Goal: Contribute content: Contribute content

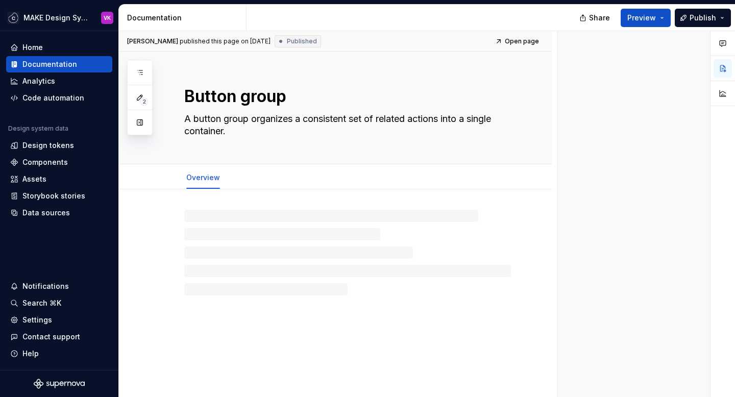
type textarea "*"
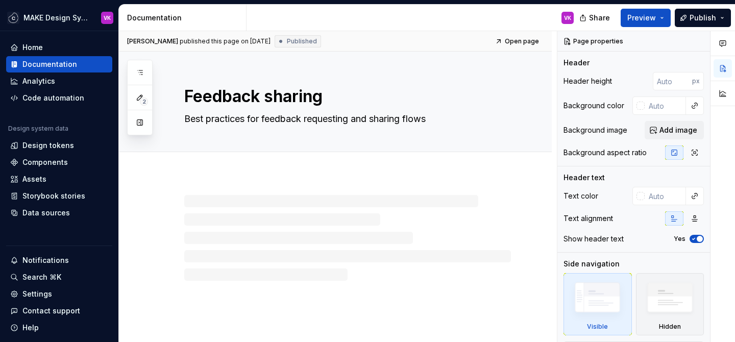
type textarea "*"
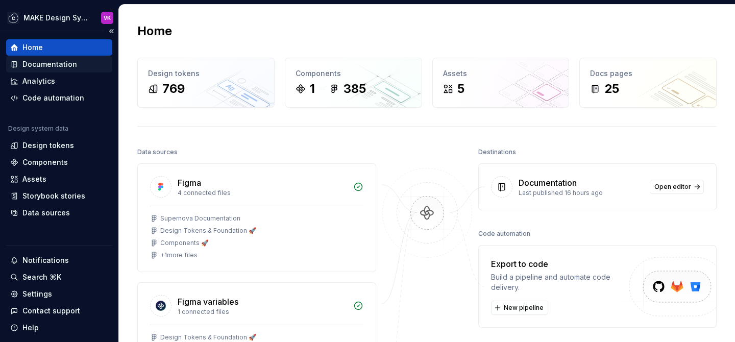
click at [43, 63] on div "Documentation" at bounding box center [49, 64] width 55 height 10
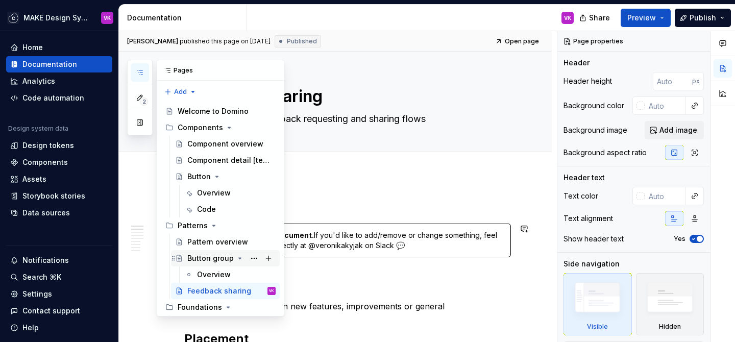
click at [199, 257] on div "Button group" at bounding box center [210, 258] width 46 height 10
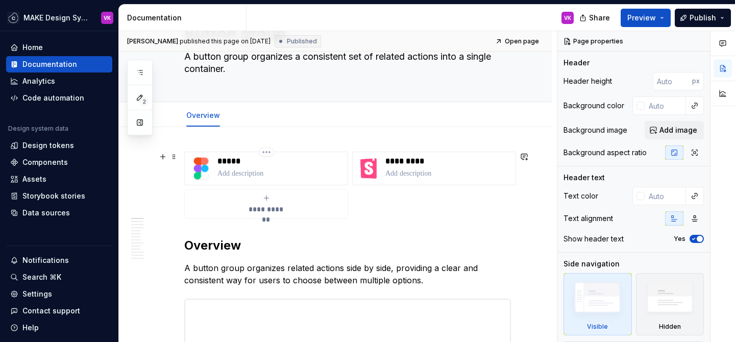
scroll to position [65, 0]
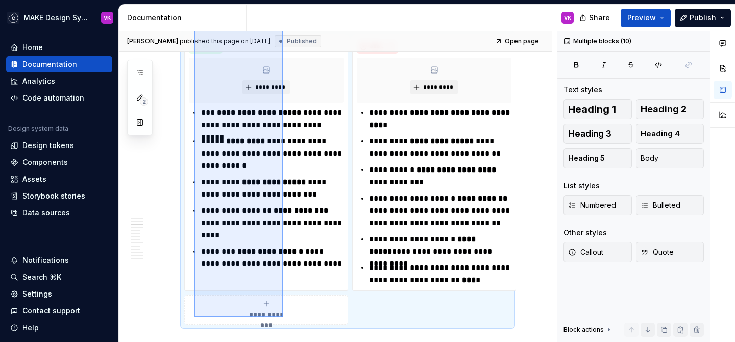
drag, startPoint x: 194, startPoint y: 136, endPoint x: 283, endPoint y: 317, distance: 202.4
click at [283, 317] on div "**********" at bounding box center [338, 186] width 438 height 311
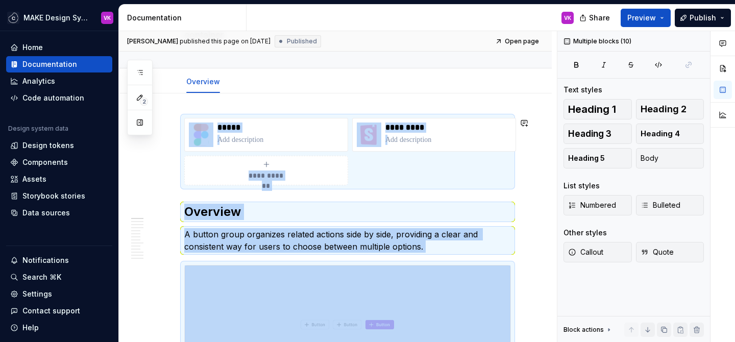
scroll to position [0, 0]
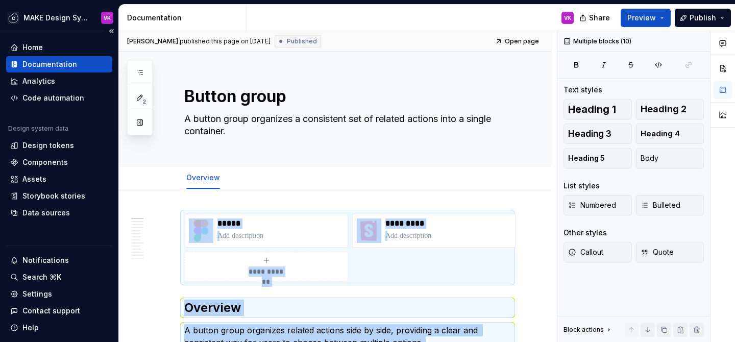
click at [62, 66] on div "Documentation" at bounding box center [49, 64] width 55 height 10
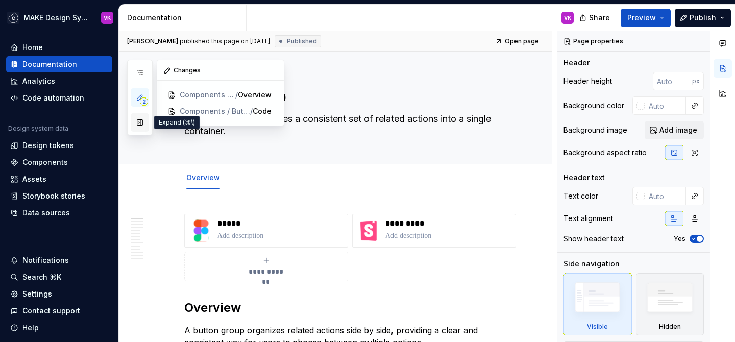
click at [142, 121] on button "button" at bounding box center [140, 122] width 18 height 18
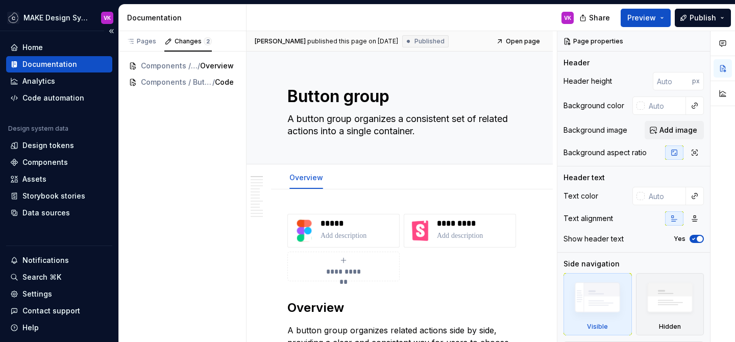
click at [71, 64] on div "Documentation" at bounding box center [49, 64] width 55 height 10
click at [138, 42] on div "Pages" at bounding box center [142, 41] width 30 height 8
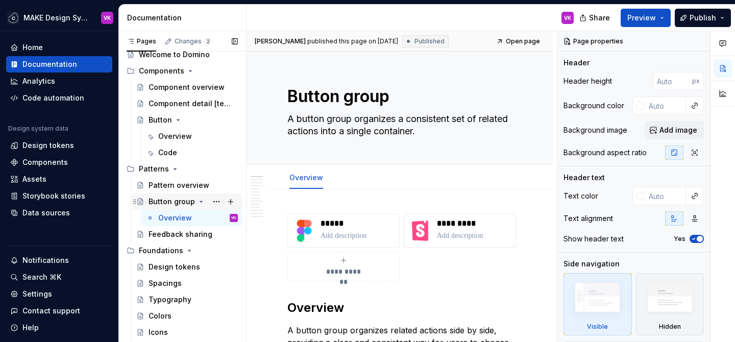
scroll to position [29, 0]
click at [214, 199] on button "Page tree" at bounding box center [216, 200] width 14 height 14
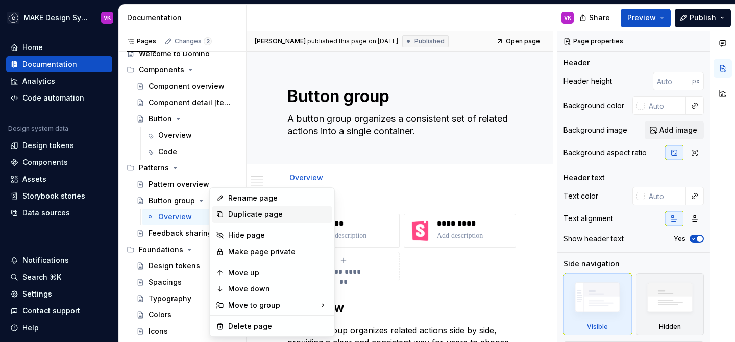
click at [233, 214] on div "Duplicate page" at bounding box center [278, 214] width 100 height 10
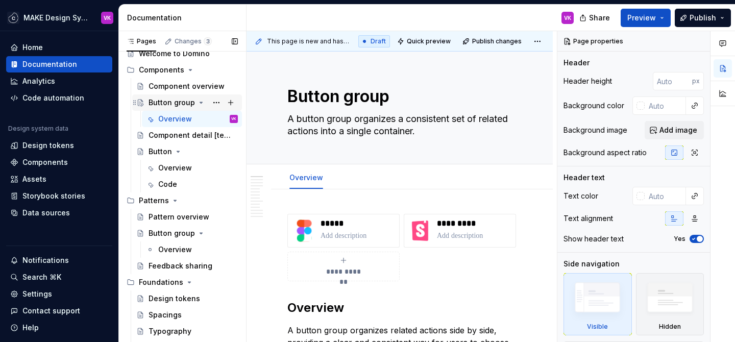
click at [167, 99] on div "Button group" at bounding box center [171, 102] width 46 height 10
click at [326, 90] on textarea "Button group" at bounding box center [397, 96] width 224 height 24
type textarea "*"
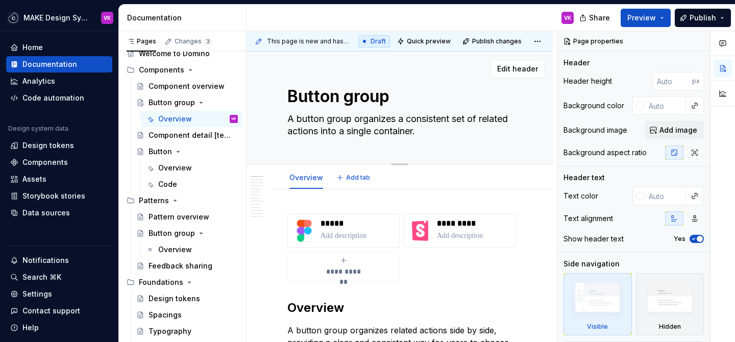
type textarea "C"
type textarea "*"
type textarea "Co"
type textarea "*"
type textarea "Com"
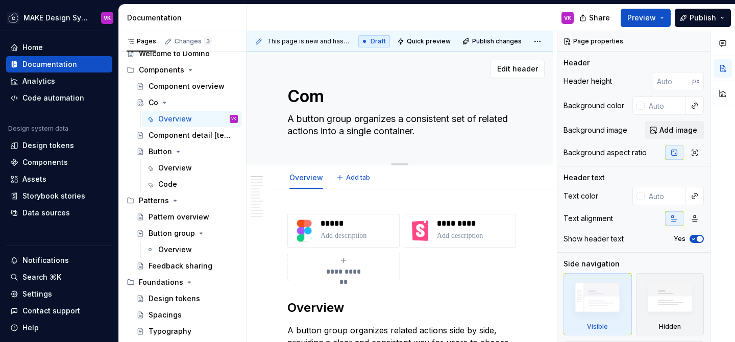
type textarea "*"
type textarea "Compo"
type textarea "*"
type textarea "Compon"
type textarea "*"
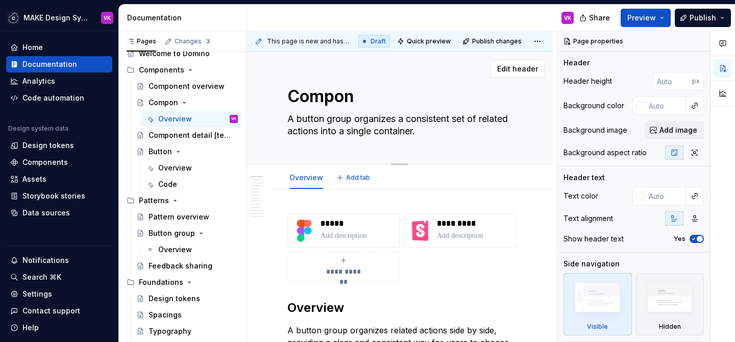
type textarea "Compone"
type textarea "*"
type textarea "Componen"
type textarea "*"
type textarea "Component"
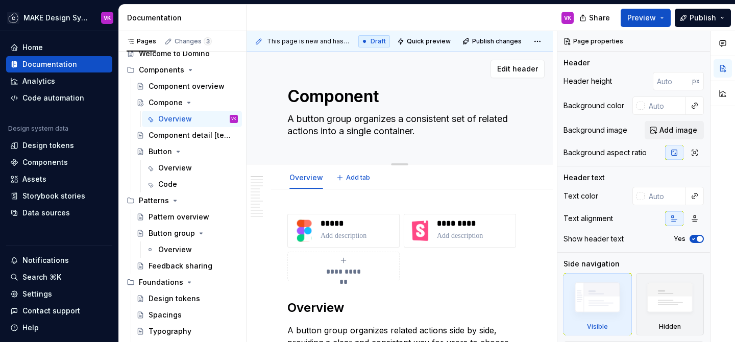
type textarea "*"
type textarea "Component"
type textarea "*"
type textarea "Component d"
type textarea "*"
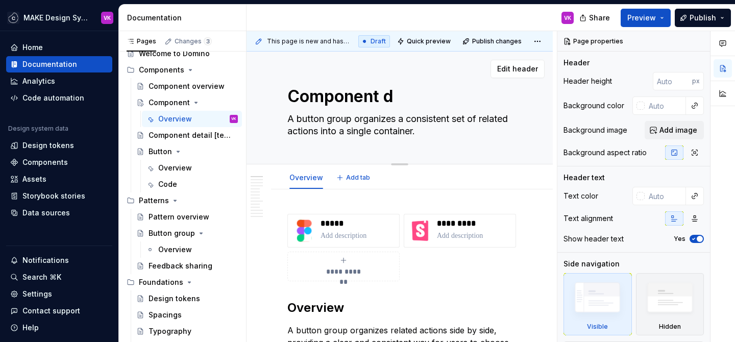
type textarea "Component de"
type textarea "*"
type textarea "Component d"
type textarea "*"
type textarea "Component"
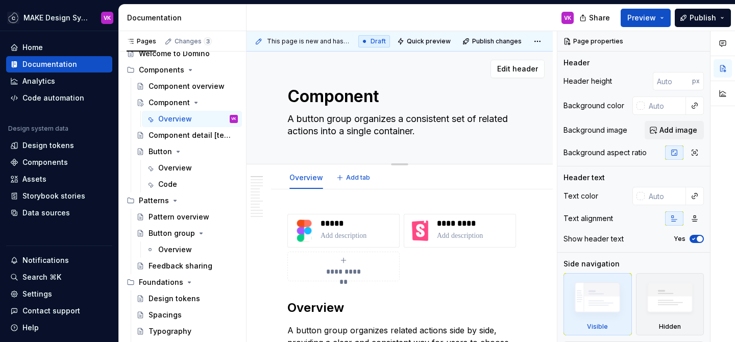
type textarea "*"
type textarea "Component ["
type textarea "*"
type textarea "Component []"
type textarea "*"
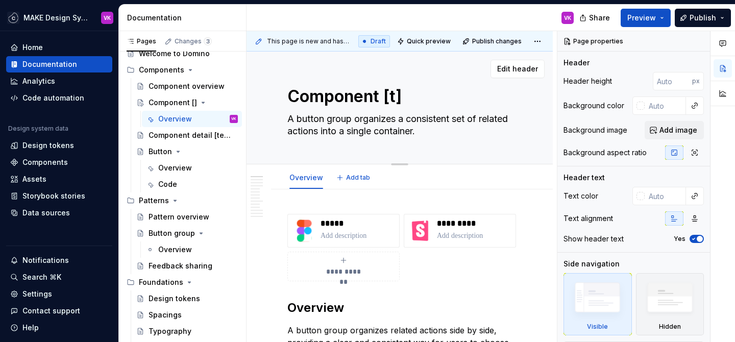
type textarea "Component [te]"
type textarea "*"
type textarea "Component [tem]"
type textarea "*"
type textarea "Component [temp]"
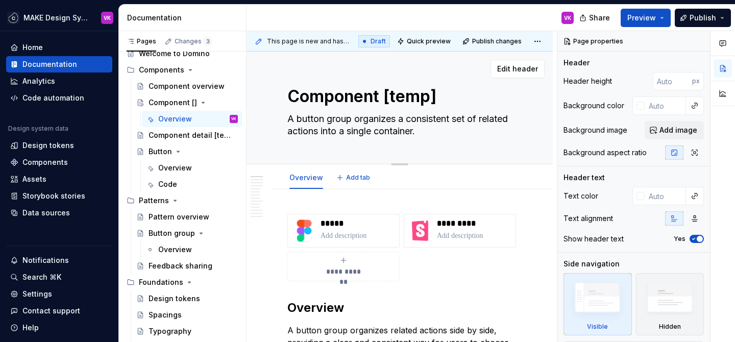
type textarea "*"
type textarea "Component [templa]"
type textarea "*"
type textarea "Component [templat]"
type textarea "*"
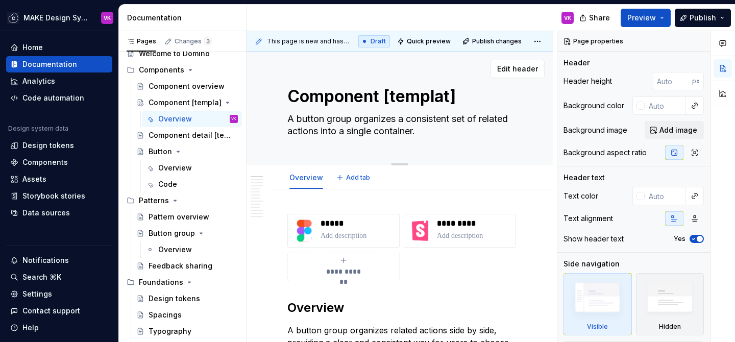
type textarea "Component [template]"
click at [378, 97] on textarea "Component [template]" at bounding box center [397, 96] width 224 height 24
type textarea "*"
type textarea "Component/ [template]"
type textarea "*"
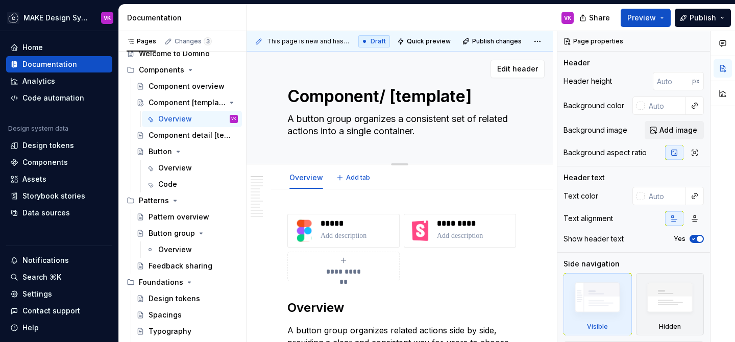
type textarea "Component/P [template]"
type textarea "*"
type textarea "Component/Pa [template]"
type textarea "*"
type textarea "Component/Pat [template]"
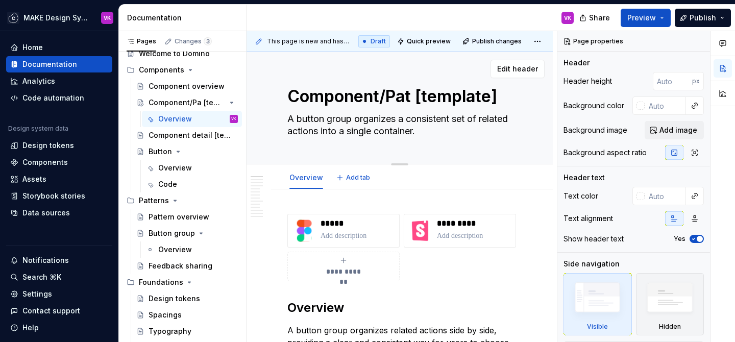
type textarea "*"
type textarea "Component/Patt [template]"
type textarea "*"
type textarea "Component/Patte [template]"
type textarea "*"
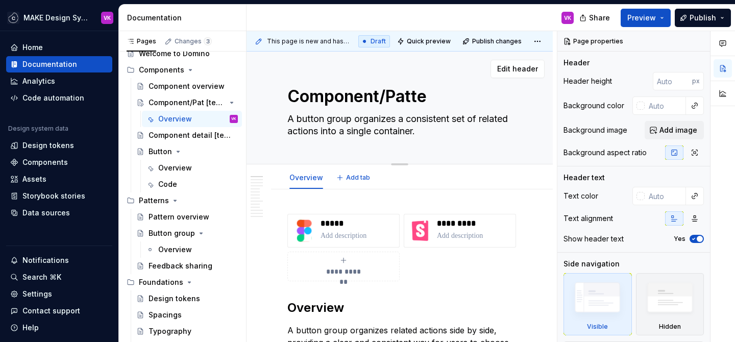
type textarea "Component/Patter [template]"
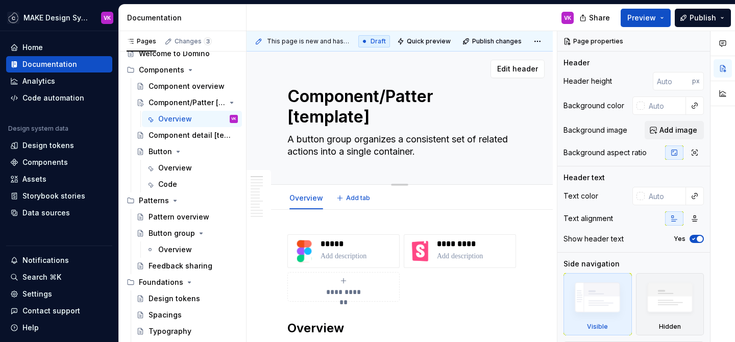
type textarea "*"
type textarea "Component/Pattern [template]"
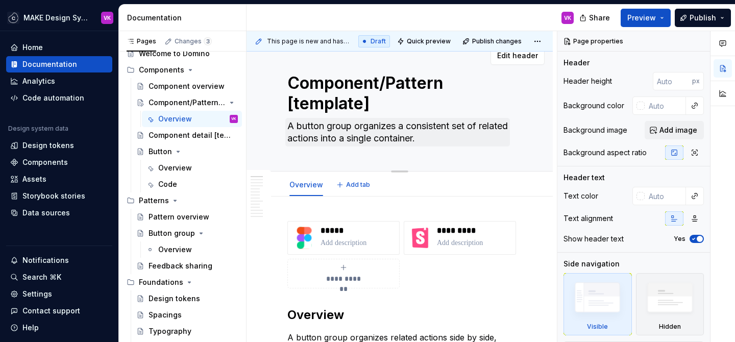
type textarea "*"
type textarea "Component/Pattern [template]"
click at [354, 135] on textarea "A button group organizes a consistent set of related actions into a single cont…" at bounding box center [397, 132] width 224 height 29
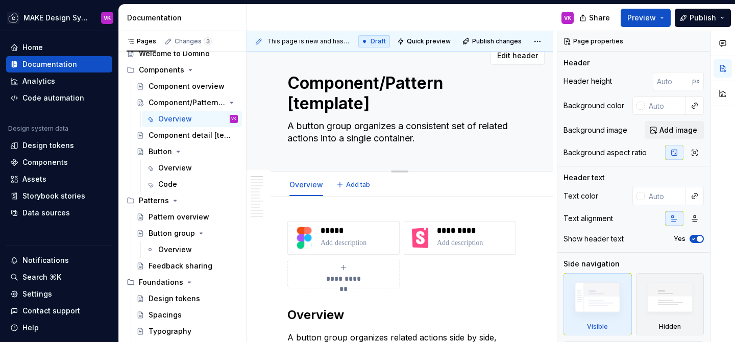
type textarea "*"
type textarea "D"
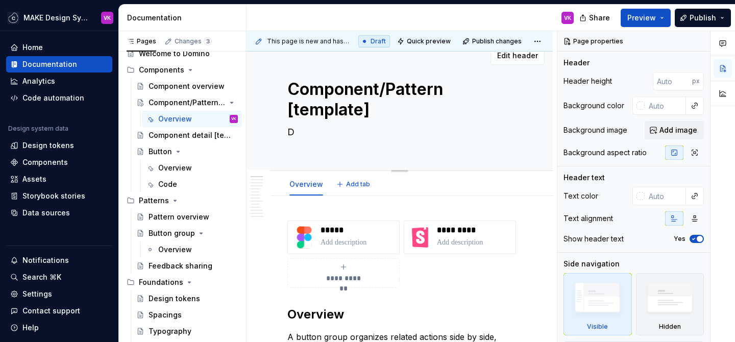
scroll to position [19, 0]
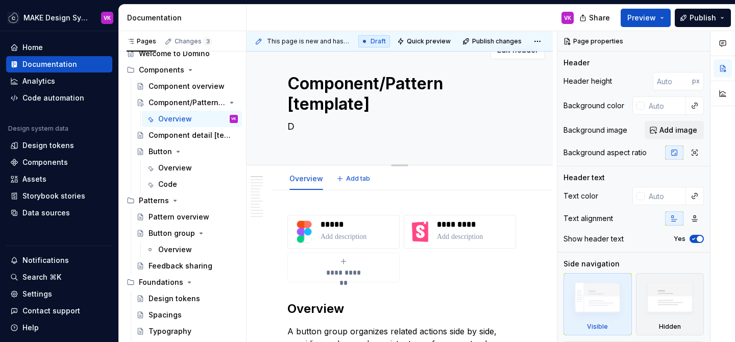
type textarea "*"
type textarea "De"
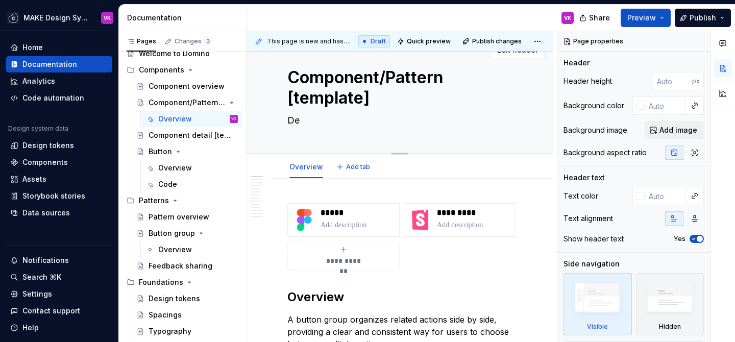
type textarea "*"
type textarea "Des"
type textarea "*"
type textarea "Desc"
type textarea "*"
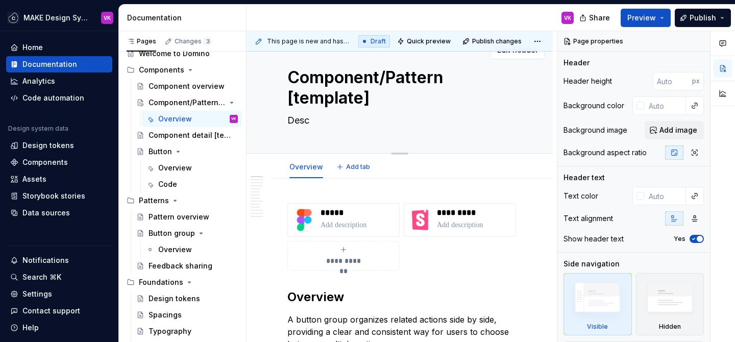
type textarea "Descr"
type textarea "*"
type textarea "Descri"
type textarea "*"
type textarea "Descrip"
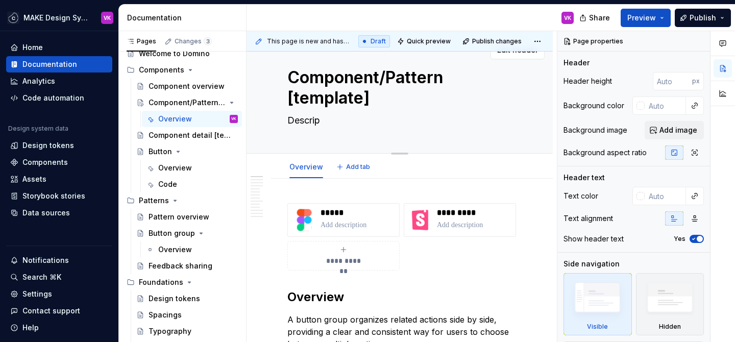
type textarea "*"
type textarea "Descript"
type textarea "*"
type textarea "Descripti"
type textarea "*"
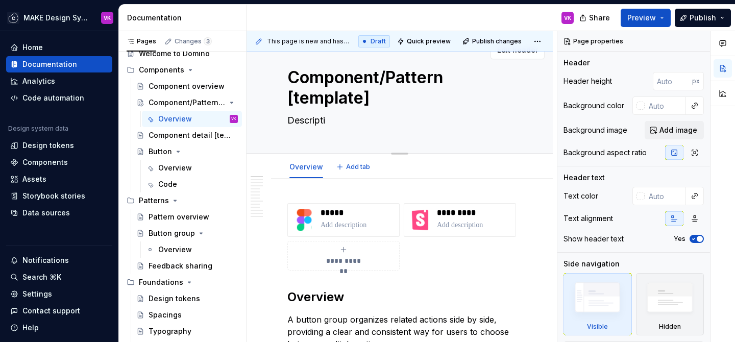
type textarea "Descriptio"
type textarea "*"
type textarea "Description"
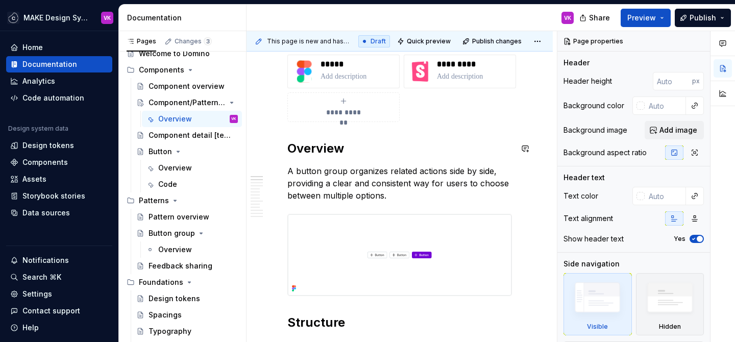
scroll to position [170, 0]
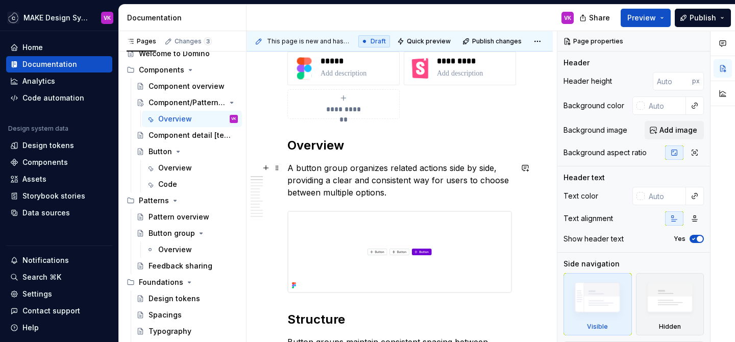
type textarea "*"
type textarea "Description"
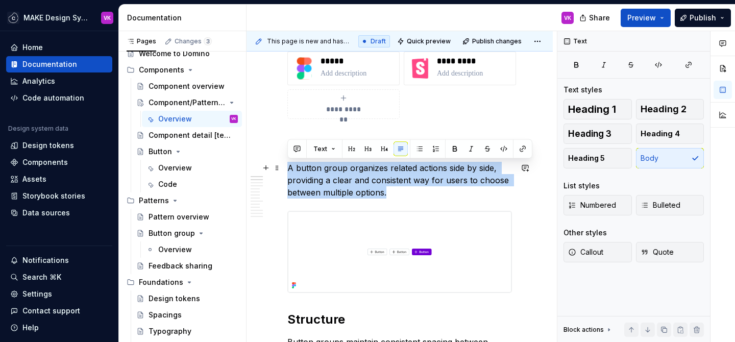
drag, startPoint x: 395, startPoint y: 194, endPoint x: 286, endPoint y: 171, distance: 111.6
type textarea "*"
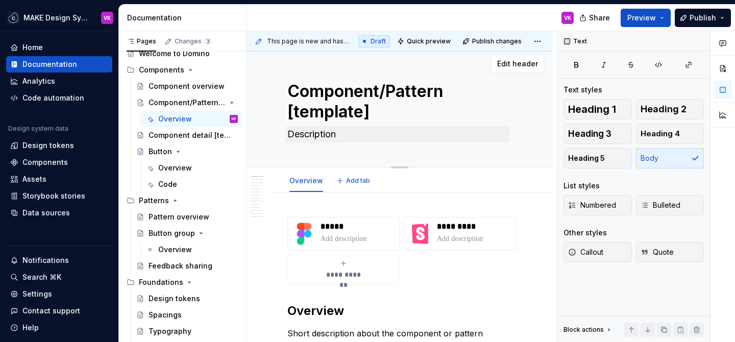
scroll to position [0, 0]
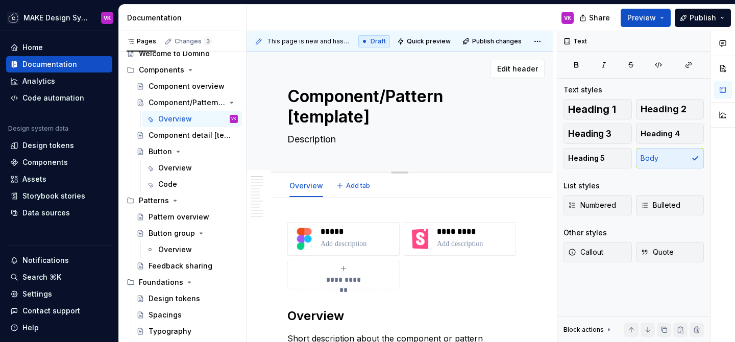
click at [345, 139] on textarea "Description" at bounding box center [397, 139] width 224 height 16
type textarea "*"
type textarea "O"
type textarea "*"
type textarea "On"
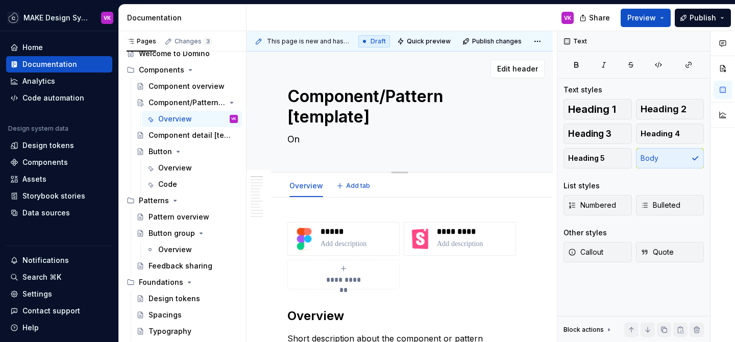
type textarea "*"
type textarea "One"
type textarea "*"
type textarea "One"
type textarea "*"
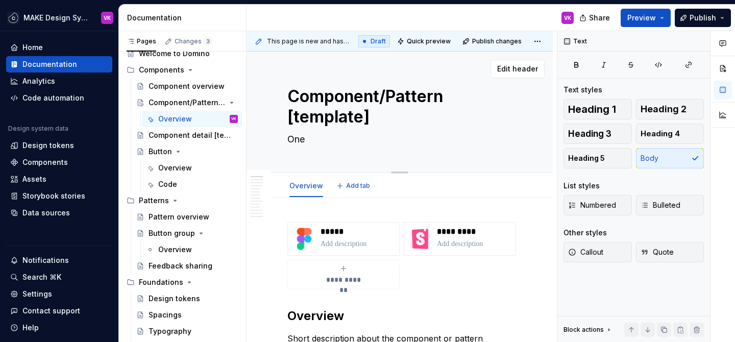
type textarea "One l"
type textarea "*"
type textarea "One li"
type textarea "*"
type textarea "One lin"
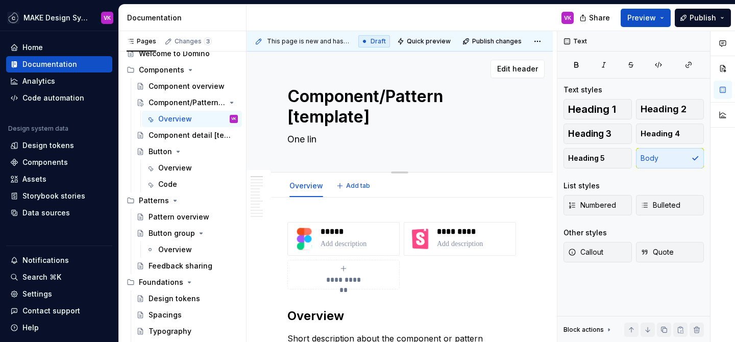
type textarea "*"
type textarea "One line"
type textarea "*"
type textarea "One liner"
type textarea "*"
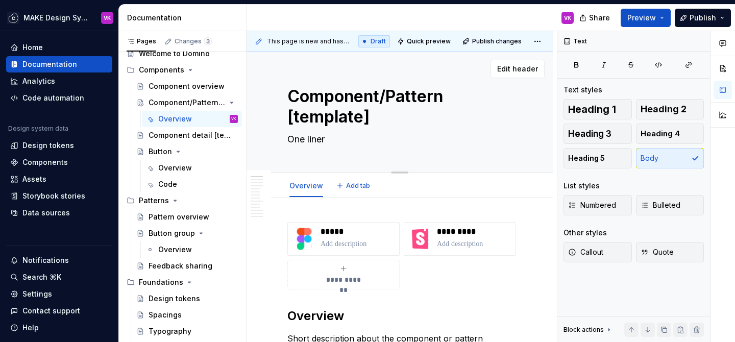
type textarea "One liner"
type textarea "*"
type textarea "One liner e"
type textarea "*"
type textarea "One liner"
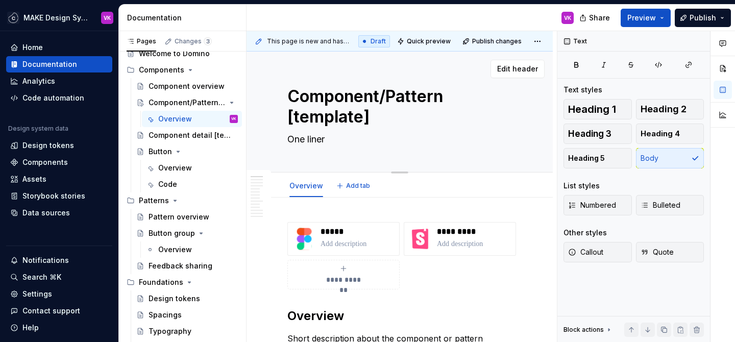
type textarea "*"
type textarea "One liner d"
type textarea "*"
type textarea "One liner de"
type textarea "*"
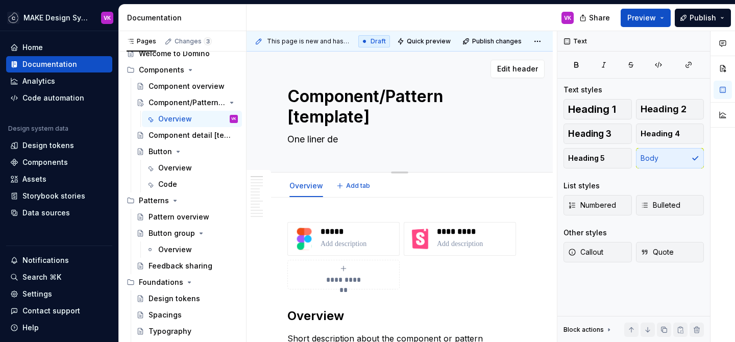
type textarea "One liner des"
type textarea "*"
type textarea "One liner desc"
type textarea "*"
type textarea "One liner descr"
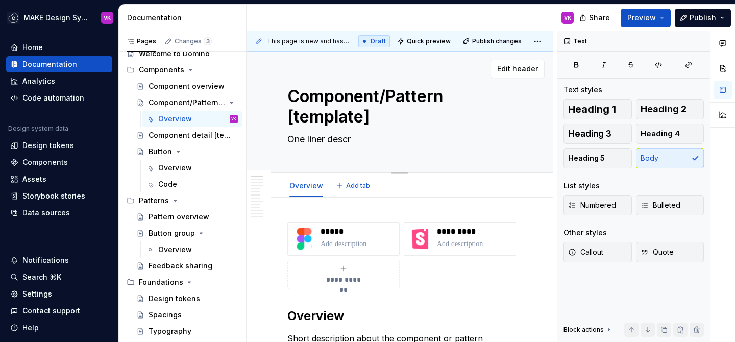
type textarea "*"
type textarea "One liner descri"
type textarea "*"
type textarea "One liner descript"
type textarea "*"
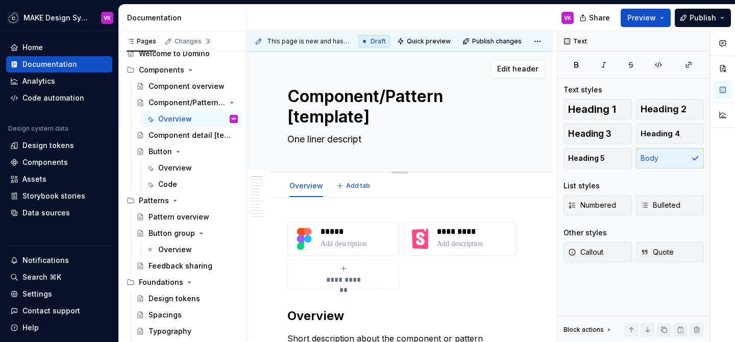
type textarea "One liner descripti"
type textarea "*"
type textarea "One liner descriptio"
type textarea "*"
type textarea "One liner description"
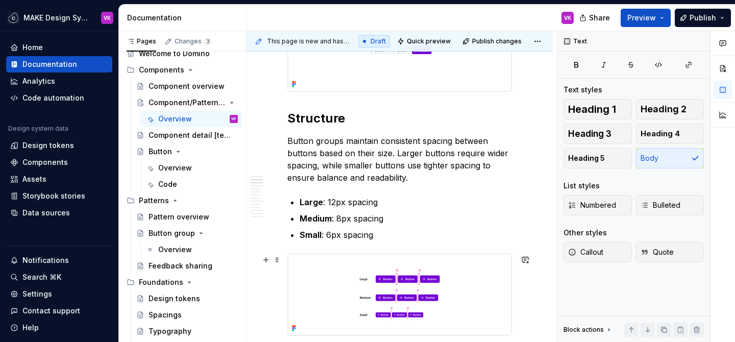
scroll to position [380, 0]
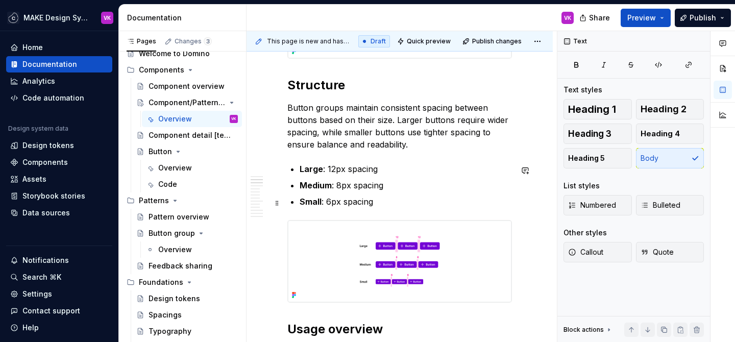
type textarea "*"
type textarea "One liner description"
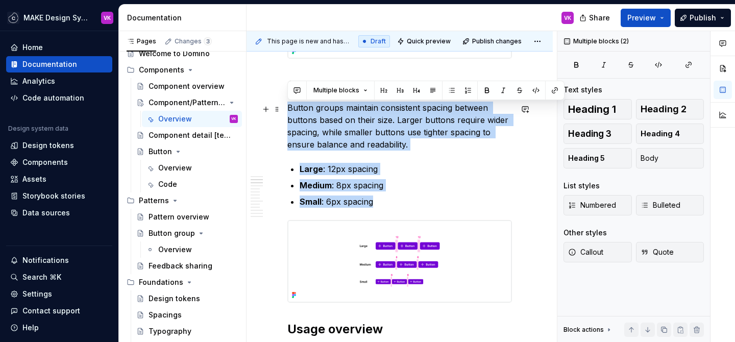
drag, startPoint x: 385, startPoint y: 200, endPoint x: 287, endPoint y: 111, distance: 132.9
type textarea "*"
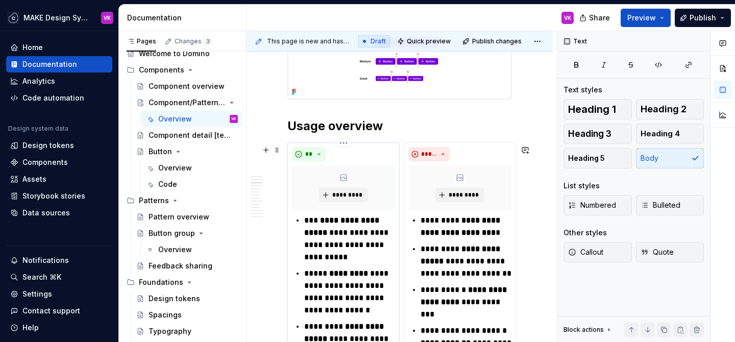
scroll to position [490, 0]
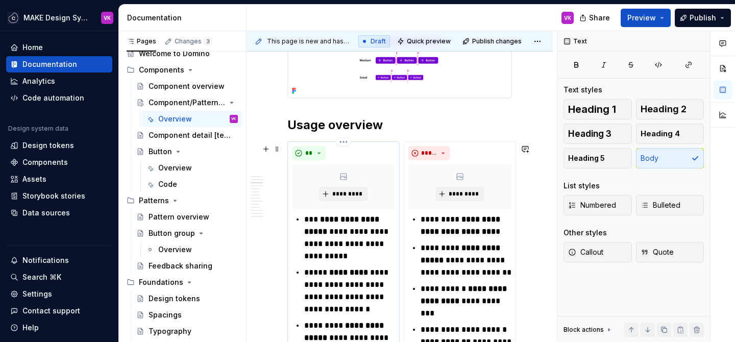
click at [338, 236] on p "**********" at bounding box center [349, 237] width 91 height 49
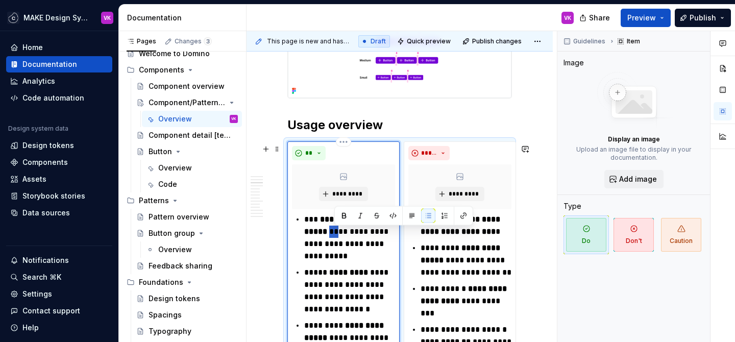
click at [338, 236] on p "**********" at bounding box center [349, 237] width 91 height 49
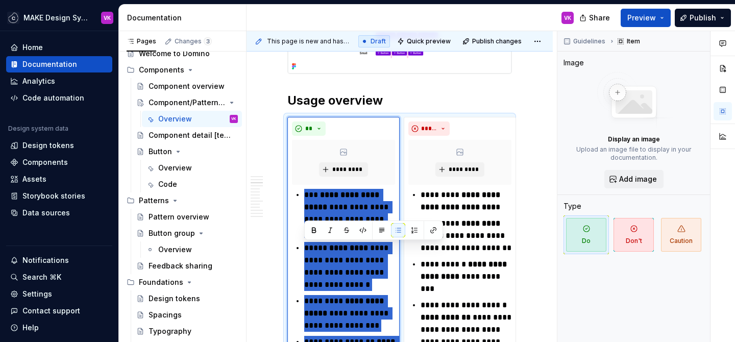
scroll to position [459, 0]
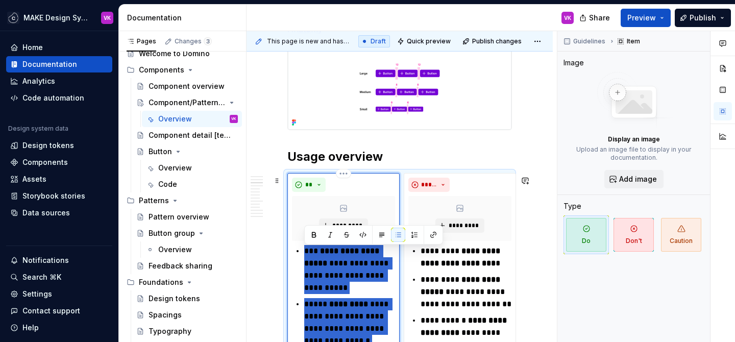
drag, startPoint x: 392, startPoint y: 174, endPoint x: 303, endPoint y: 255, distance: 120.3
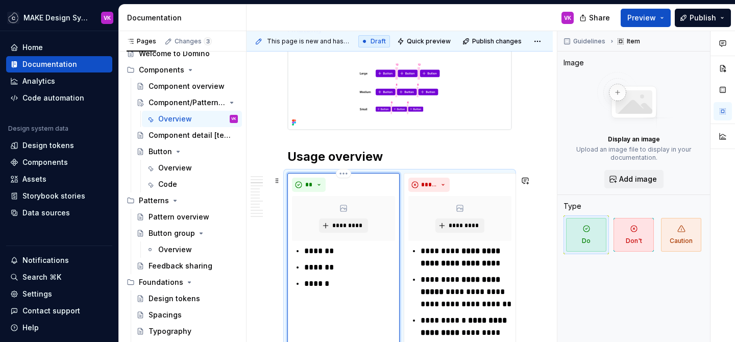
drag, startPoint x: 336, startPoint y: 286, endPoint x: 327, endPoint y: 286, distance: 9.2
click at [327, 286] on p "******" at bounding box center [349, 284] width 91 height 12
click at [314, 287] on p "******" at bounding box center [349, 284] width 91 height 12
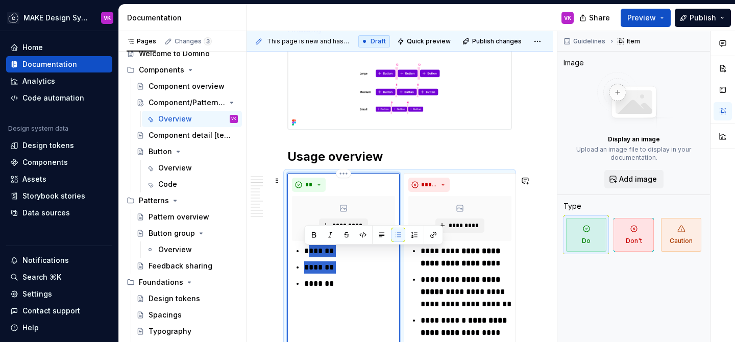
drag, startPoint x: 358, startPoint y: 279, endPoint x: 309, endPoint y: 252, distance: 55.9
click at [309, 252] on ul "******* ******* *******" at bounding box center [349, 267] width 91 height 45
drag, startPoint x: 341, startPoint y: 289, endPoint x: 302, endPoint y: 254, distance: 52.7
click at [302, 254] on div "******* ******* *******" at bounding box center [343, 267] width 103 height 45
click at [444, 295] on strong "**********" at bounding box center [461, 285] width 82 height 20
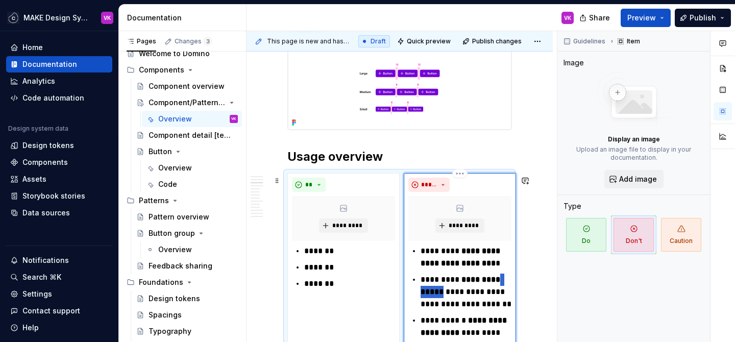
click at [444, 295] on strong "**********" at bounding box center [461, 285] width 82 height 20
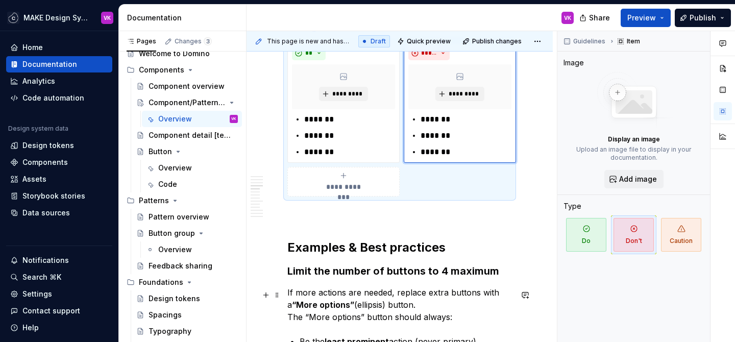
scroll to position [659, 0]
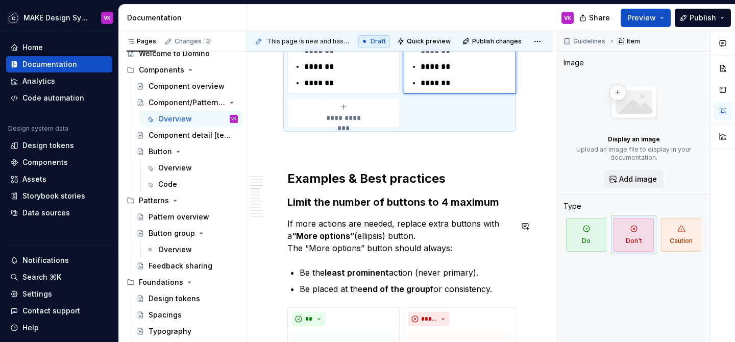
click at [396, 209] on h3 "Limit the number of buttons to 4 maximum" at bounding box center [399, 202] width 224 height 14
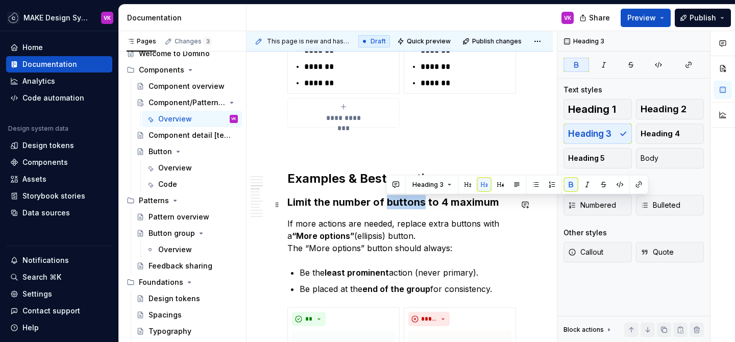
click at [396, 209] on h3 "Limit the number of buttons to 4 maximum" at bounding box center [399, 202] width 224 height 14
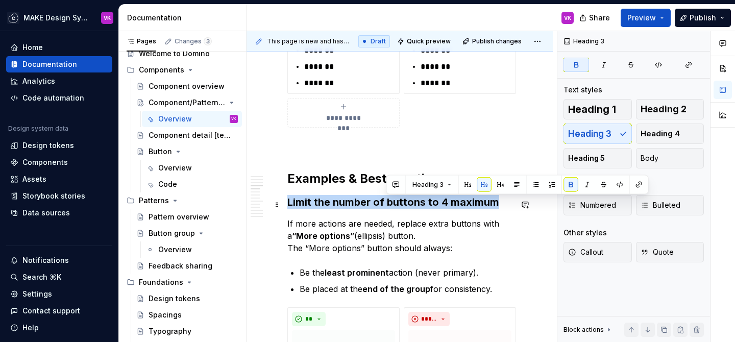
click at [396, 209] on h3 "Limit the number of buttons to 4 maximum" at bounding box center [399, 202] width 224 height 14
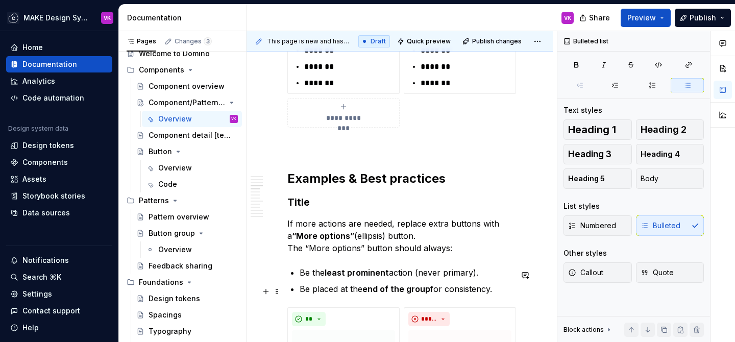
scroll to position [661, 0]
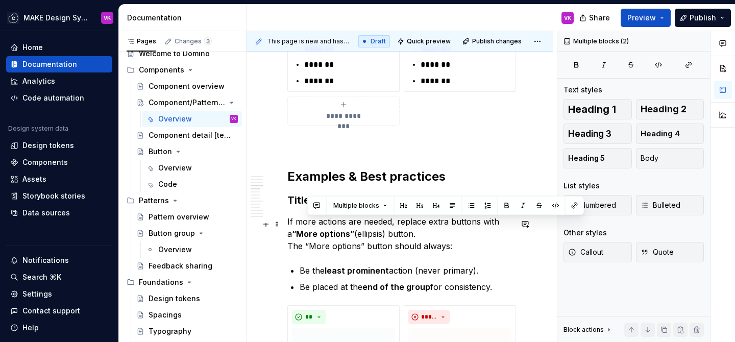
drag, startPoint x: 495, startPoint y: 293, endPoint x: 305, endPoint y: 222, distance: 203.5
click at [305, 222] on p "If more actions are needed, replace extra buttons with a “More options” (ellips…" at bounding box center [399, 233] width 224 height 37
drag, startPoint x: 501, startPoint y: 287, endPoint x: 284, endPoint y: 227, distance: 225.5
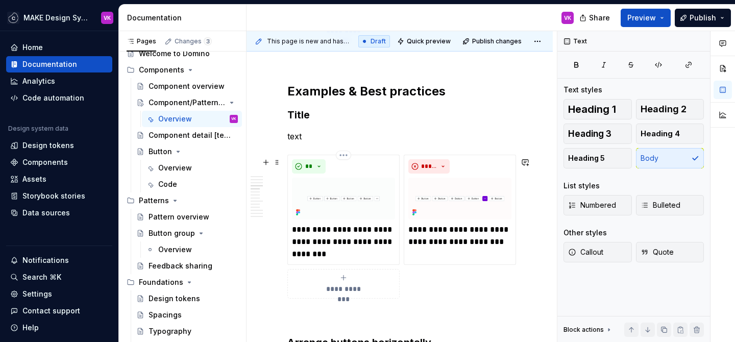
scroll to position [759, 0]
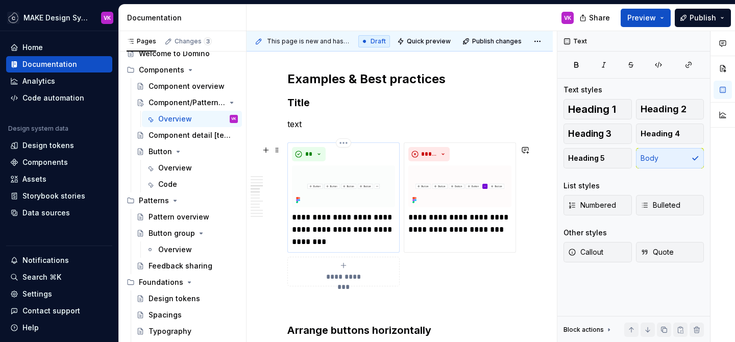
click at [335, 233] on p "**********" at bounding box center [343, 229] width 103 height 37
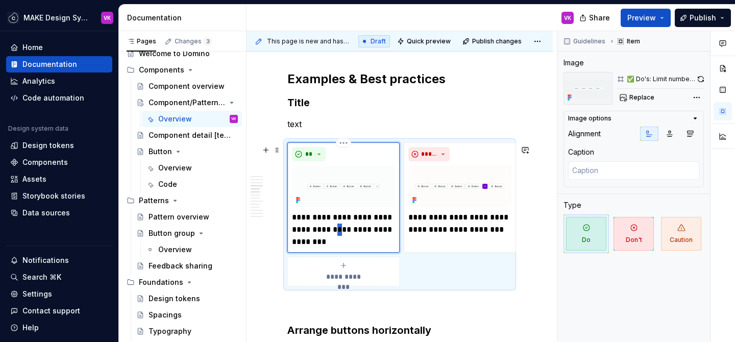
click at [335, 233] on p "**********" at bounding box center [343, 229] width 103 height 37
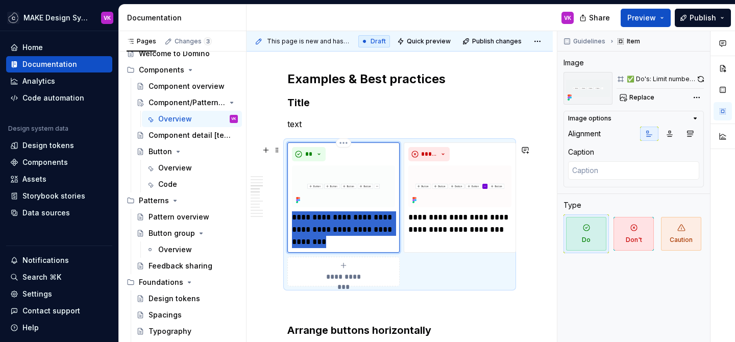
click at [335, 233] on p "**********" at bounding box center [343, 229] width 103 height 37
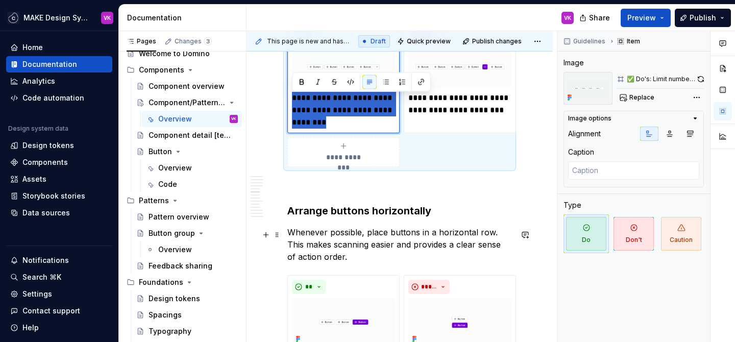
scroll to position [879, 0]
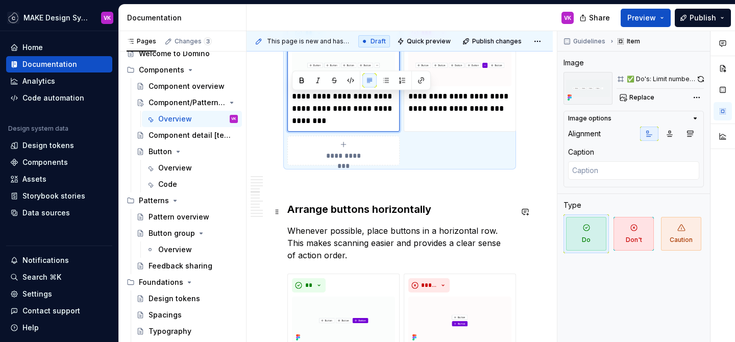
click at [346, 205] on h3 "Arrange buttons horizontally" at bounding box center [399, 209] width 224 height 14
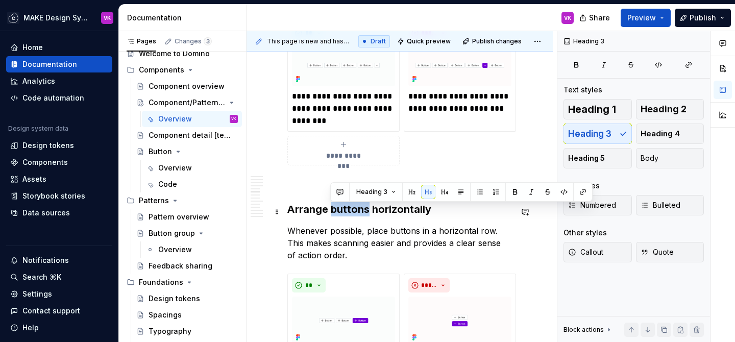
click at [346, 205] on h3 "Arrange buttons horizontally" at bounding box center [399, 209] width 224 height 14
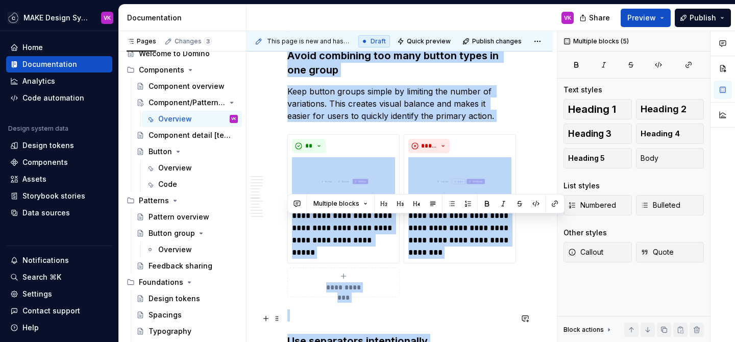
scroll to position [1273, 0]
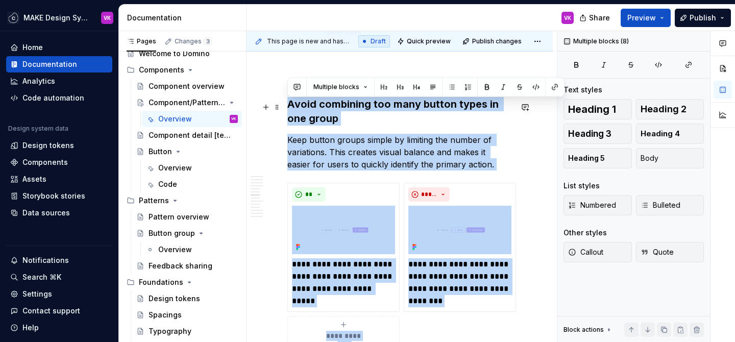
drag, startPoint x: 349, startPoint y: 131, endPoint x: 288, endPoint y: 105, distance: 66.2
click at [288, 105] on div "**********" at bounding box center [399, 165] width 224 height 2433
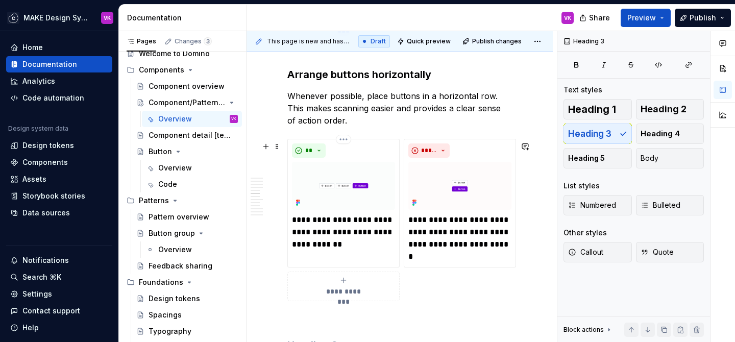
scroll to position [1019, 0]
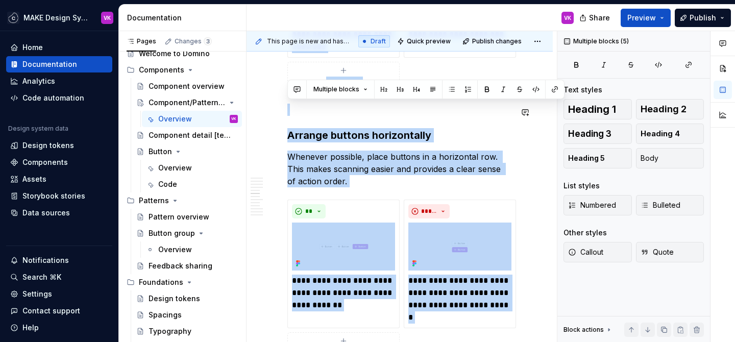
drag, startPoint x: 312, startPoint y: 315, endPoint x: 288, endPoint y: 79, distance: 238.0
click at [288, 78] on div "**********" at bounding box center [399, 205] width 224 height 1875
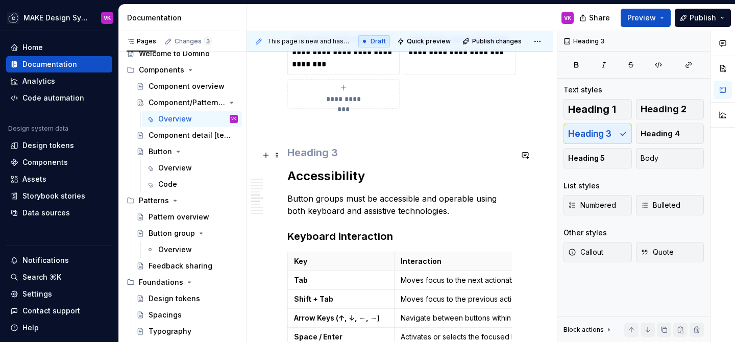
click at [320, 152] on h3 at bounding box center [399, 152] width 224 height 14
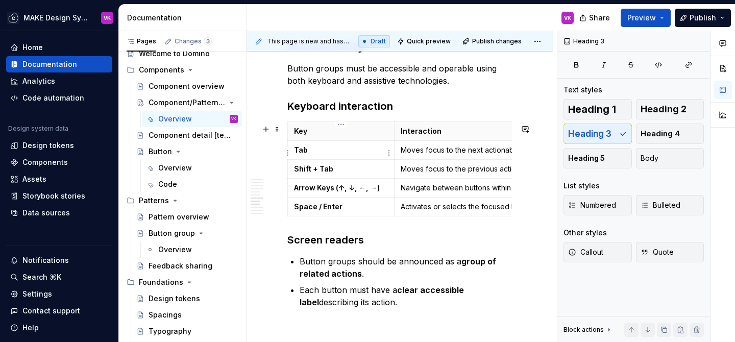
scroll to position [1020, 0]
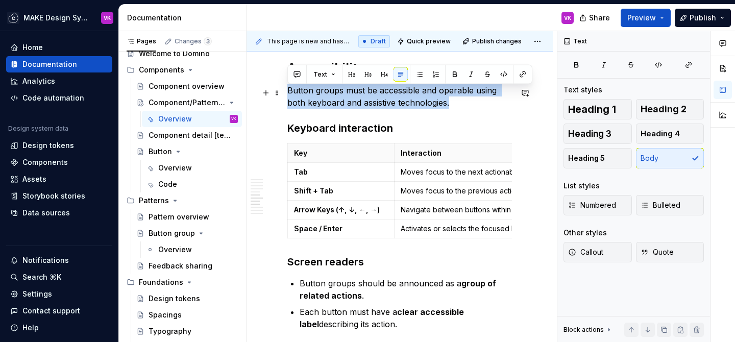
drag, startPoint x: 454, startPoint y: 105, endPoint x: 290, endPoint y: 92, distance: 164.7
click at [290, 92] on p "Button groups must be accessible and operable using both keyboard and assistive…" at bounding box center [399, 96] width 224 height 24
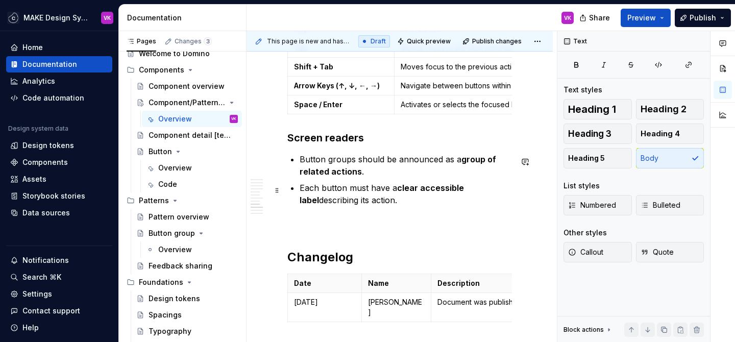
scroll to position [1146, 0]
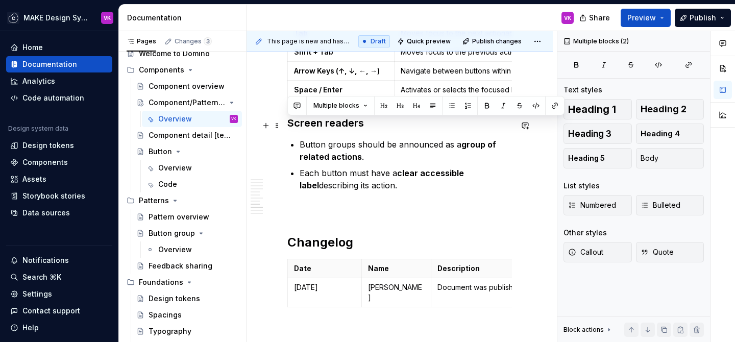
drag, startPoint x: 373, startPoint y: 188, endPoint x: 285, endPoint y: 131, distance: 104.7
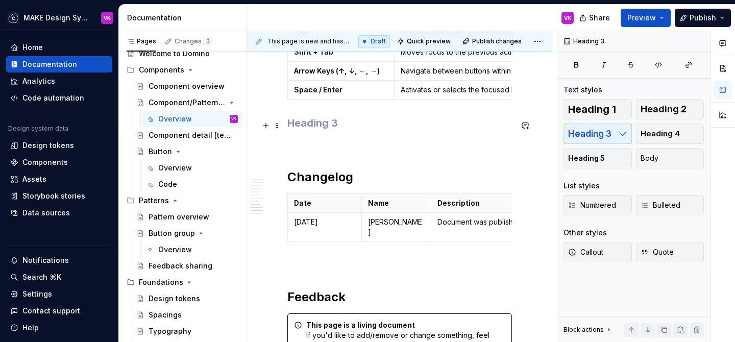
click at [314, 144] on p at bounding box center [399, 144] width 224 height 12
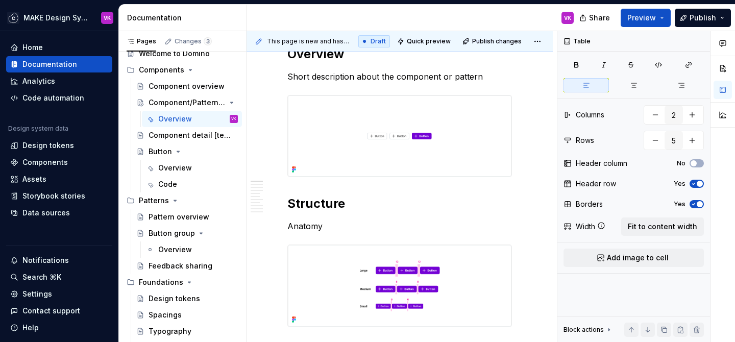
scroll to position [0, 0]
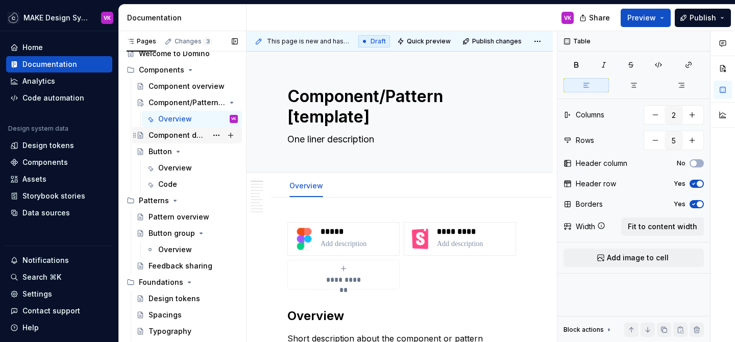
click at [182, 136] on div "Component detail [template]" at bounding box center [177, 135] width 59 height 10
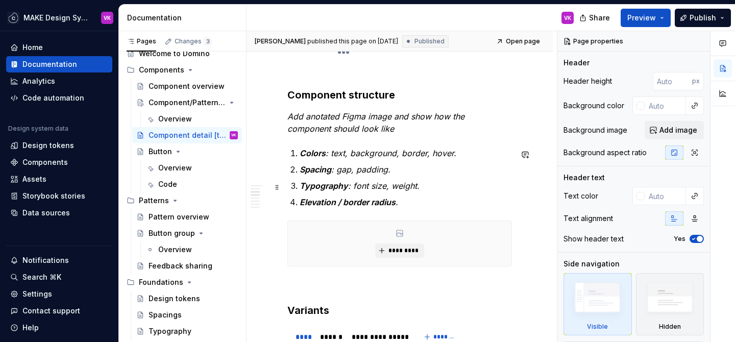
scroll to position [526, 0]
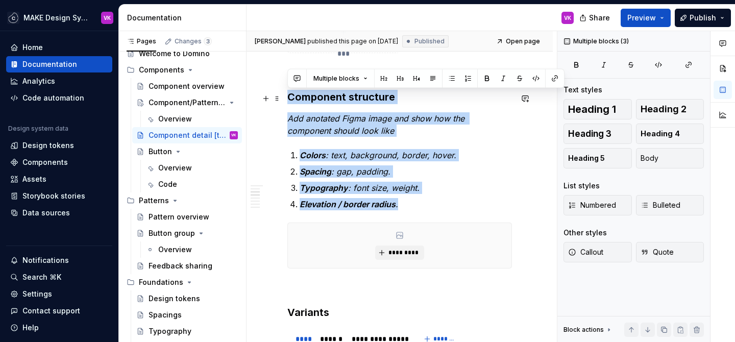
drag, startPoint x: 416, startPoint y: 209, endPoint x: 287, endPoint y: 101, distance: 167.7
click at [287, 101] on div "**********" at bounding box center [399, 299] width 224 height 1212
click at [352, 139] on div "**********" at bounding box center [399, 299] width 224 height 1212
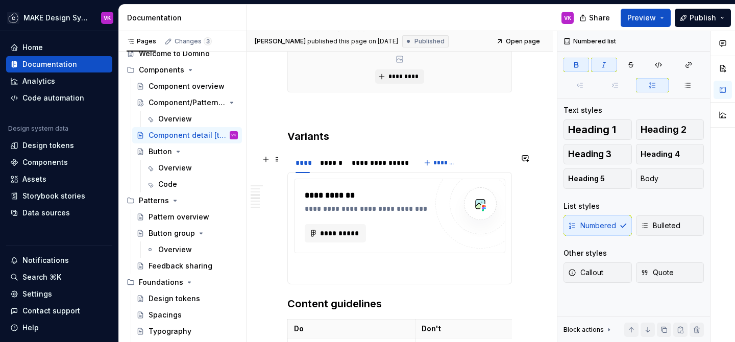
scroll to position [702, 0]
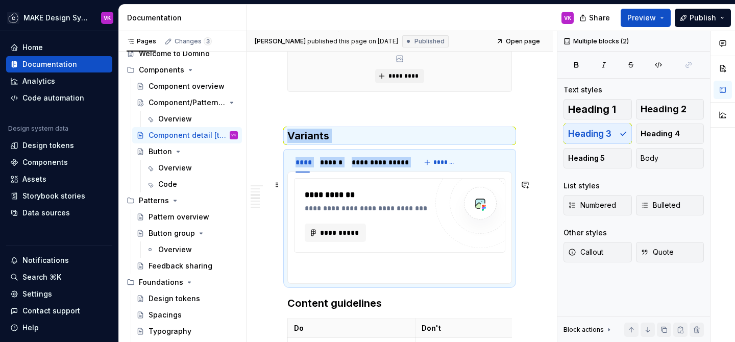
drag, startPoint x: 287, startPoint y: 135, endPoint x: 447, endPoint y: 230, distance: 185.7
click at [447, 231] on div "**********" at bounding box center [399, 123] width 224 height 1212
copy div "Variants"
click at [176, 103] on div "Component/Pattern [template]" at bounding box center [172, 102] width 48 height 10
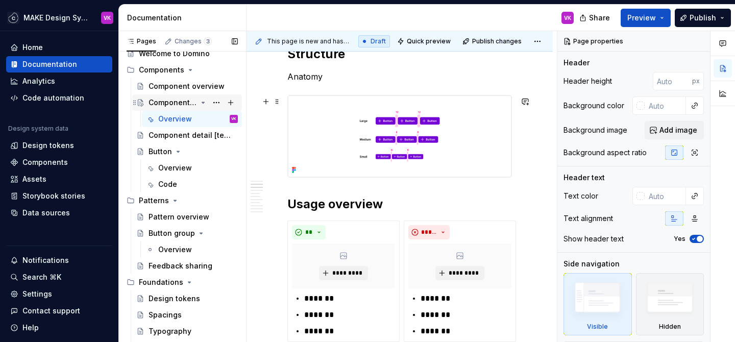
scroll to position [412, 0]
click at [308, 203] on h2 "Usage overview" at bounding box center [399, 203] width 224 height 16
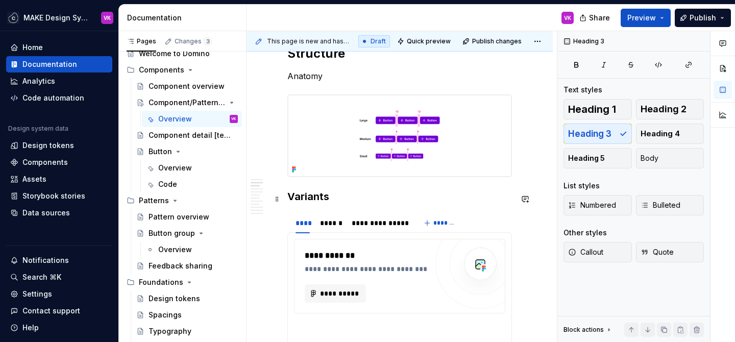
click at [312, 194] on h3 "Variants" at bounding box center [399, 196] width 224 height 14
click at [663, 107] on span "Heading 2" at bounding box center [663, 109] width 46 height 10
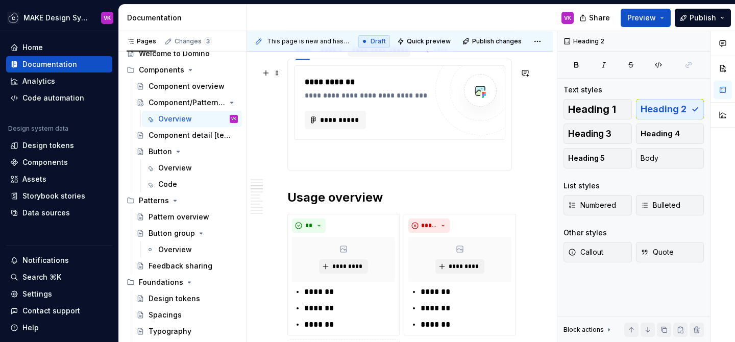
scroll to position [604, 0]
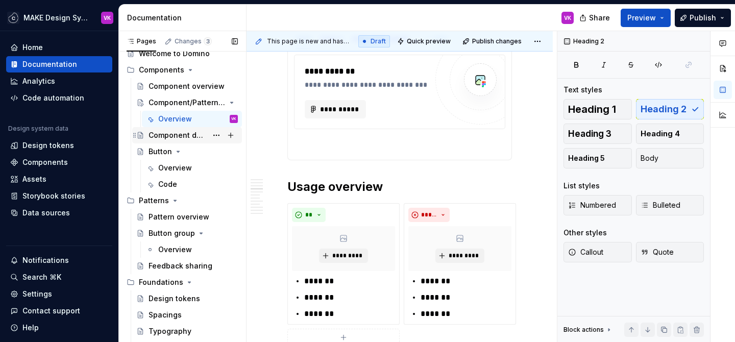
click at [163, 136] on div "Component detail [template]" at bounding box center [177, 135] width 59 height 10
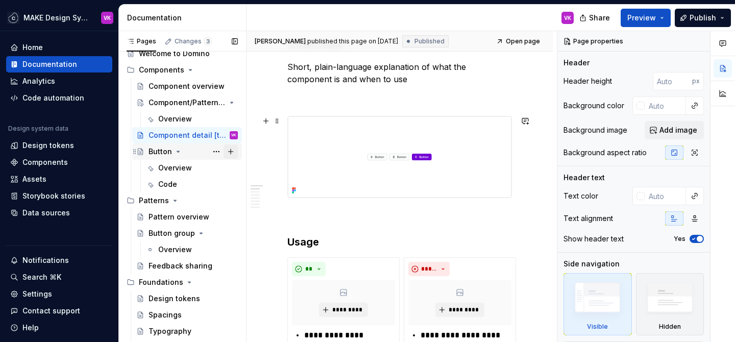
scroll to position [185, 0]
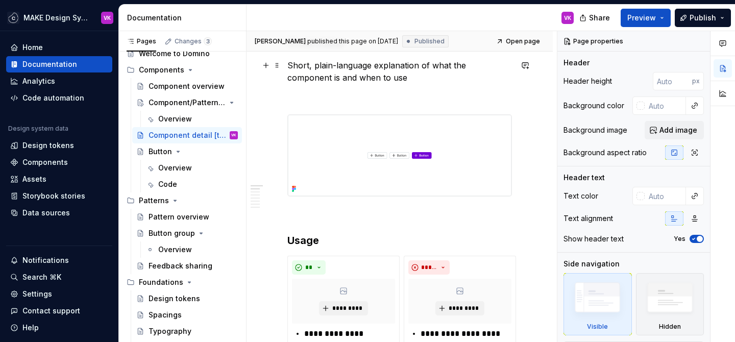
click at [337, 72] on p "Short, plain-language explanation of what the component is and when to use" at bounding box center [399, 71] width 224 height 24
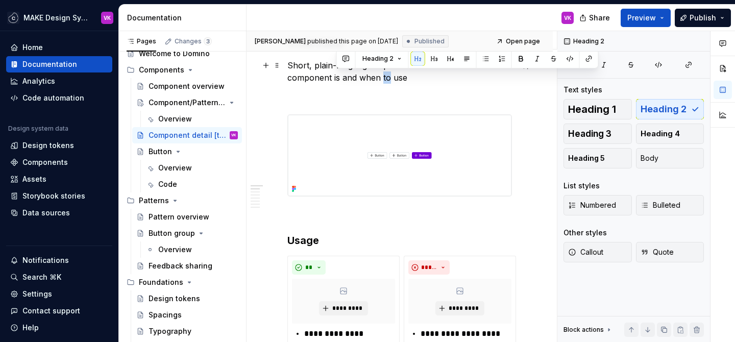
click at [337, 72] on p "Short, plain-language explanation of what the component is and when to use" at bounding box center [399, 71] width 224 height 24
copy p "Short, plain-language explanation of what the component is and when to use"
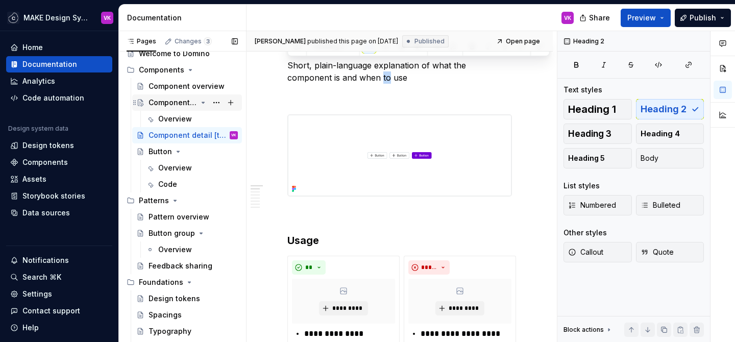
click at [161, 108] on div "Component/Pattern [template]" at bounding box center [192, 102] width 89 height 14
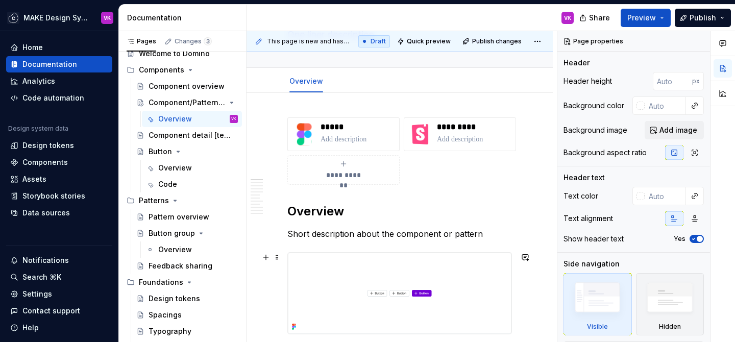
scroll to position [118, 0]
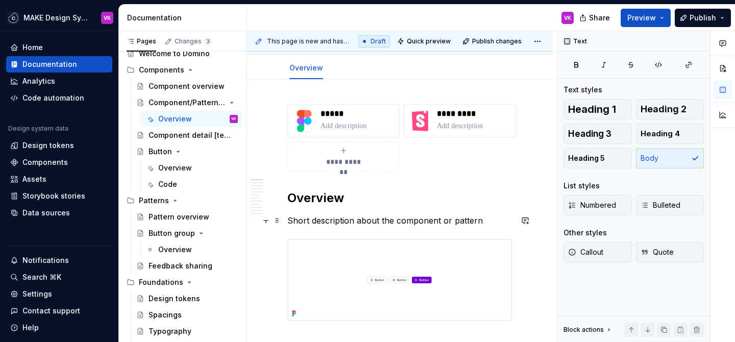
click at [326, 224] on p "Short description about the component or pattern" at bounding box center [399, 220] width 224 height 12
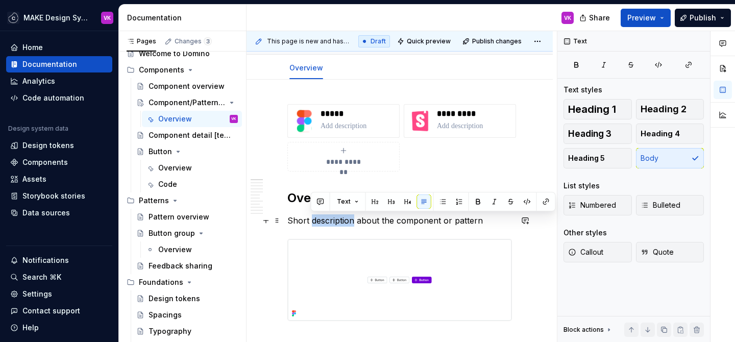
click at [326, 224] on p "Short description about the component or pattern" at bounding box center [399, 220] width 224 height 12
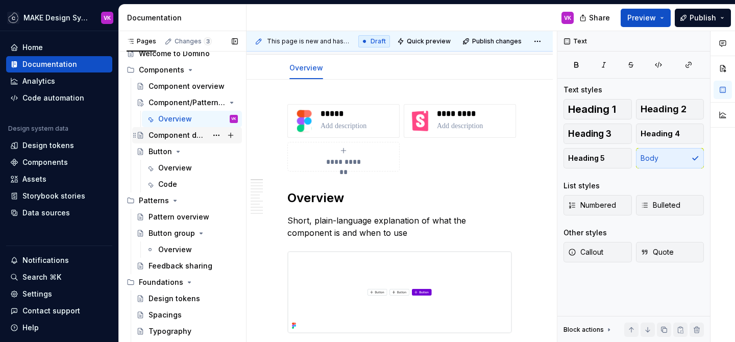
click at [164, 139] on div "Component detail [template]" at bounding box center [177, 135] width 59 height 10
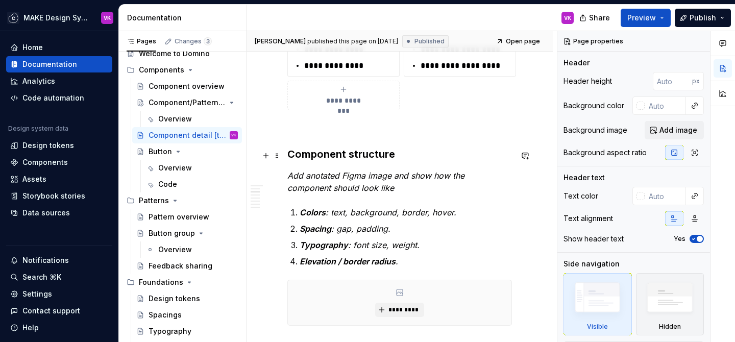
scroll to position [479, 0]
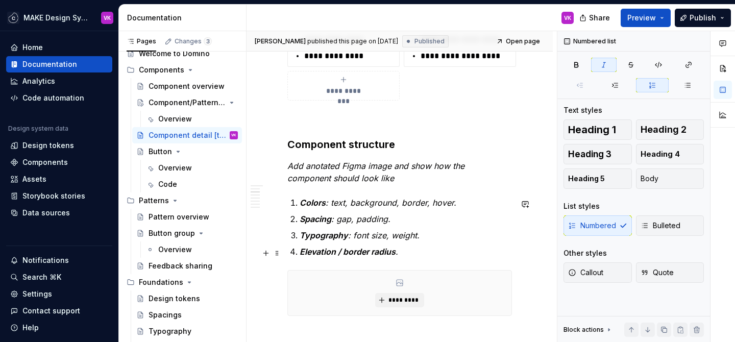
click at [414, 249] on p "Elevation / border radius ." at bounding box center [405, 251] width 212 height 12
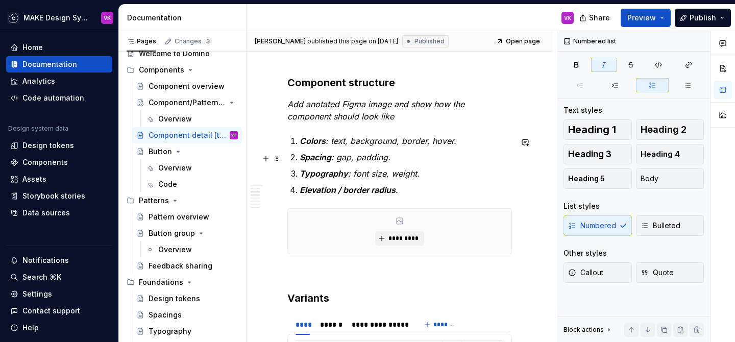
scroll to position [528, 0]
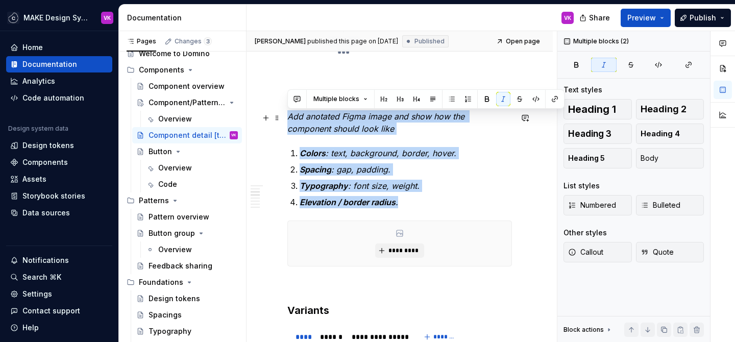
drag, startPoint x: 403, startPoint y: 202, endPoint x: 288, endPoint y: 123, distance: 139.1
click at [288, 123] on div "**********" at bounding box center [399, 297] width 224 height 1212
copy div "Add anotated Figma image and show how the component should look like Colors : t…"
click at [163, 103] on div "Component/Pattern [template]" at bounding box center [172, 102] width 48 height 10
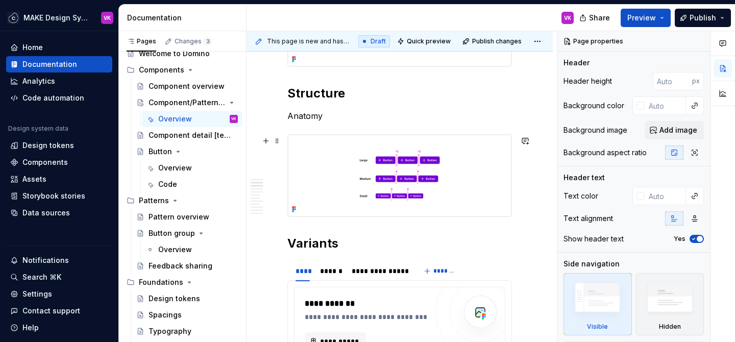
scroll to position [394, 0]
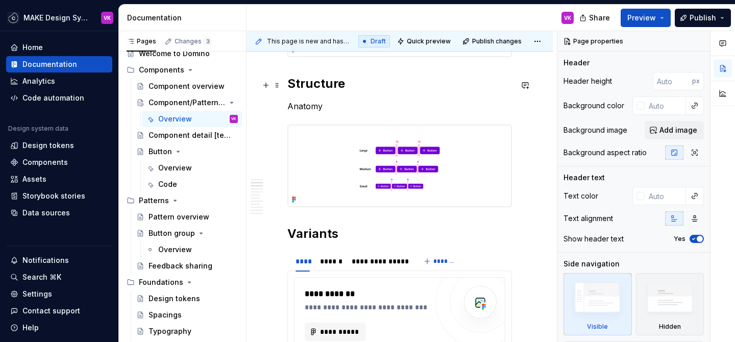
click at [359, 88] on h2 "Structure" at bounding box center [399, 84] width 224 height 16
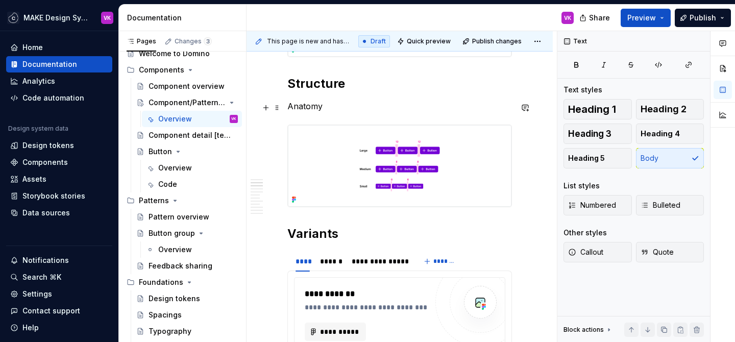
click at [338, 104] on p "Anatomy" at bounding box center [399, 106] width 224 height 12
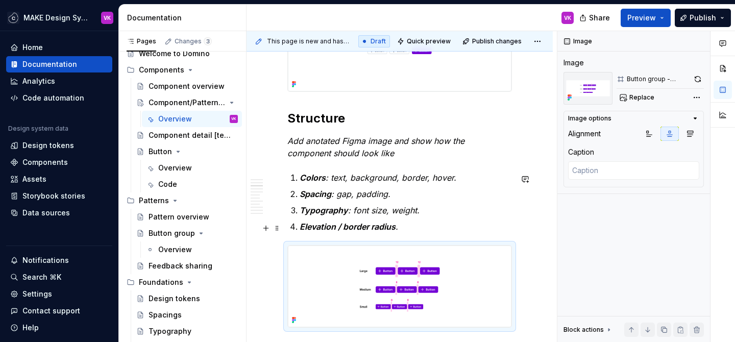
scroll to position [359, 0]
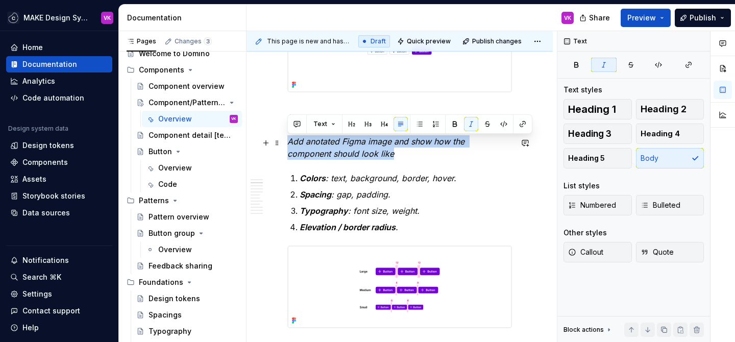
drag, startPoint x: 346, startPoint y: 156, endPoint x: 288, endPoint y: 144, distance: 59.8
click at [288, 144] on p "Add anotated Figma image and show how the component should look like" at bounding box center [399, 147] width 224 height 24
click at [464, 123] on button "button" at bounding box center [471, 124] width 14 height 14
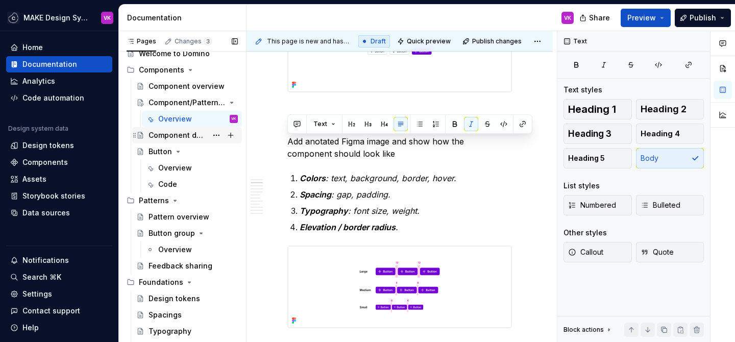
click at [175, 134] on div "Component detail [template]" at bounding box center [177, 135] width 59 height 10
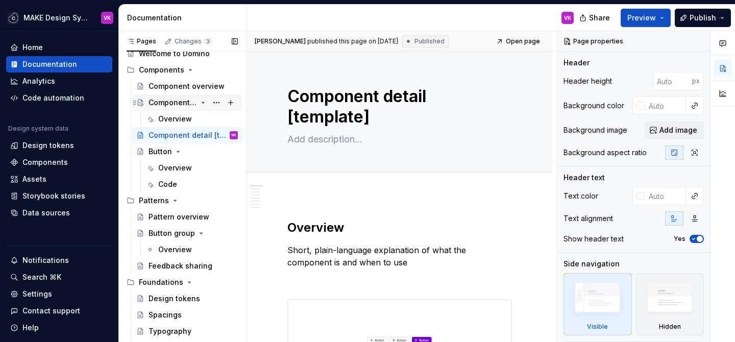
click at [196, 101] on div "Component/Pattern [template]" at bounding box center [172, 102] width 48 height 10
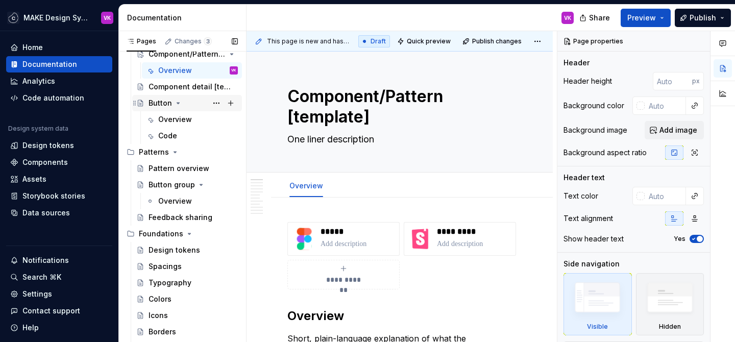
scroll to position [81, 0]
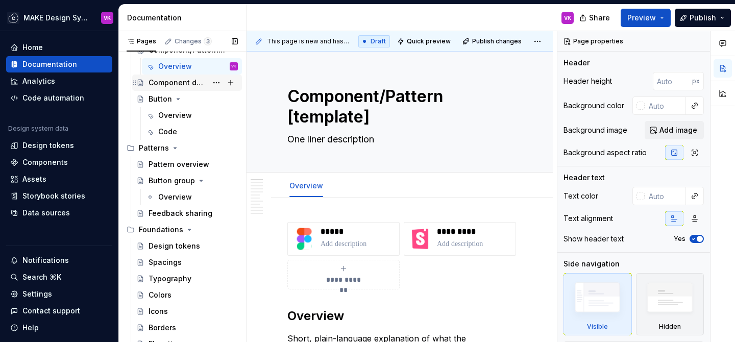
click at [167, 81] on div "Component detail [template]" at bounding box center [177, 83] width 59 height 10
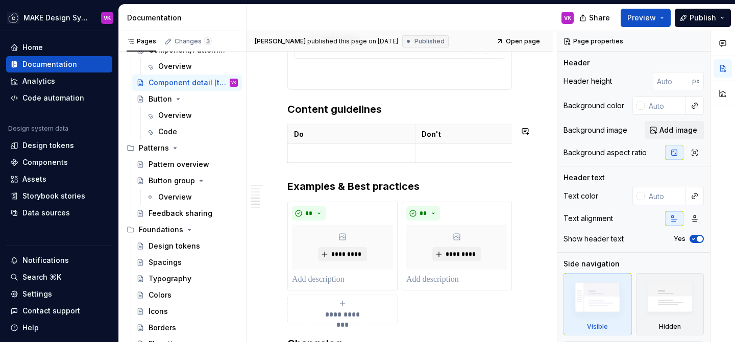
scroll to position [1195, 0]
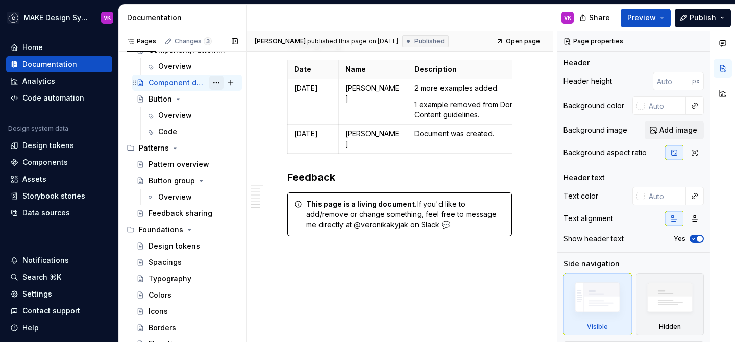
click at [216, 83] on button "Page tree" at bounding box center [216, 83] width 14 height 14
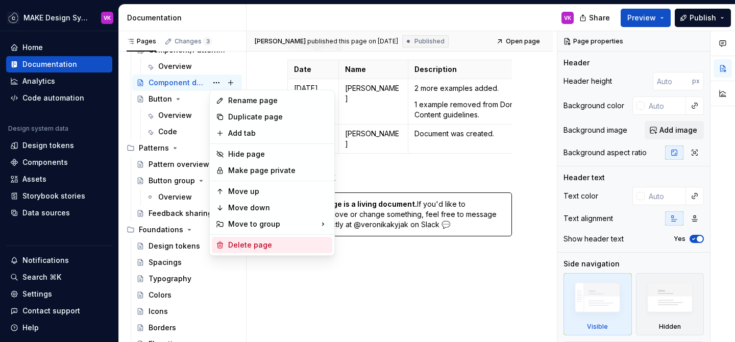
click at [241, 242] on div "Delete page" at bounding box center [278, 245] width 100 height 10
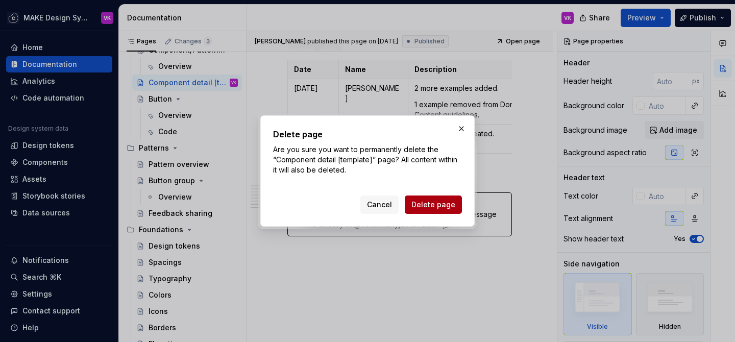
click at [422, 204] on span "Delete page" at bounding box center [433, 204] width 44 height 10
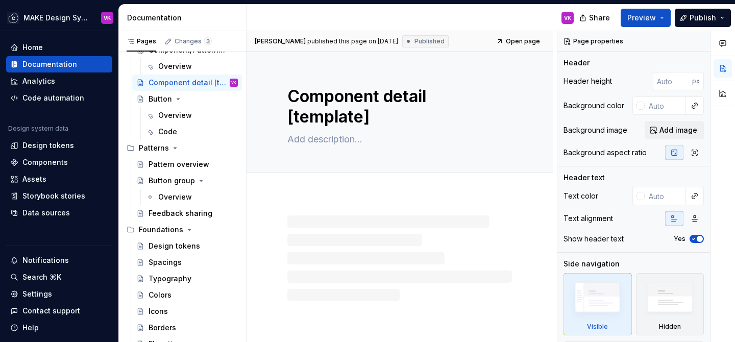
scroll to position [0, 0]
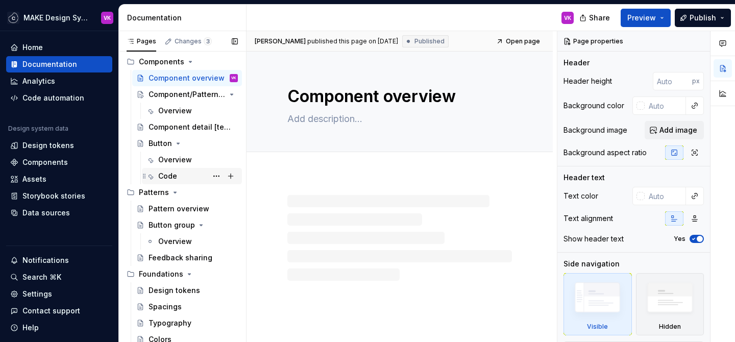
scroll to position [33, 0]
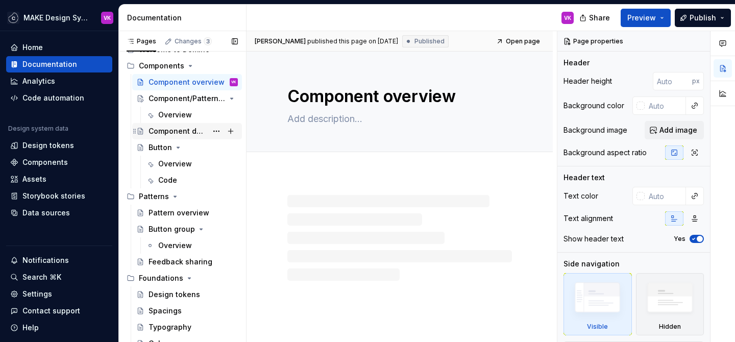
click at [185, 132] on div "Component detail [template]" at bounding box center [177, 131] width 59 height 10
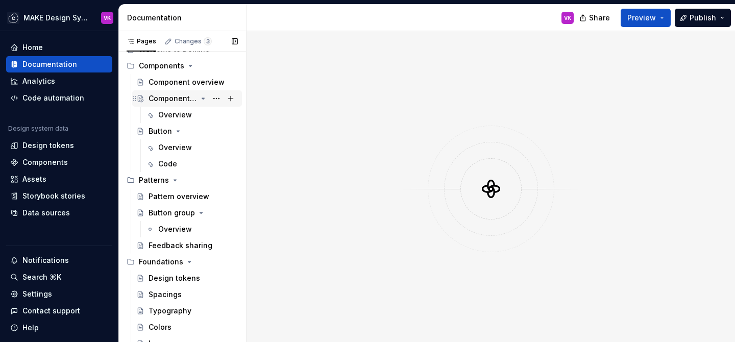
click at [184, 95] on div "Component/Pattern [template]" at bounding box center [172, 98] width 48 height 10
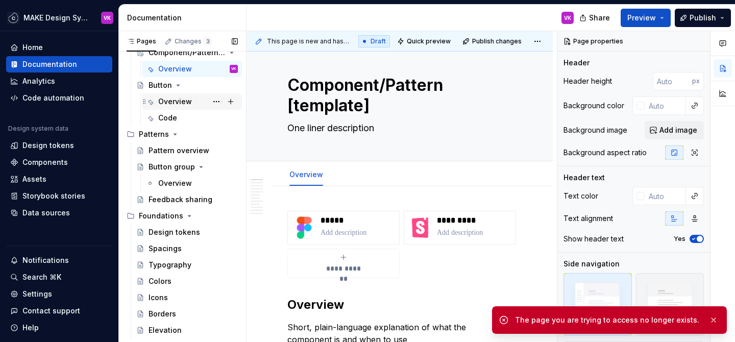
scroll to position [82, 0]
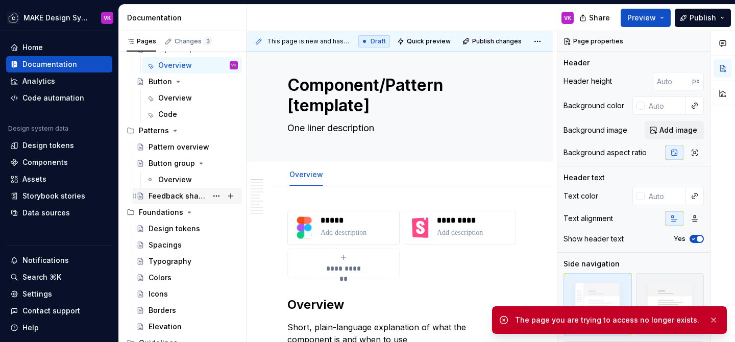
click at [175, 198] on div "Feedback sharing" at bounding box center [177, 196] width 59 height 10
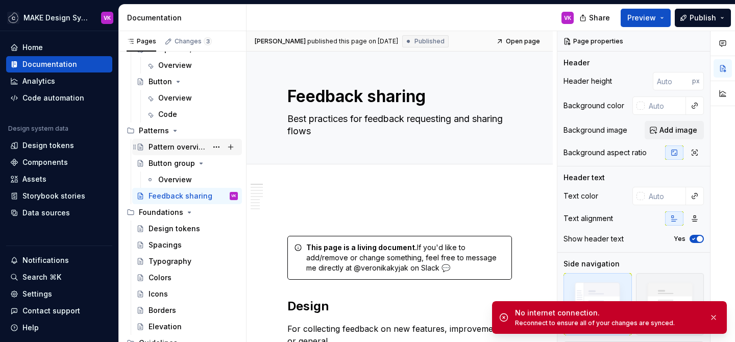
click at [169, 150] on div "Pattern overview" at bounding box center [177, 147] width 59 height 10
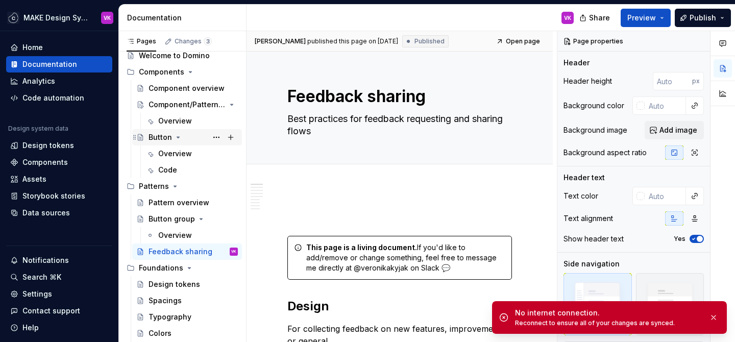
scroll to position [24, 0]
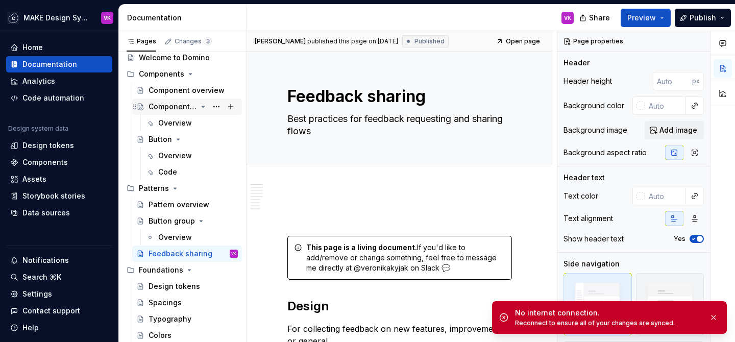
click at [180, 105] on div "Component/Pattern [template]" at bounding box center [172, 107] width 48 height 10
click at [713, 316] on button "button" at bounding box center [713, 317] width 13 height 14
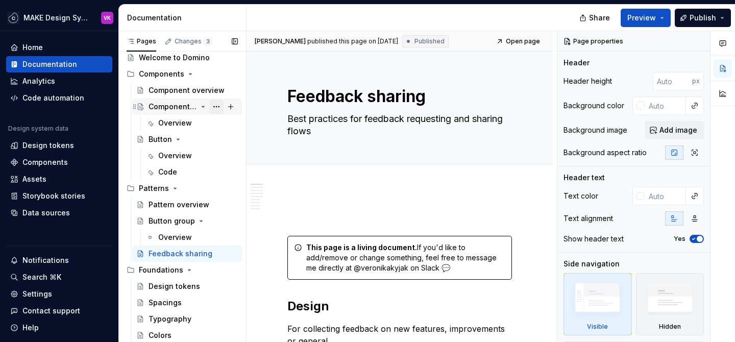
click at [219, 104] on button "Page tree" at bounding box center [216, 106] width 14 height 14
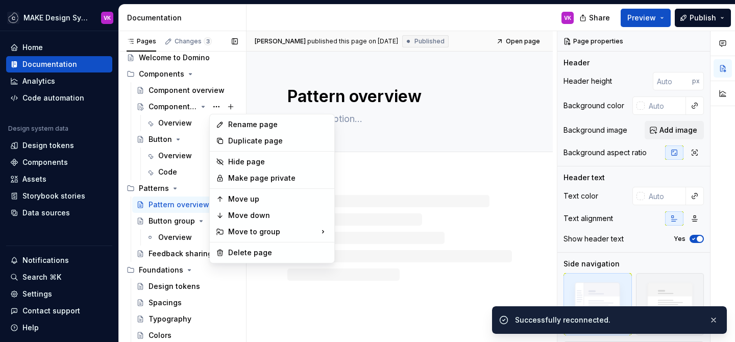
click at [171, 107] on div "Pages Changes 3 Add Accessibility guide for tree Page tree. Navigate the tree w…" at bounding box center [182, 188] width 128 height 315
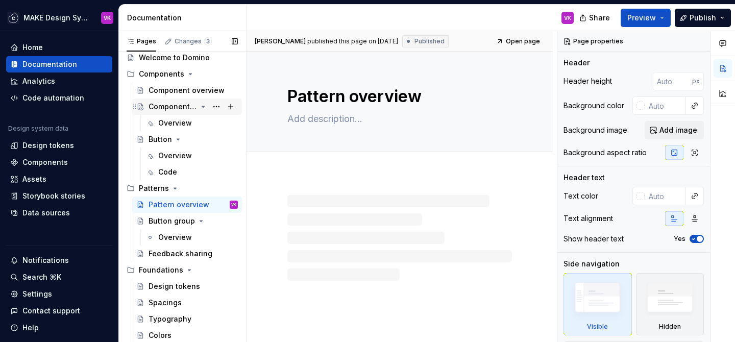
click at [170, 108] on div "Component/Pattern [template]" at bounding box center [172, 107] width 48 height 10
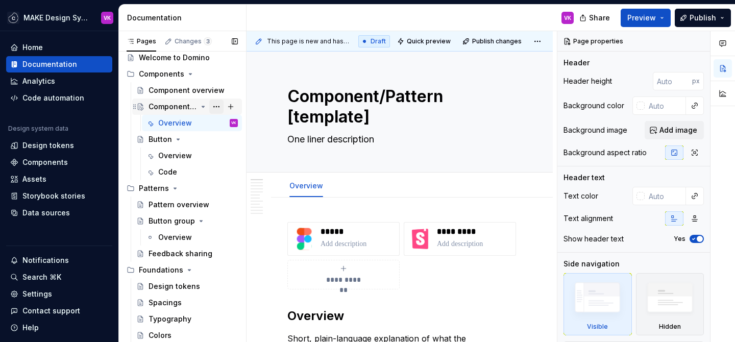
click at [215, 106] on button "Page tree" at bounding box center [216, 106] width 14 height 14
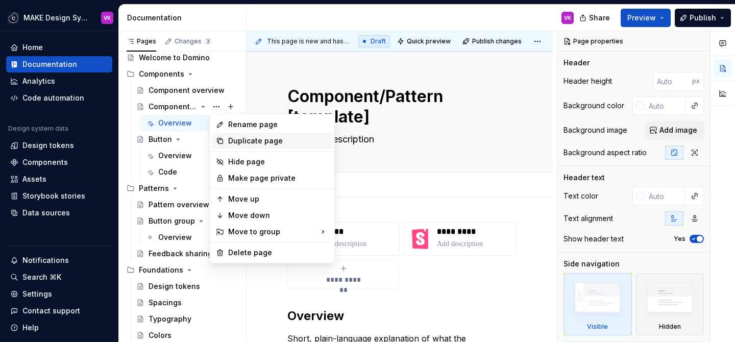
click at [229, 140] on div "Duplicate page" at bounding box center [278, 141] width 100 height 10
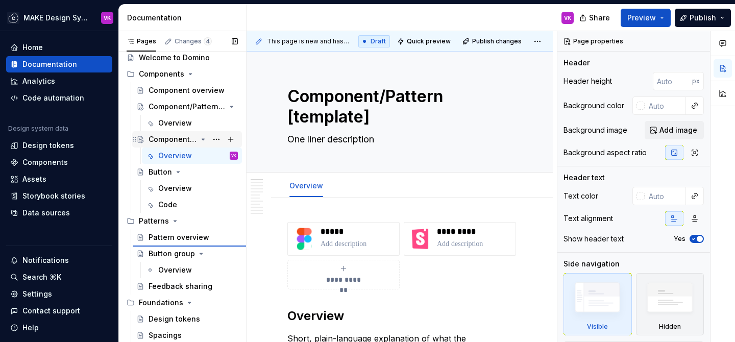
scroll to position [23, 0]
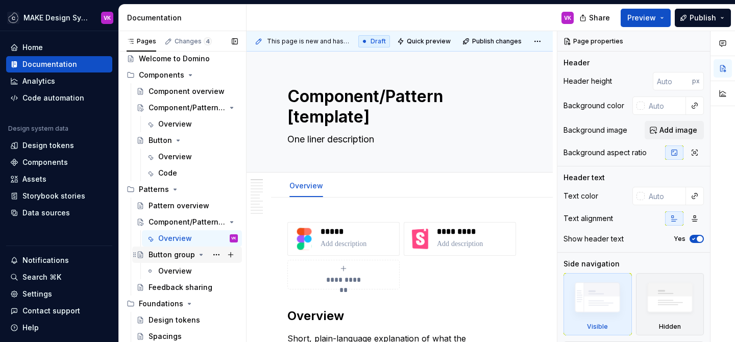
click at [156, 256] on div "Button group" at bounding box center [171, 254] width 46 height 10
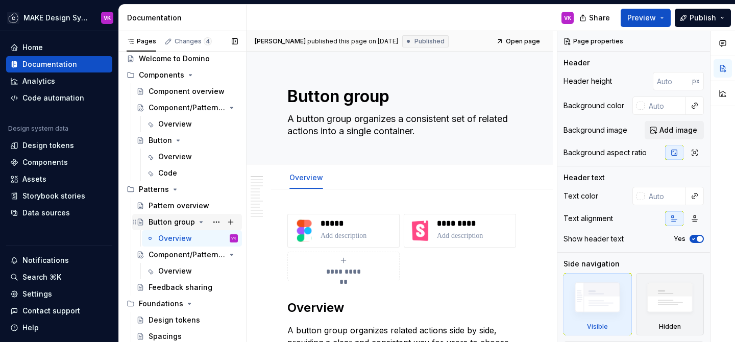
click at [169, 222] on div "Button group" at bounding box center [171, 222] width 46 height 10
click at [167, 254] on div "Component/Pattern [template]" at bounding box center [172, 254] width 48 height 10
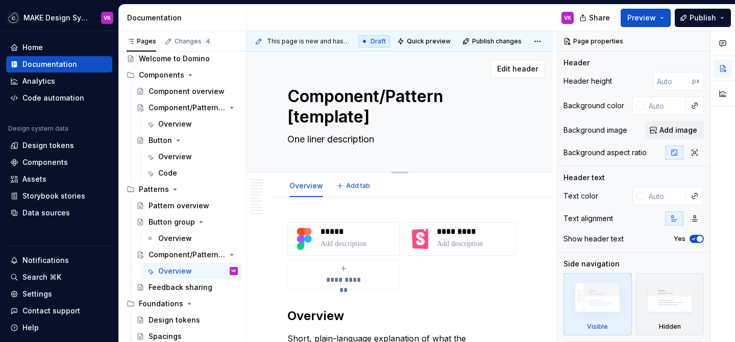
click at [348, 98] on textarea "Component/Pattern [template]" at bounding box center [397, 106] width 224 height 45
type textarea "*"
type textarea "F"
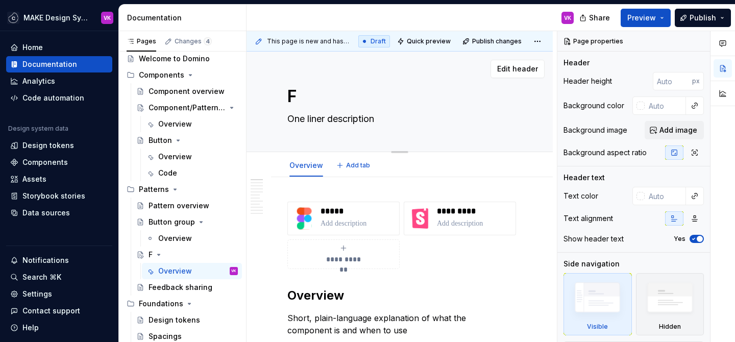
type textarea "*"
type textarea "Fe"
type textarea "*"
type textarea "Fee"
type textarea "*"
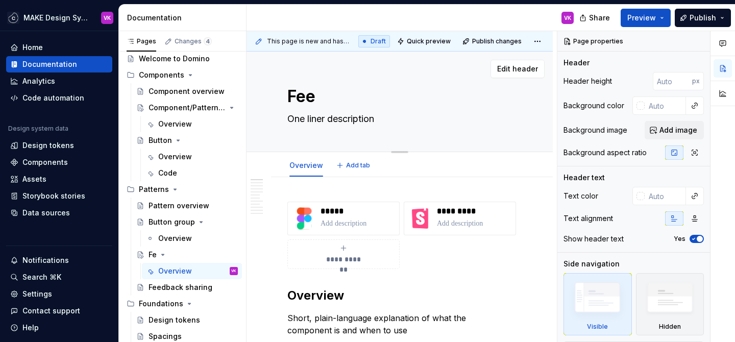
type textarea "Feed"
type textarea "*"
type textarea "Feedb"
type textarea "*"
type textarea "Feedba"
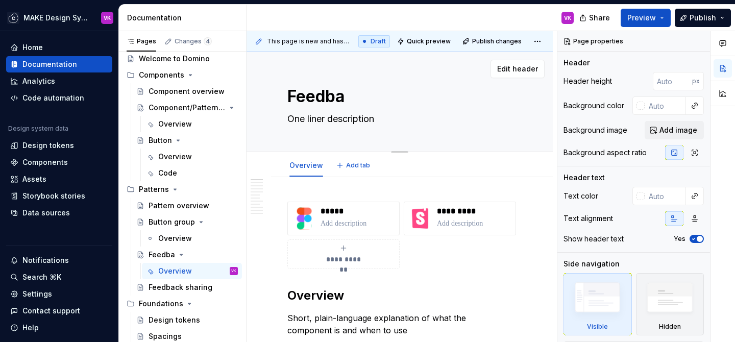
type textarea "*"
type textarea "Feedbac"
type textarea "*"
type textarea "Feedback"
type textarea "*"
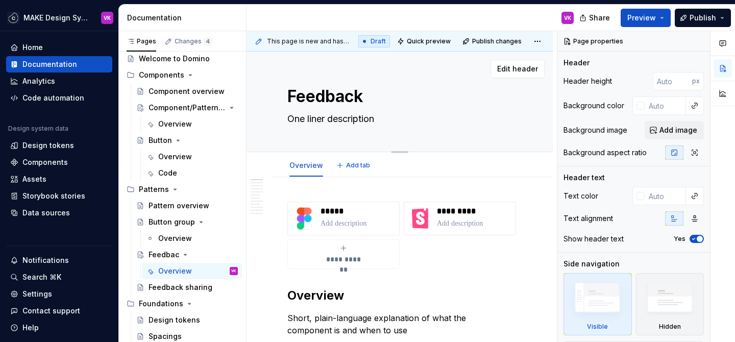
type textarea "Feedback"
type textarea "*"
type textarea "Feedback s"
type textarea "*"
type textarea "Feedback sh"
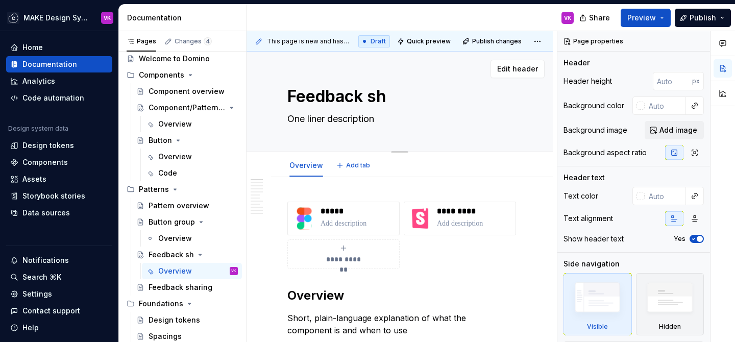
type textarea "*"
type textarea "Feedback sha"
type textarea "*"
type textarea "Feedback shar"
type textarea "*"
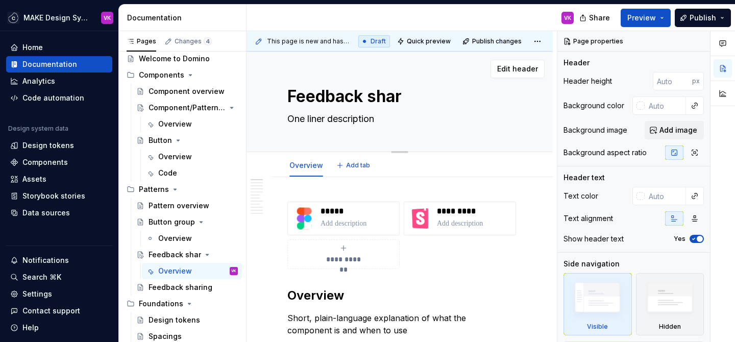
type textarea "Feedback [PERSON_NAME]"
type textarea "*"
type textarea "Feedback sharin"
type textarea "*"
type textarea "Feedback sharing"
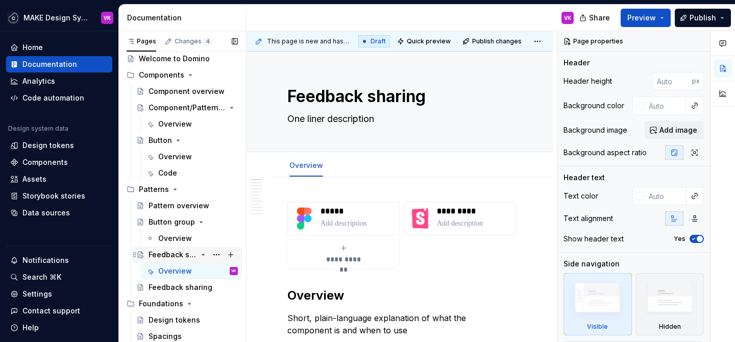
type textarea "*"
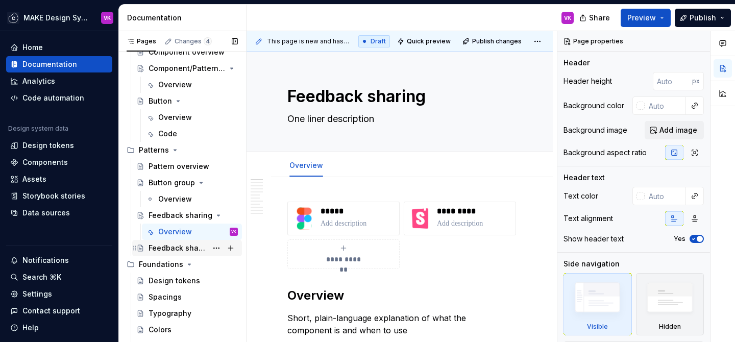
type textarea "Feedback sharing"
click at [167, 248] on div "Feedback sharing" at bounding box center [177, 248] width 59 height 10
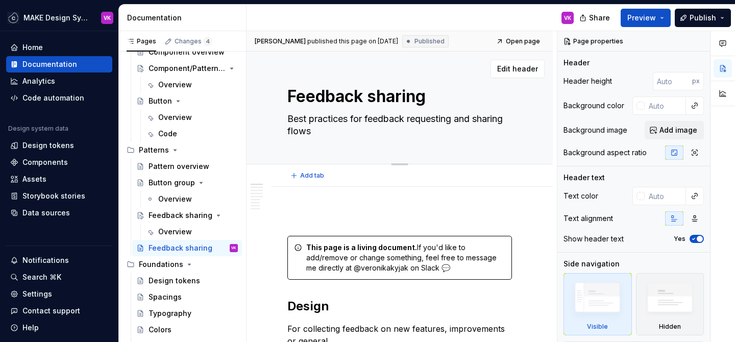
click at [338, 121] on textarea "Best practices for feedback requesting and sharing flows" at bounding box center [397, 125] width 224 height 29
click at [162, 216] on div "Feedback sharing" at bounding box center [172, 215] width 48 height 10
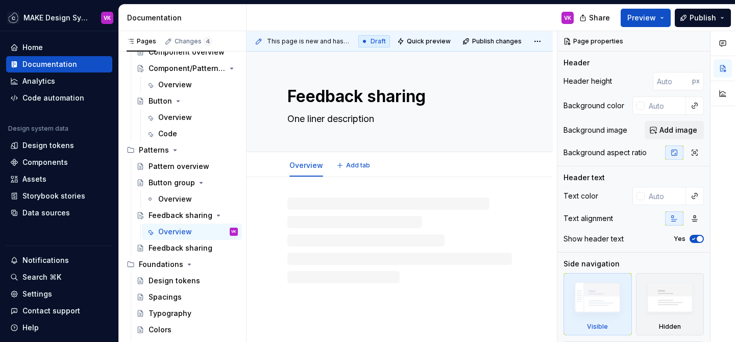
click at [333, 123] on textarea "One liner description" at bounding box center [397, 119] width 224 height 16
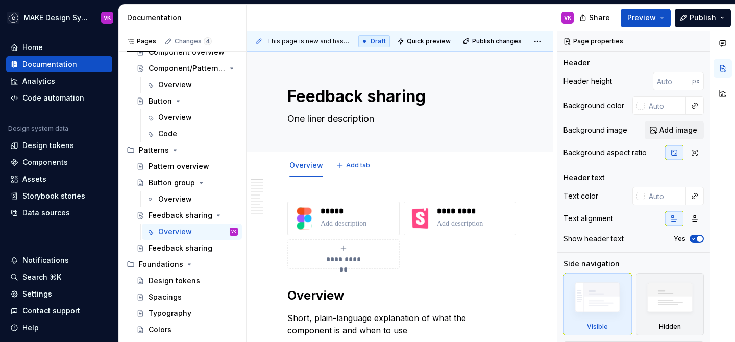
paste textarea "Best practices for feedback requesting and sharing flows"
type textarea "*"
type textarea "Best practices for feedback requesting and sharing flows"
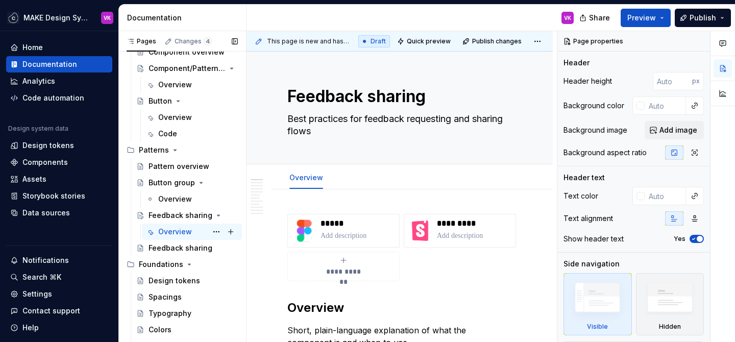
type textarea "*"
type textarea "Best practices for feedback requesting and sharing flows"
click at [161, 250] on div "Feedback sharing" at bounding box center [177, 248] width 59 height 10
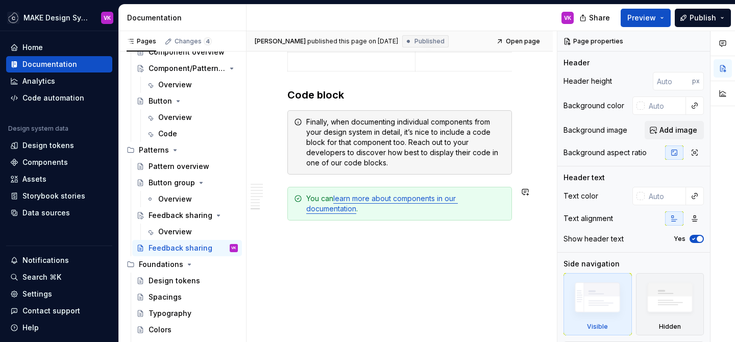
scroll to position [1105, 0]
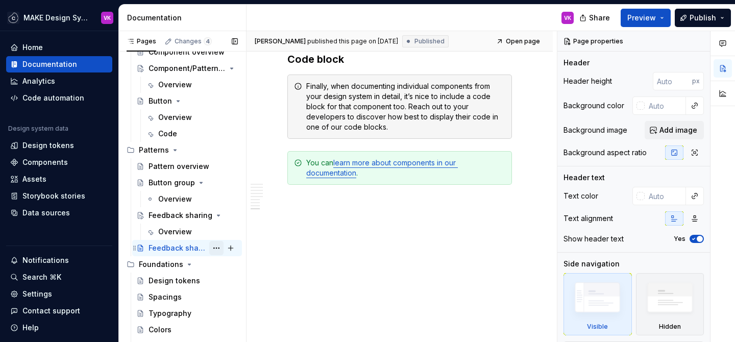
click at [218, 248] on button "Page tree" at bounding box center [216, 248] width 14 height 14
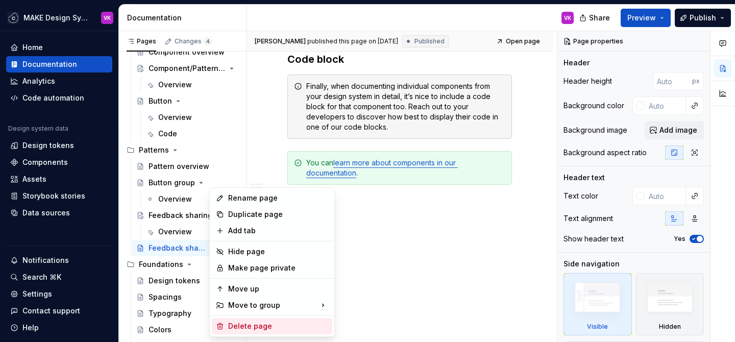
click at [242, 322] on div "Delete page" at bounding box center [278, 326] width 100 height 10
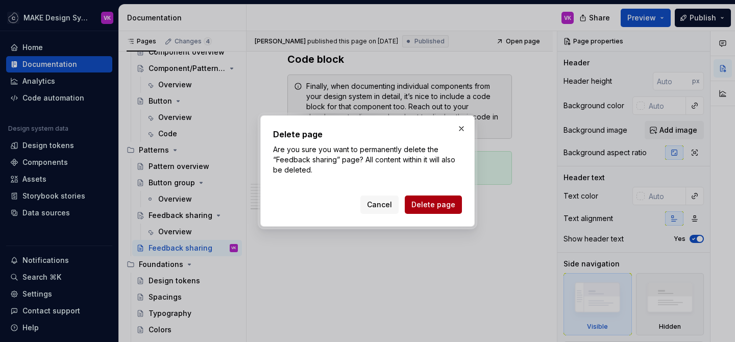
click at [423, 206] on span "Delete page" at bounding box center [433, 204] width 44 height 10
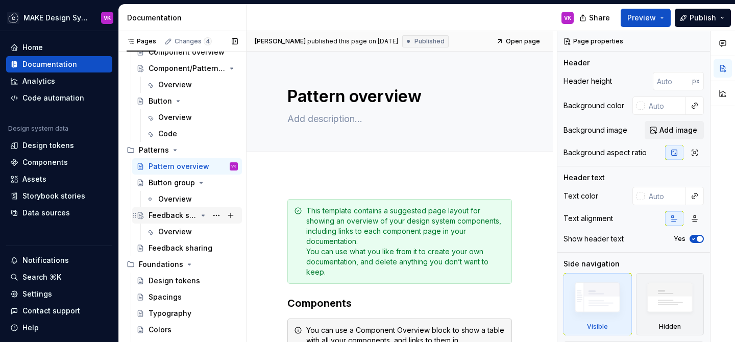
click at [170, 218] on div "Feedback sharing" at bounding box center [172, 215] width 48 height 10
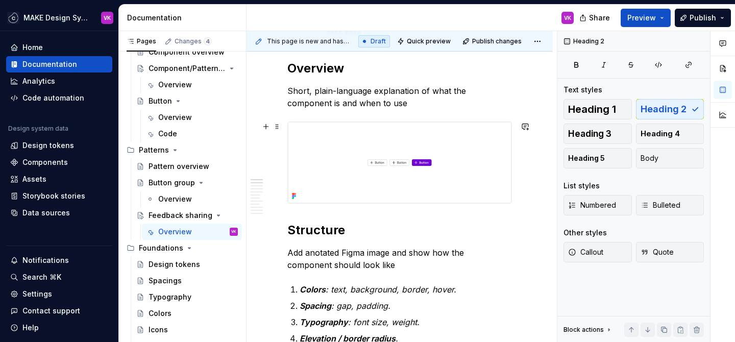
scroll to position [240, 0]
click at [111, 31] on button "Collapse sidebar" at bounding box center [111, 31] width 14 height 14
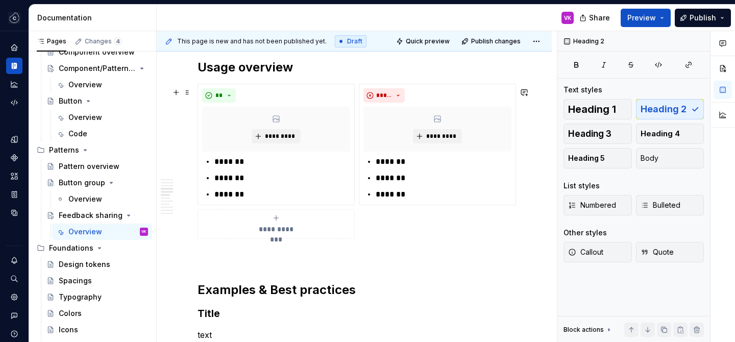
scroll to position [852, 0]
type textarea "*"
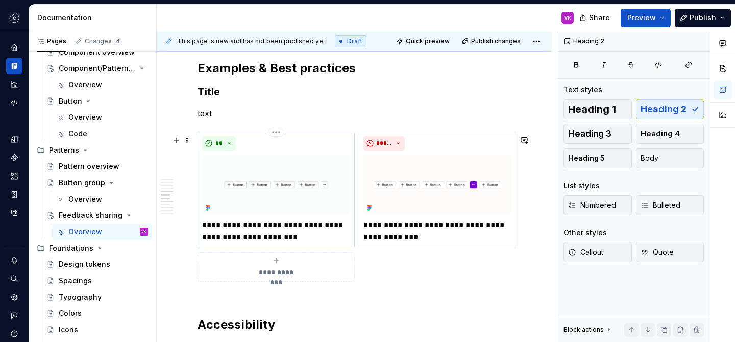
scroll to position [1023, 0]
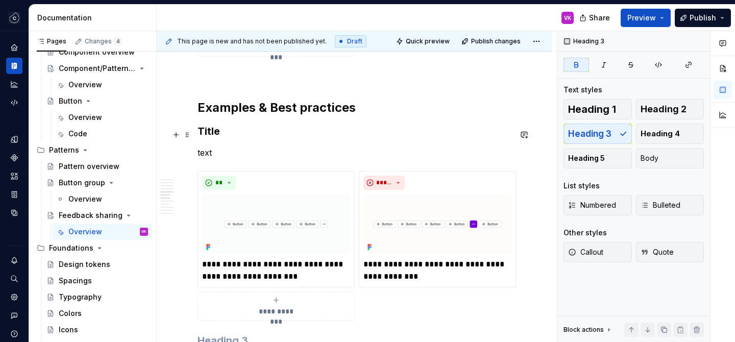
click at [251, 138] on h3 "Title" at bounding box center [353, 131] width 313 height 14
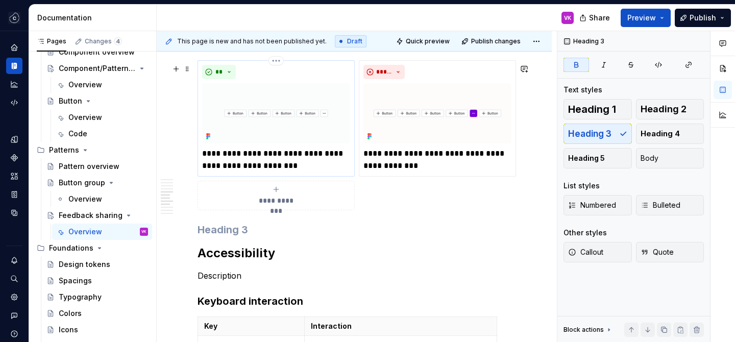
scroll to position [1048, 0]
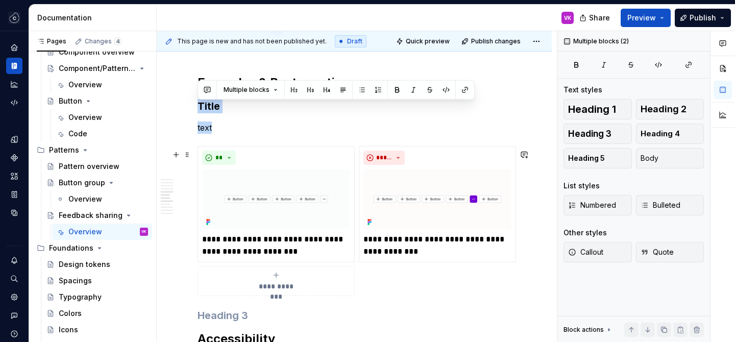
drag, startPoint x: 198, startPoint y: 108, endPoint x: 378, endPoint y: 282, distance: 250.0
click at [378, 283] on div "**********" at bounding box center [353, 42] width 313 height 1776
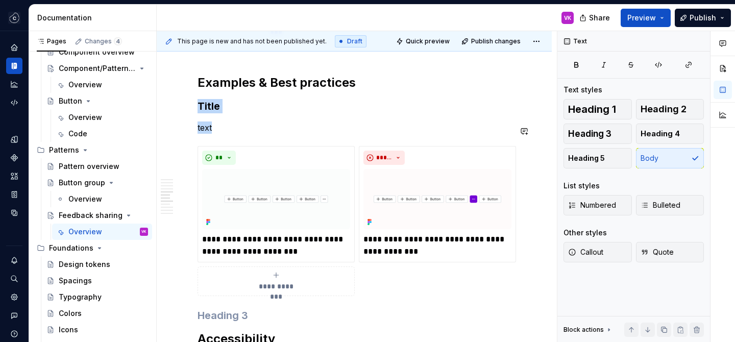
click at [234, 124] on div "**********" at bounding box center [353, 42] width 313 height 1776
click at [215, 111] on strong "Title" at bounding box center [208, 106] width 22 height 12
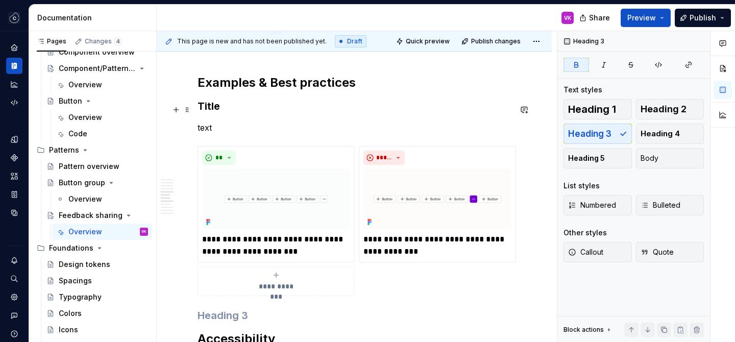
click at [215, 111] on strong "Title" at bounding box center [208, 106] width 22 height 12
click at [208, 111] on strong "Content" at bounding box center [217, 106] width 41 height 12
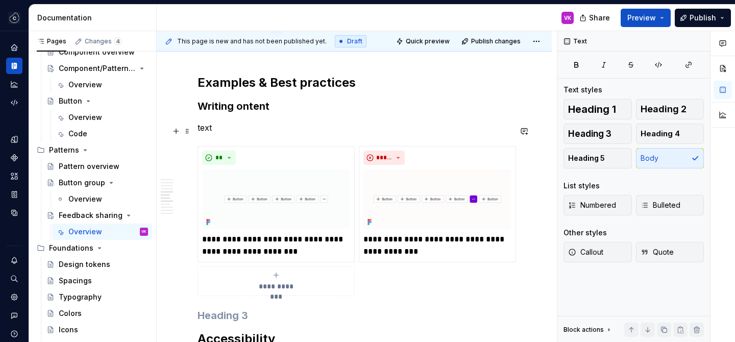
click at [234, 131] on p "text" at bounding box center [353, 127] width 313 height 12
click at [237, 112] on strong "Writing ontent" at bounding box center [233, 106] width 72 height 12
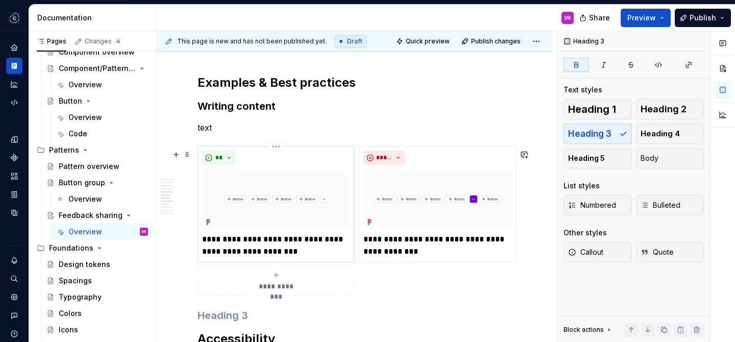
click at [231, 242] on p "**********" at bounding box center [276, 245] width 148 height 24
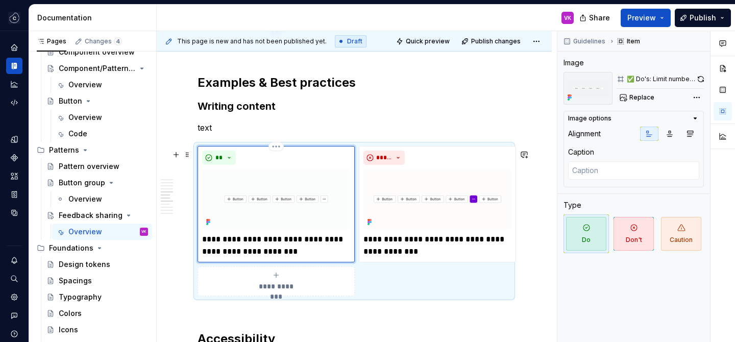
click at [256, 243] on p "**********" at bounding box center [276, 245] width 148 height 24
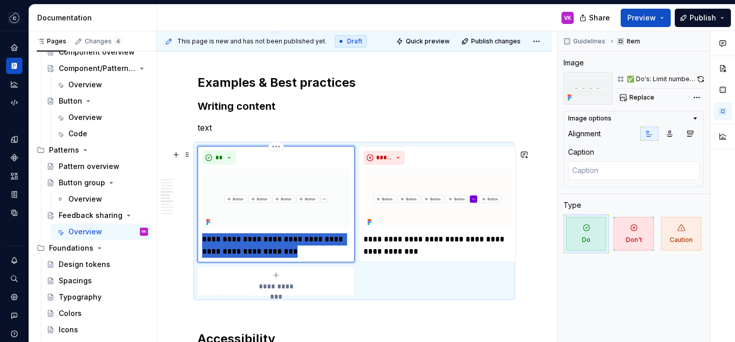
click at [256, 243] on p "**********" at bounding box center [276, 245] width 148 height 24
type textarea "*"
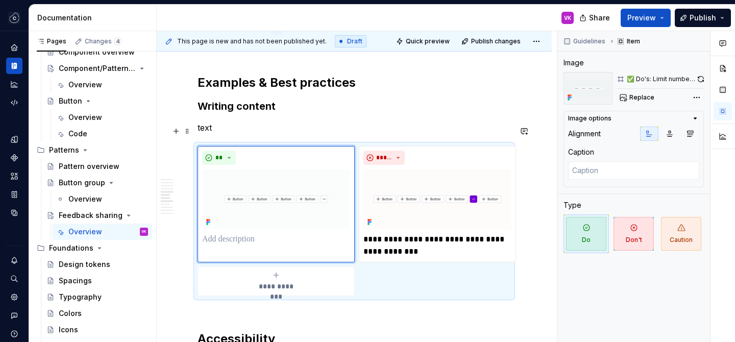
click at [240, 130] on p "text" at bounding box center [353, 127] width 313 height 12
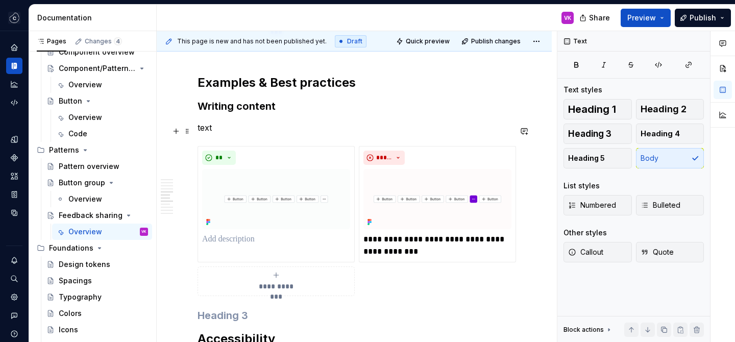
click at [233, 131] on p "text" at bounding box center [353, 127] width 313 height 12
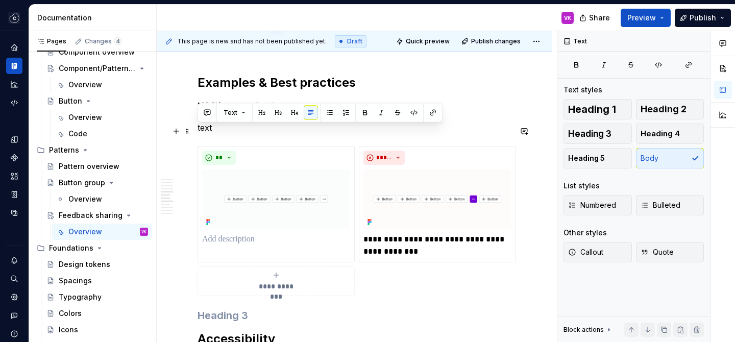
click at [233, 131] on p "text" at bounding box center [353, 127] width 313 height 12
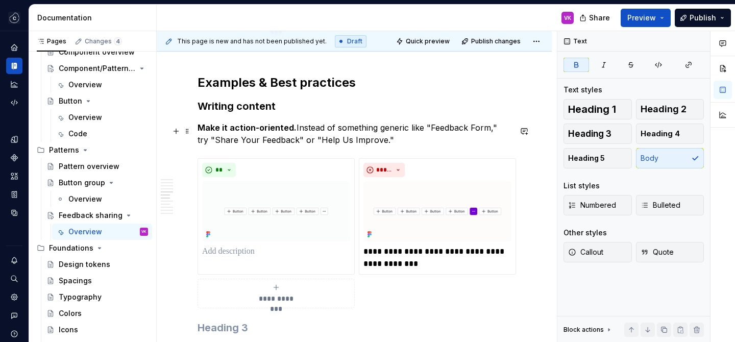
click at [204, 132] on strong "Make it action-oriented." at bounding box center [246, 127] width 99 height 10
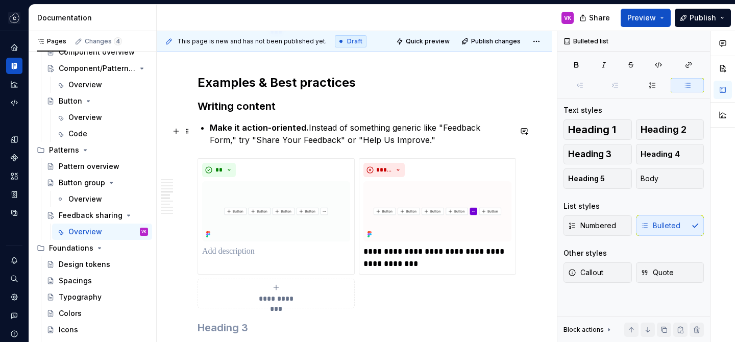
click at [415, 139] on p "Make it action-oriented. Instead of something generic like "Feedback Form," try…" at bounding box center [360, 133] width 301 height 24
click at [309, 135] on p "Make it action-oriented. Instead of something generic like "Feedback Form," try…" at bounding box center [360, 133] width 301 height 24
click at [412, 259] on p "**********" at bounding box center [437, 257] width 148 height 24
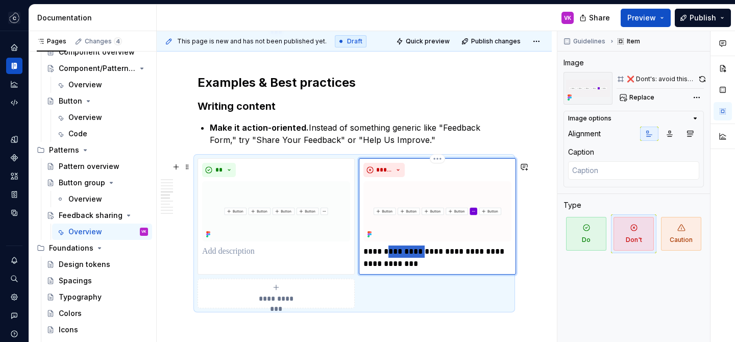
click at [412, 259] on p "**********" at bounding box center [437, 257] width 148 height 24
click at [412, 258] on p "**********" at bounding box center [437, 257] width 148 height 24
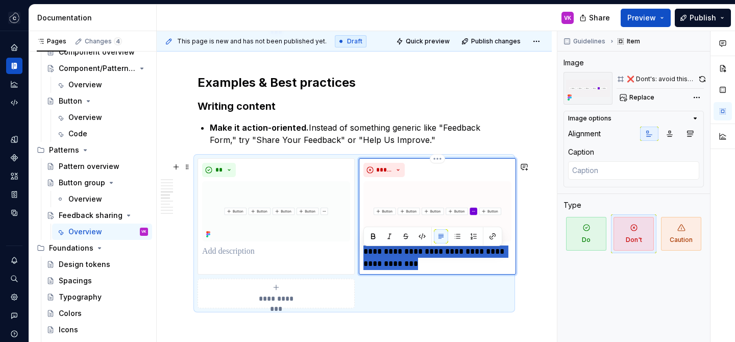
type textarea "*"
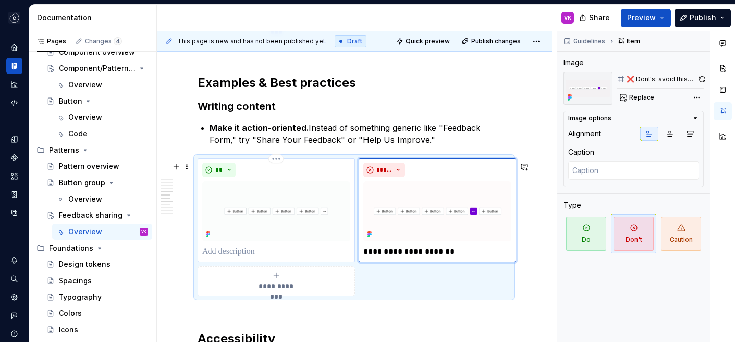
click at [284, 253] on p at bounding box center [276, 251] width 148 height 12
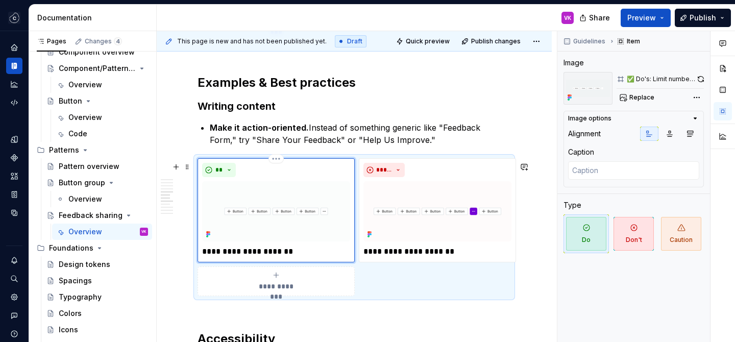
click at [303, 253] on p "**********" at bounding box center [276, 251] width 148 height 12
click at [268, 255] on p "**********" at bounding box center [276, 251] width 148 height 12
click at [363, 145] on p "Make it action-oriented. Instead of something generic like "Feedback Form," try…" at bounding box center [360, 133] width 301 height 24
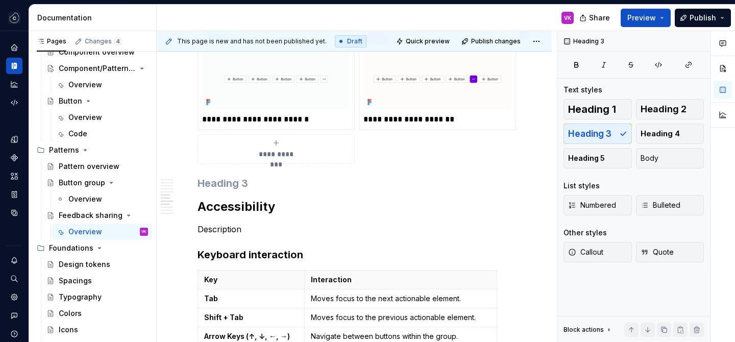
scroll to position [1106, 0]
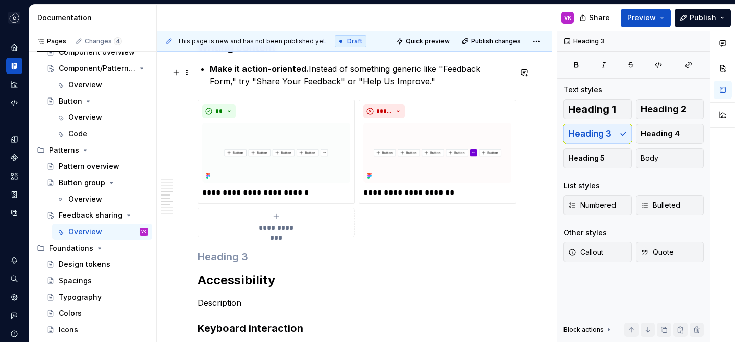
click at [371, 80] on p "Make it action-oriented. Instead of something generic like "Feedback Form," try…" at bounding box center [360, 75] width 301 height 24
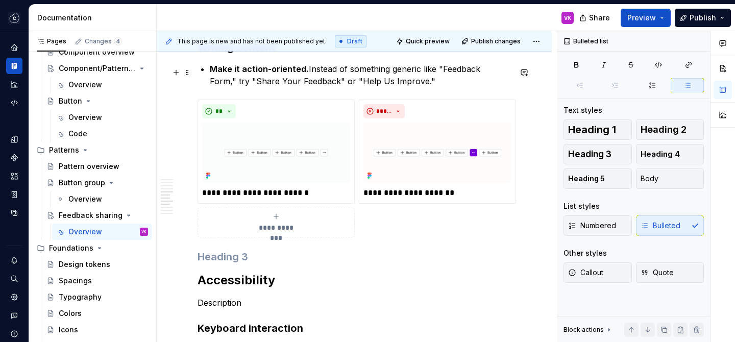
scroll to position [1104, 0]
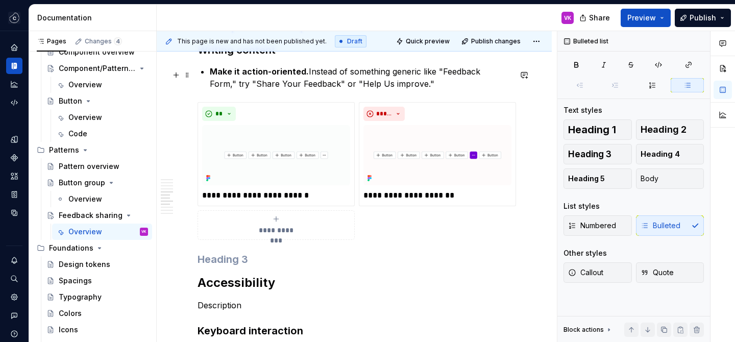
click at [349, 80] on p "Make it action-oriented. Instead of something generic like "Feedback Form," try…" at bounding box center [360, 77] width 301 height 24
click at [349, 90] on p "Make it action-oriented. Instead of something generic like "Feedback Form," try…" at bounding box center [360, 77] width 301 height 24
click at [483, 76] on p "Make it action-oriented. Instead of something generic like "Feedback Form," try…" at bounding box center [360, 77] width 301 height 24
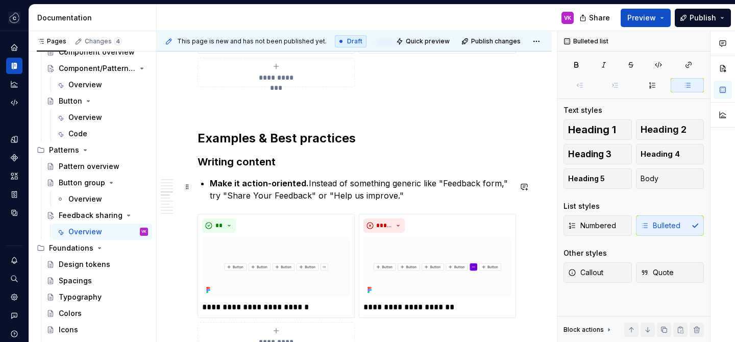
click at [237, 199] on p "Make it action-oriented. Instead of something generic like "Feedback form," try…" at bounding box center [360, 189] width 301 height 24
click at [272, 200] on p "Make it action-oriented. Instead of something generic like "Feedback form," try…" at bounding box center [360, 189] width 301 height 24
click at [305, 199] on p "Make it action-oriented. Instead of something generic like "Feedback form," try…" at bounding box center [360, 189] width 301 height 24
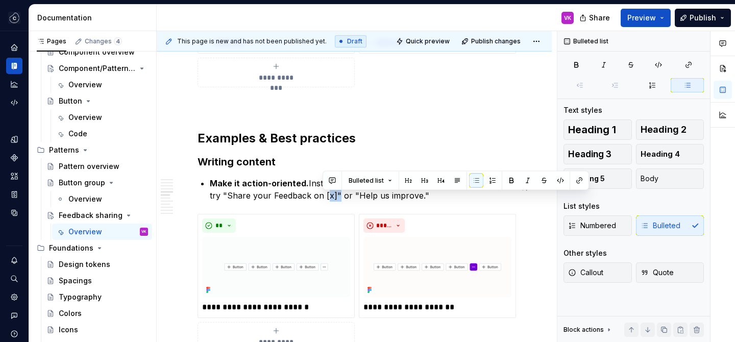
copy p "[x]"
click at [409, 200] on p "Make it action-oriented. Instead of something generic like "Feedback form," try…" at bounding box center [360, 189] width 301 height 24
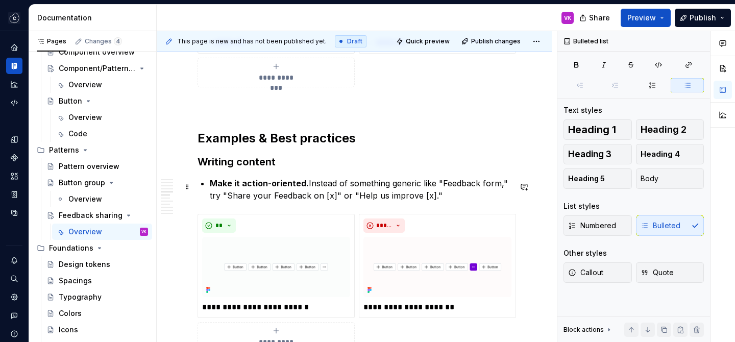
click at [454, 202] on p "Make it action-oriented. Instead of something generic like "Feedback form," try…" at bounding box center [360, 189] width 301 height 24
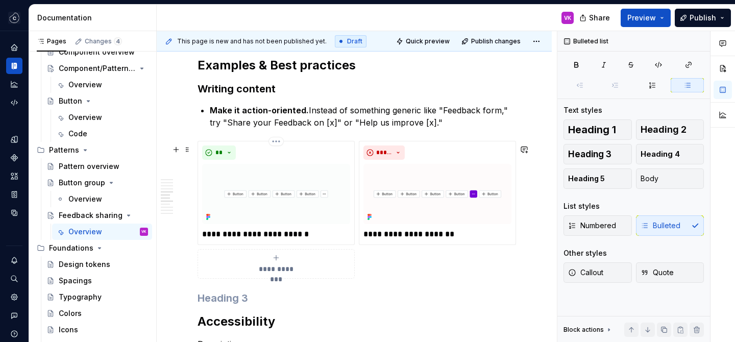
scroll to position [1068, 0]
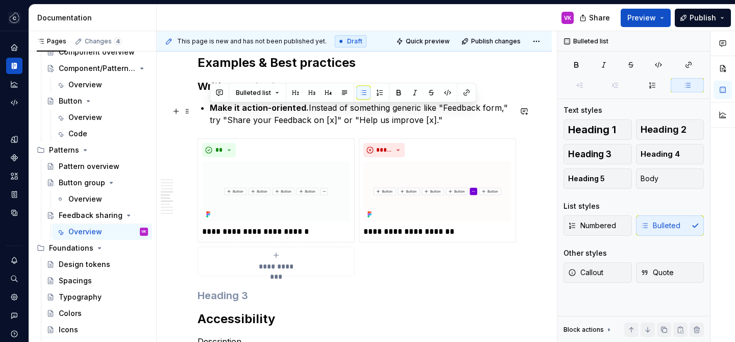
drag, startPoint x: 454, startPoint y: 127, endPoint x: 204, endPoint y: 114, distance: 250.3
click at [210, 114] on li "Make it action-oriented. Instead of something generic like "Feedback form," try…" at bounding box center [360, 114] width 301 height 24
copy p "Make it action-oriented. Instead of something generic like "Feedback form," try…"
click at [250, 295] on h3 at bounding box center [353, 295] width 313 height 14
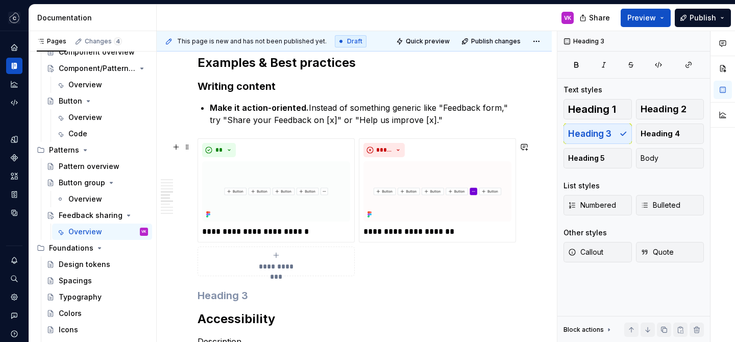
click at [371, 276] on div "**********" at bounding box center [353, 207] width 313 height 138
click at [349, 295] on h3 at bounding box center [353, 295] width 313 height 14
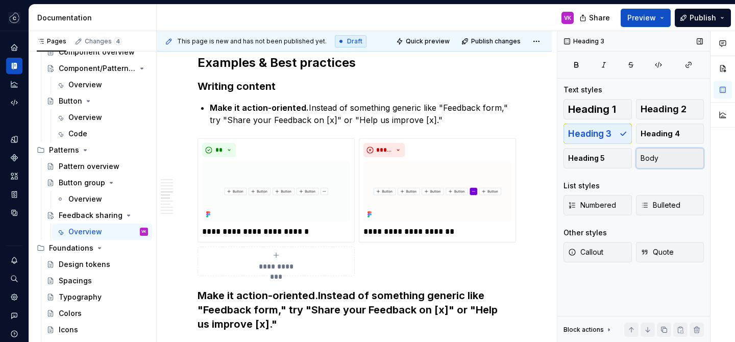
click at [652, 150] on button "Body" at bounding box center [670, 158] width 68 height 20
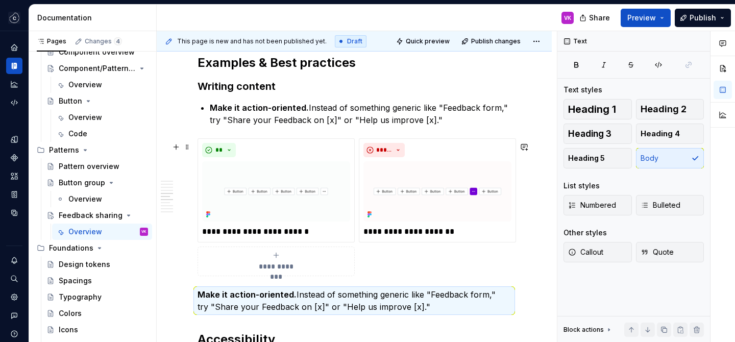
scroll to position [1109, 0]
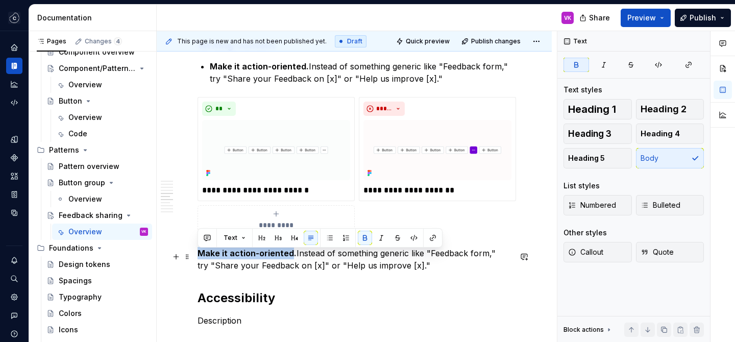
drag, startPoint x: 291, startPoint y: 257, endPoint x: 199, endPoint y: 257, distance: 91.8
click at [199, 257] on strong "Make it action-oriented." at bounding box center [246, 253] width 99 height 10
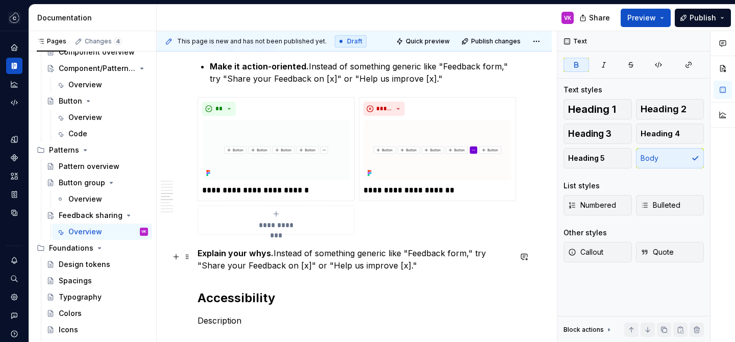
click at [205, 255] on strong "Explain your whys." at bounding box center [235, 253] width 76 height 10
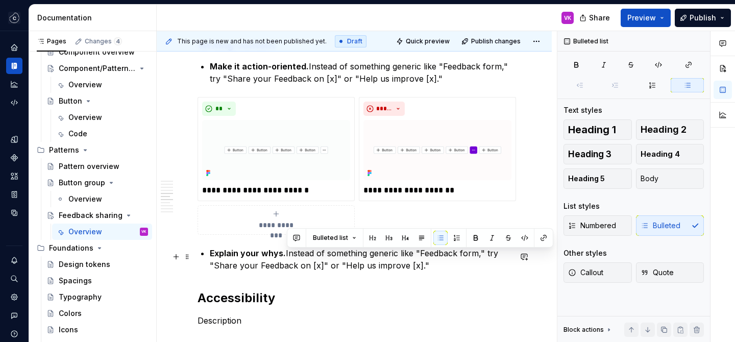
drag, startPoint x: 286, startPoint y: 258, endPoint x: 431, endPoint y: 267, distance: 144.7
click at [431, 267] on p "Explain your whys. Instead of something generic like "Feedback form," try "Shar…" at bounding box center [360, 259] width 301 height 24
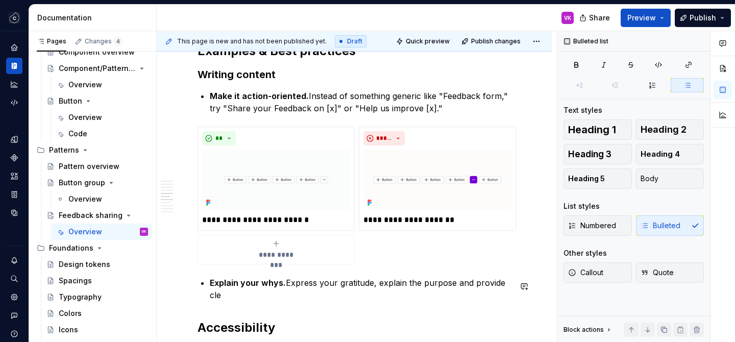
scroll to position [1092, 0]
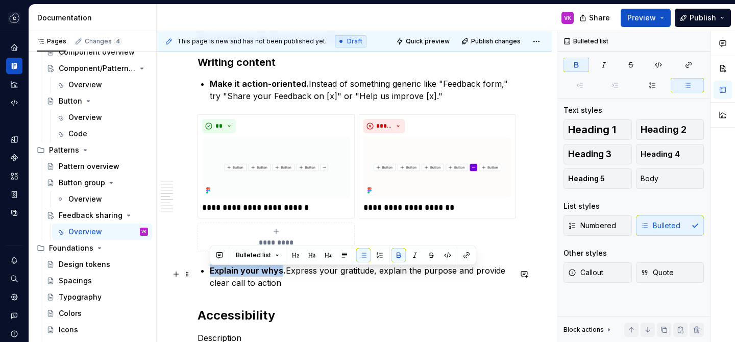
drag, startPoint x: 280, startPoint y: 275, endPoint x: 211, endPoint y: 270, distance: 69.1
click at [211, 270] on strong "Explain your whys." at bounding box center [248, 270] width 76 height 10
drag, startPoint x: 296, startPoint y: 273, endPoint x: 209, endPoint y: 274, distance: 86.7
click at [210, 274] on strong "Set user expectations." at bounding box center [256, 270] width 93 height 10
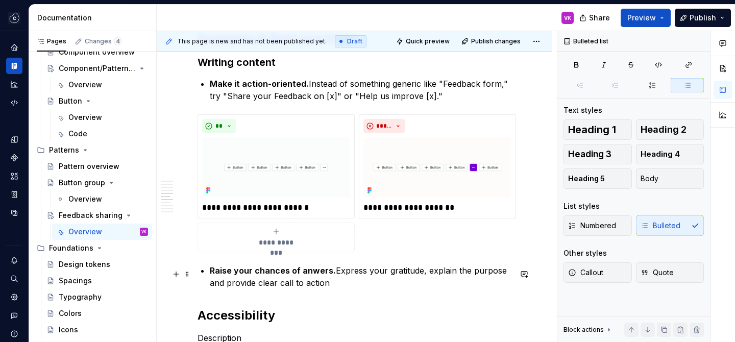
click at [347, 288] on p "Raise your chances of anwers. Express your gratitude, explain the purpose and p…" at bounding box center [360, 276] width 301 height 24
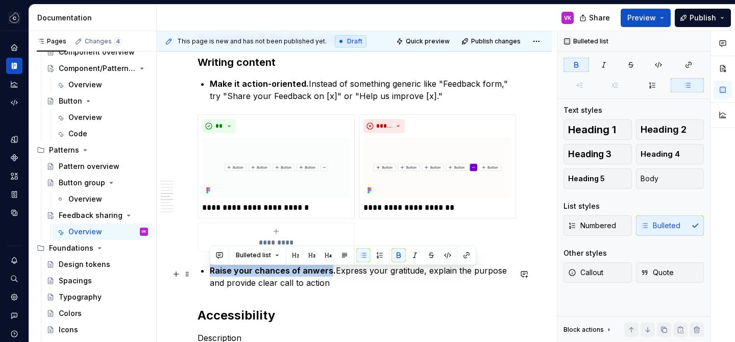
drag, startPoint x: 326, startPoint y: 275, endPoint x: 212, endPoint y: 276, distance: 113.8
click at [212, 275] on strong "Raise your chances of anwers." at bounding box center [273, 270] width 126 height 10
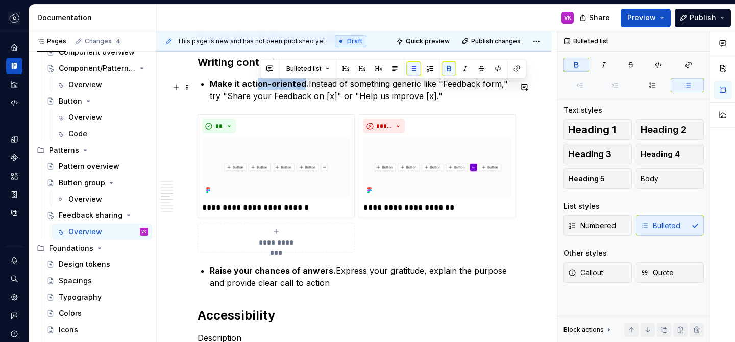
drag, startPoint x: 302, startPoint y: 88, endPoint x: 257, endPoint y: 88, distance: 44.9
click at [257, 88] on strong "Make it action-oriented." at bounding box center [259, 84] width 99 height 10
click at [237, 89] on strong "Make it action-oriented." at bounding box center [259, 84] width 99 height 10
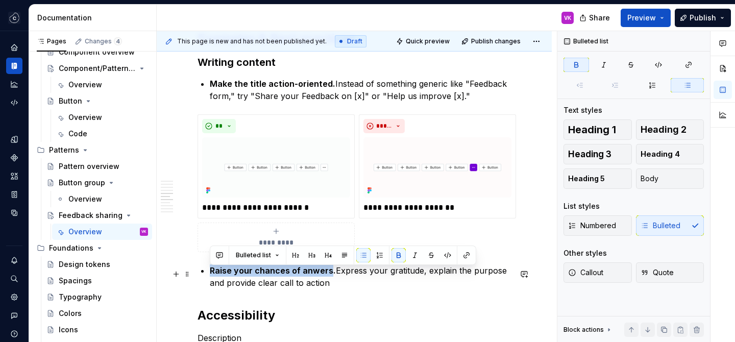
drag, startPoint x: 324, startPoint y: 273, endPoint x: 212, endPoint y: 274, distance: 112.2
click at [212, 274] on strong "Raise your chances of anwers." at bounding box center [273, 270] width 126 height 10
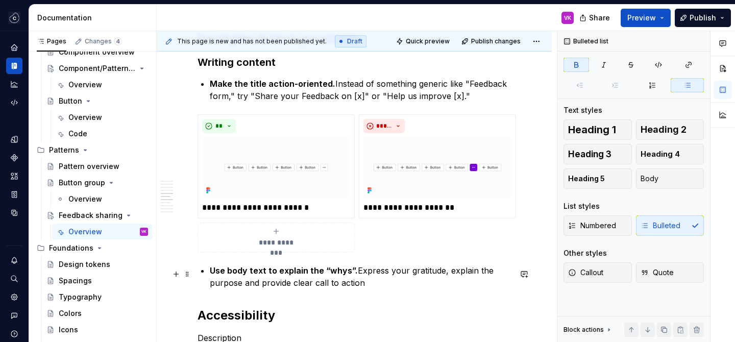
scroll to position [1114, 0]
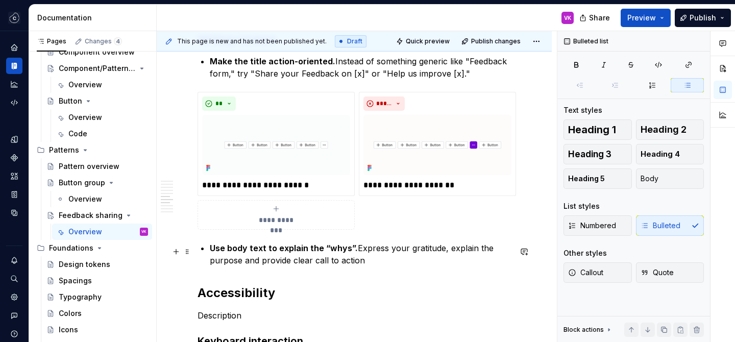
click at [370, 265] on p "Use body text to explain the “whys”. Express your gratitude, explain the purpos…" at bounding box center [360, 254] width 301 height 24
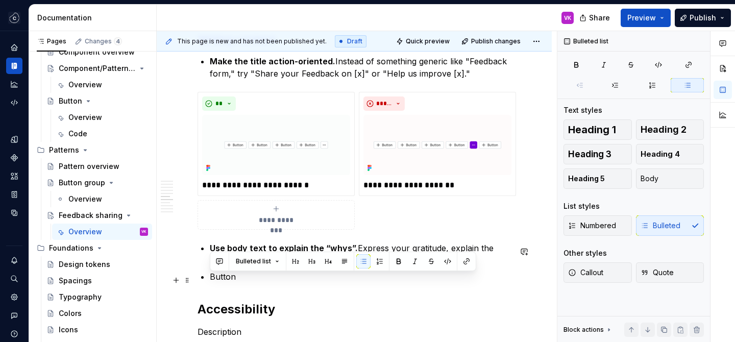
drag, startPoint x: 211, startPoint y: 281, endPoint x: 238, endPoint y: 281, distance: 26.5
click at [238, 281] on p "Button" at bounding box center [360, 276] width 301 height 12
drag, startPoint x: 208, startPoint y: 282, endPoint x: 349, endPoint y: 283, distance: 141.3
click at [396, 261] on button "button" at bounding box center [398, 261] width 14 height 14
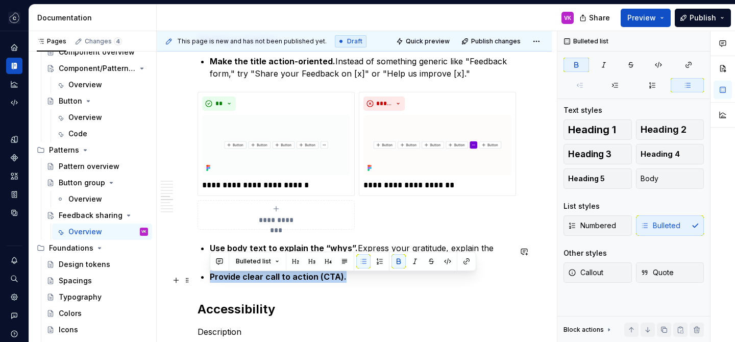
click at [375, 283] on p "Provide clear call to action (CTA)." at bounding box center [360, 276] width 301 height 12
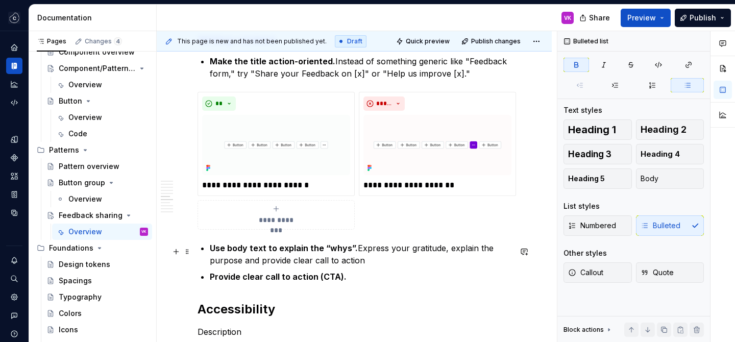
click at [377, 261] on p "Use body text to explain the “whys”. Express your gratitude, explain the purpos…" at bounding box center [360, 254] width 301 height 24
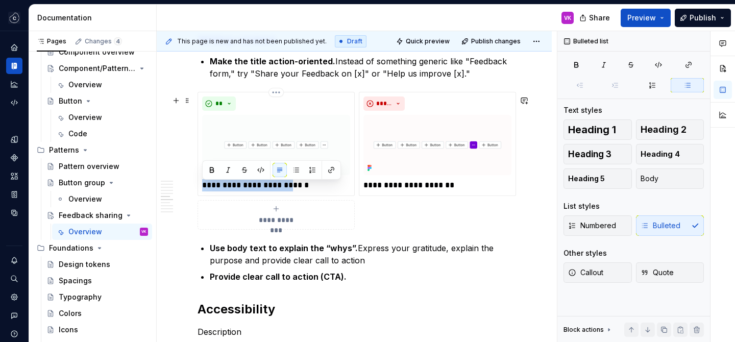
drag, startPoint x: 375, startPoint y: 213, endPoint x: 216, endPoint y: 94, distance: 197.9
click at [216, 94] on div "**********" at bounding box center [353, 161] width 313 height 138
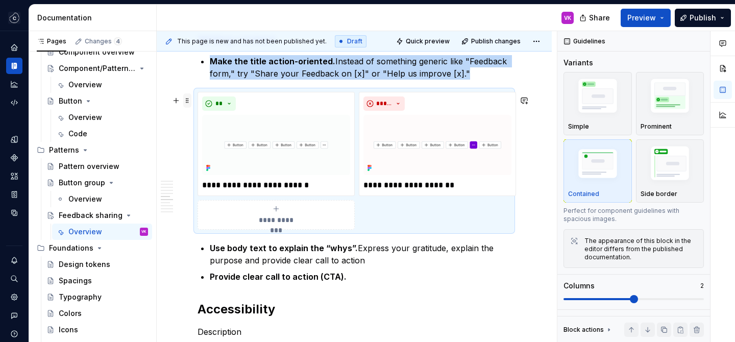
click at [188, 100] on span at bounding box center [187, 100] width 8 height 14
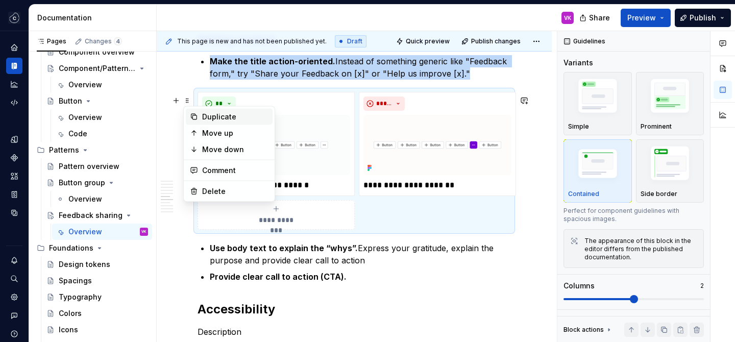
click at [207, 114] on div "Duplicate" at bounding box center [235, 117] width 66 height 10
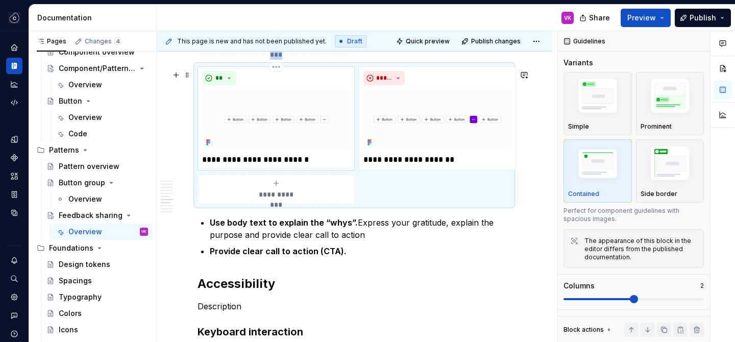
scroll to position [1265, 0]
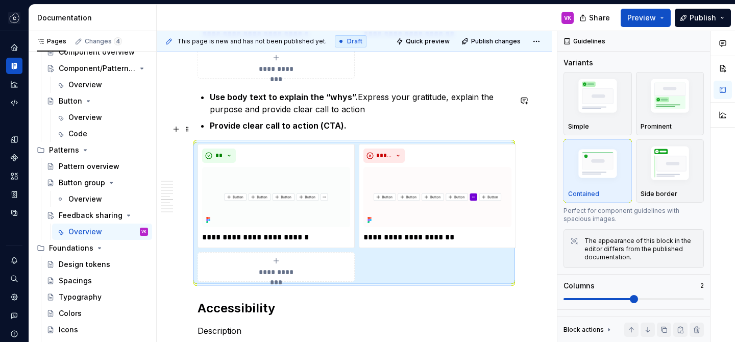
click at [313, 125] on strong "Provide clear call to action (CTA)." at bounding box center [278, 125] width 137 height 10
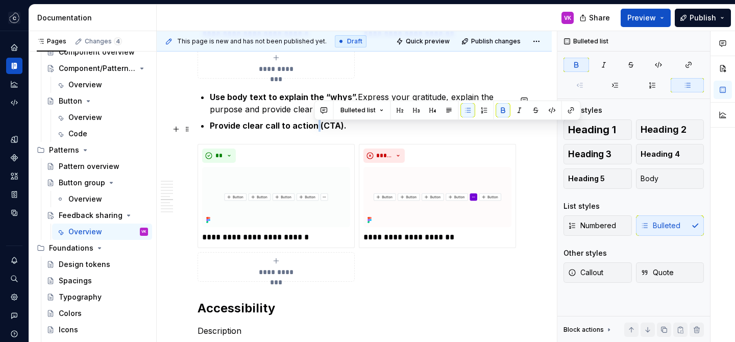
click at [313, 125] on strong "Provide clear call to action (CTA)." at bounding box center [278, 125] width 137 height 10
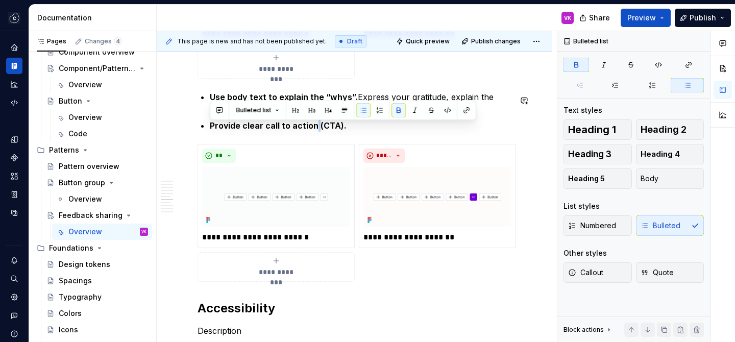
copy strong "Provide clear call to action (CTA)."
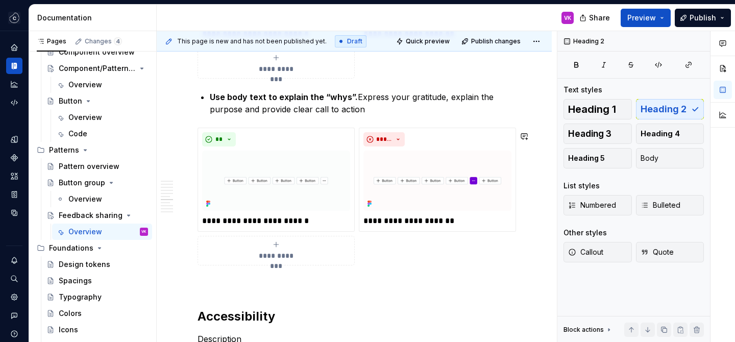
scroll to position [1266, 0]
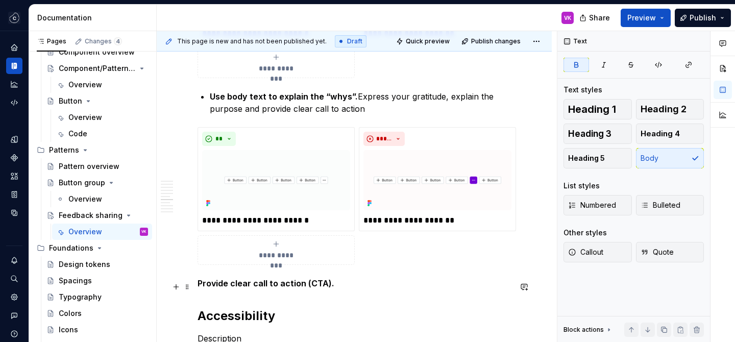
click at [206, 284] on strong "Provide clear call to action (CTA)." at bounding box center [265, 283] width 137 height 10
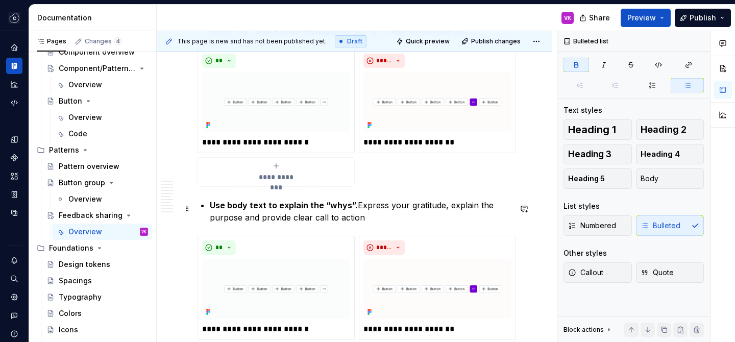
click at [387, 217] on p "Use body text to explain the “whys”. Express your gratitude, explain the purpos…" at bounding box center [360, 211] width 301 height 24
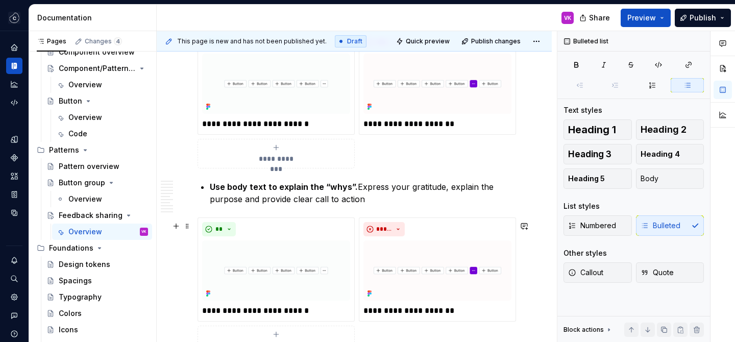
scroll to position [1180, 0]
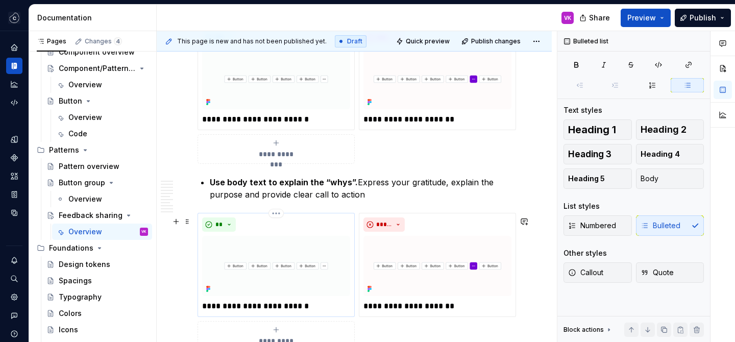
click at [277, 307] on p "**********" at bounding box center [276, 306] width 148 height 12
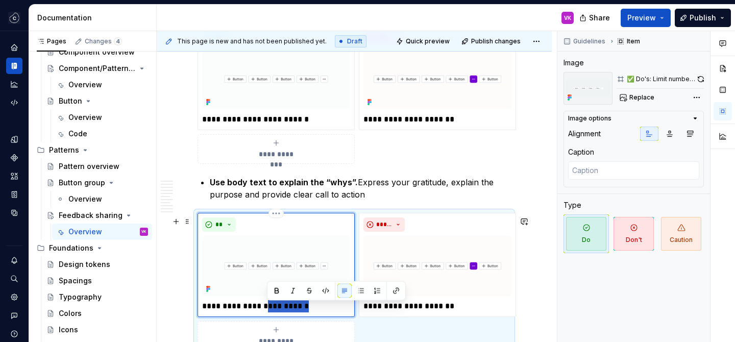
click at [277, 307] on p "**********" at bounding box center [276, 306] width 148 height 12
click at [408, 305] on p "**********" at bounding box center [437, 306] width 148 height 12
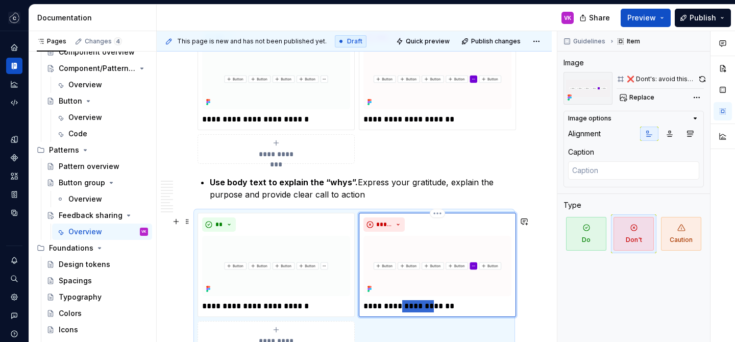
click at [408, 305] on p "**********" at bounding box center [437, 306] width 148 height 12
click at [410, 312] on p "**********" at bounding box center [437, 306] width 148 height 12
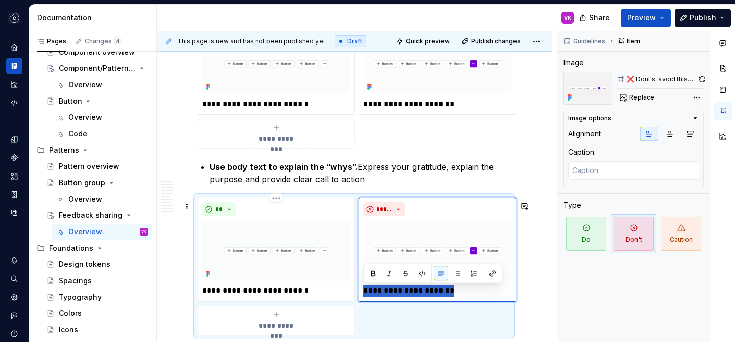
scroll to position [1198, 0]
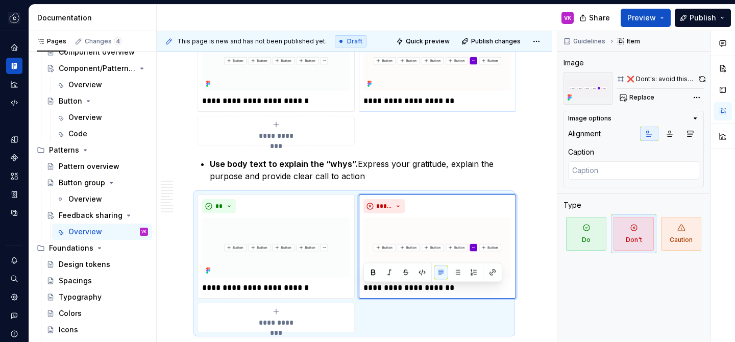
click at [375, 101] on p "**********" at bounding box center [437, 101] width 148 height 12
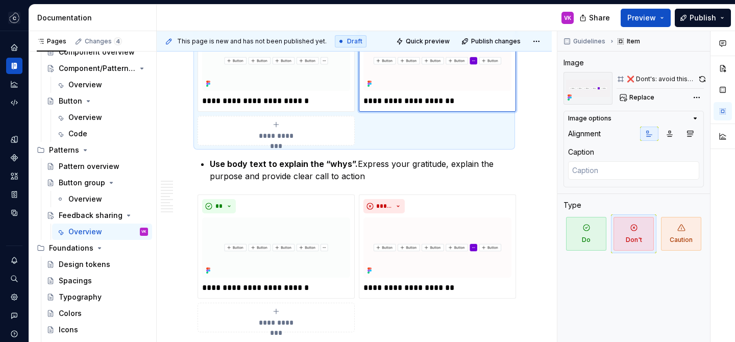
click at [380, 107] on p "**********" at bounding box center [437, 101] width 148 height 12
click at [266, 104] on p "**********" at bounding box center [276, 101] width 148 height 12
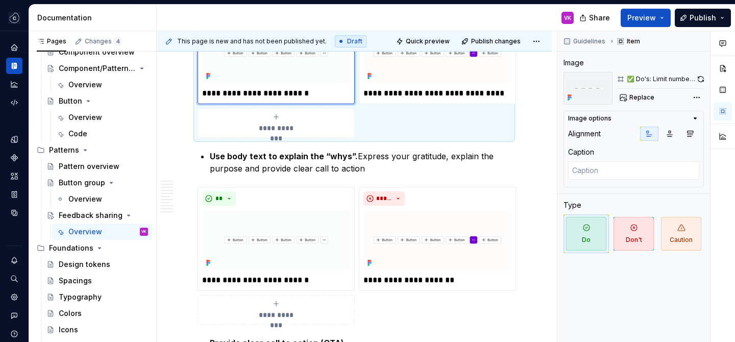
scroll to position [1177, 0]
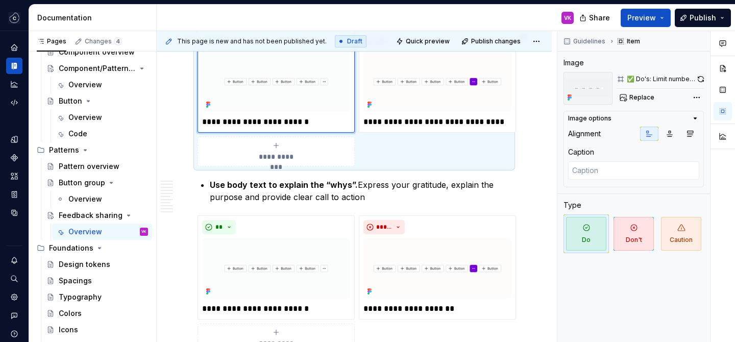
click at [258, 121] on p "**********" at bounding box center [276, 122] width 148 height 12
click at [223, 132] on div "**********" at bounding box center [275, 81] width 157 height 104
drag, startPoint x: 206, startPoint y: 122, endPoint x: 213, endPoint y: 116, distance: 9.4
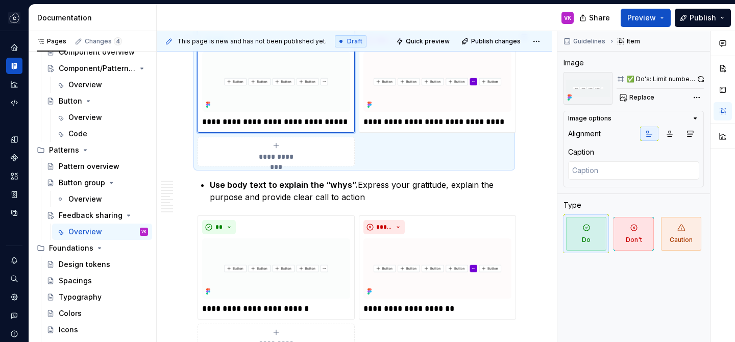
click at [205, 121] on p "**********" at bounding box center [276, 122] width 148 height 12
click at [323, 128] on p "**********" at bounding box center [276, 122] width 148 height 12
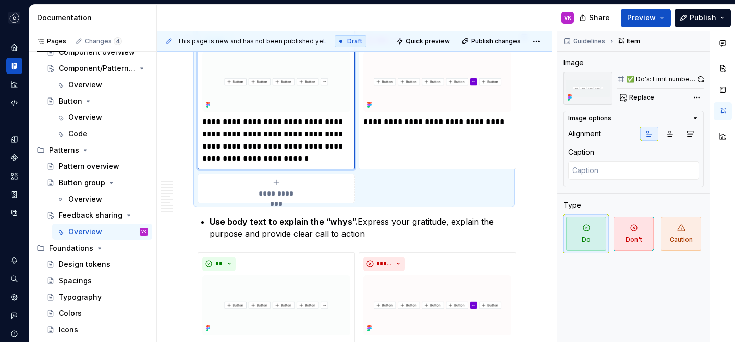
click at [311, 156] on p "**********" at bounding box center [276, 140] width 148 height 49
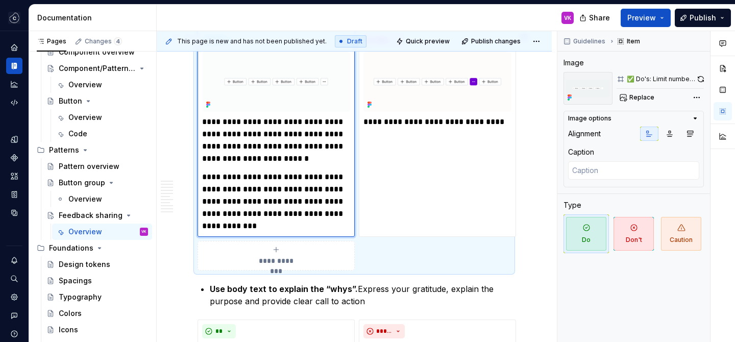
click at [301, 161] on p "**********" at bounding box center [276, 140] width 148 height 49
click at [291, 207] on p "**********" at bounding box center [276, 201] width 148 height 61
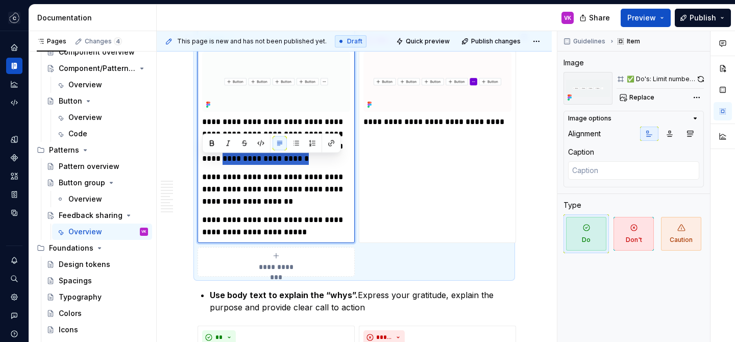
drag, startPoint x: 304, startPoint y: 163, endPoint x: 200, endPoint y: 159, distance: 103.6
click at [200, 159] on div "**********" at bounding box center [275, 136] width 157 height 214
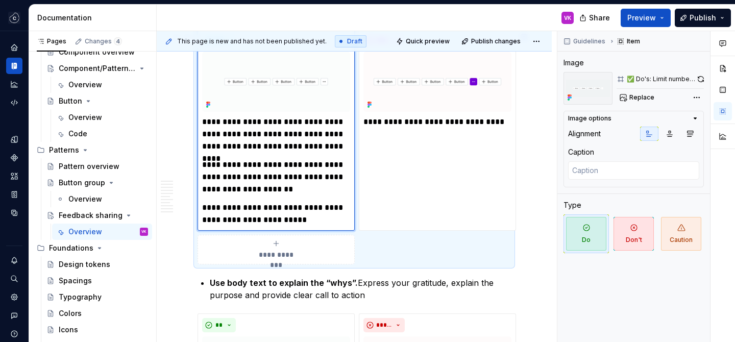
click at [206, 168] on p "**********" at bounding box center [276, 177] width 148 height 37
click at [309, 220] on p "**********" at bounding box center [276, 214] width 148 height 24
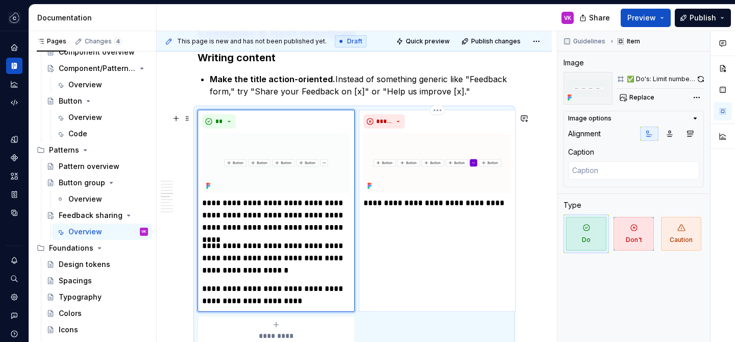
click at [409, 207] on p "**********" at bounding box center [437, 203] width 148 height 12
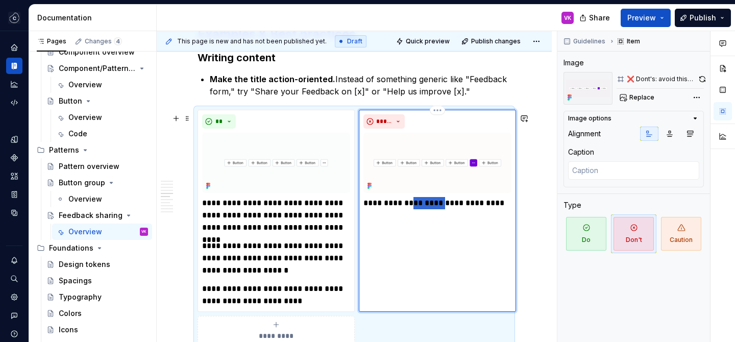
click at [409, 207] on p "**********" at bounding box center [437, 203] width 148 height 12
click at [409, 209] on p at bounding box center [437, 203] width 148 height 12
click at [369, 206] on p "**********" at bounding box center [437, 203] width 148 height 12
click at [422, 215] on p "**********" at bounding box center [437, 209] width 148 height 24
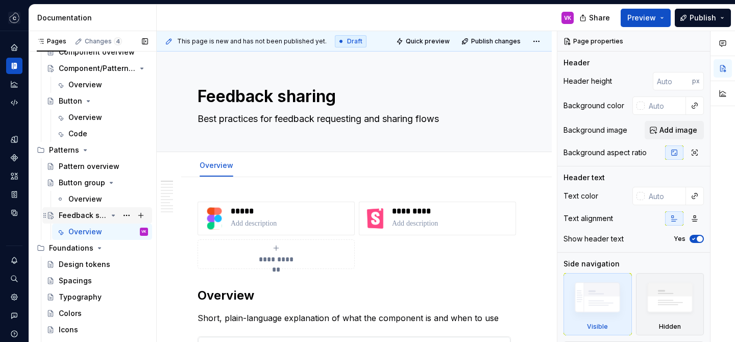
click at [111, 208] on div "Feedback sharing" at bounding box center [97, 215] width 110 height 16
click at [80, 214] on div "Feedback sharing" at bounding box center [83, 215] width 48 height 10
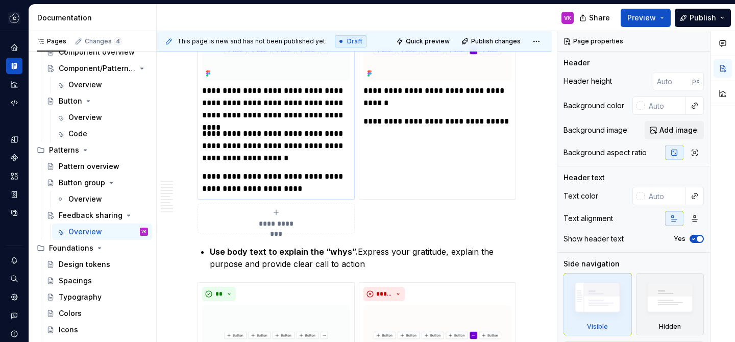
scroll to position [1219, 0]
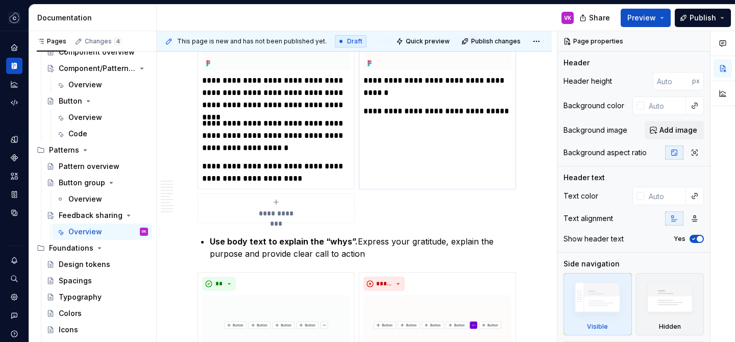
click at [403, 94] on p "**********" at bounding box center [437, 86] width 148 height 24
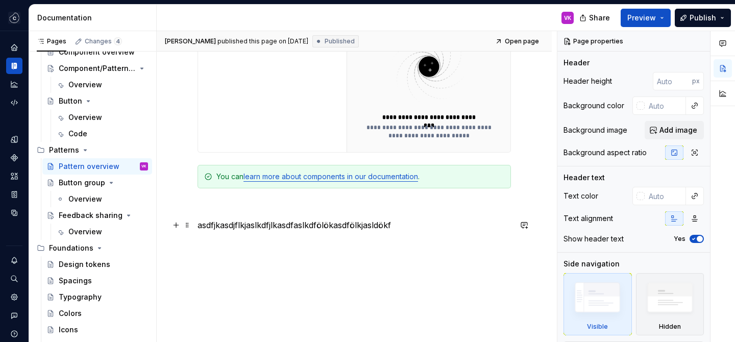
scroll to position [353, 0]
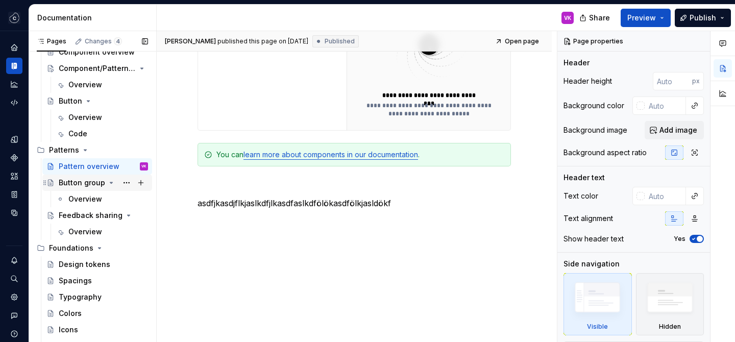
click at [83, 186] on div "Button group" at bounding box center [82, 183] width 46 height 10
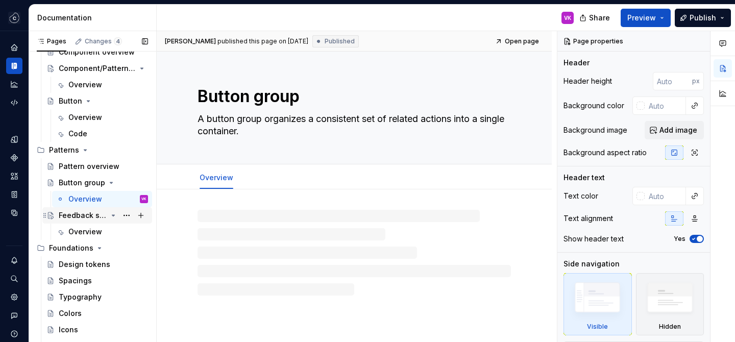
click at [83, 220] on div "Feedback sharing" at bounding box center [83, 215] width 48 height 10
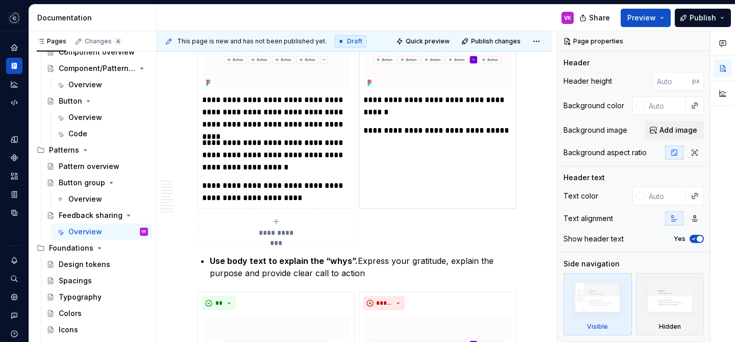
scroll to position [1197, 0]
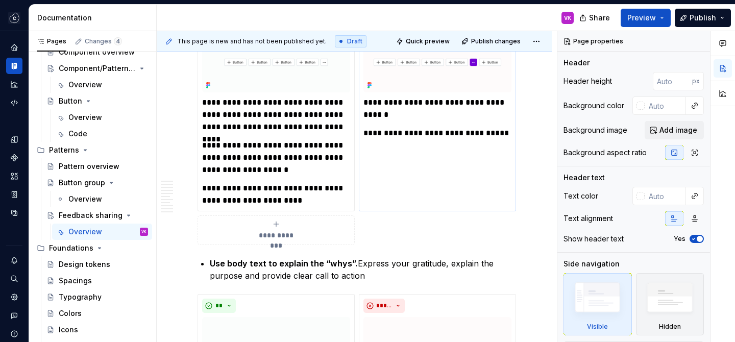
click at [409, 121] on p "**********" at bounding box center [437, 108] width 148 height 24
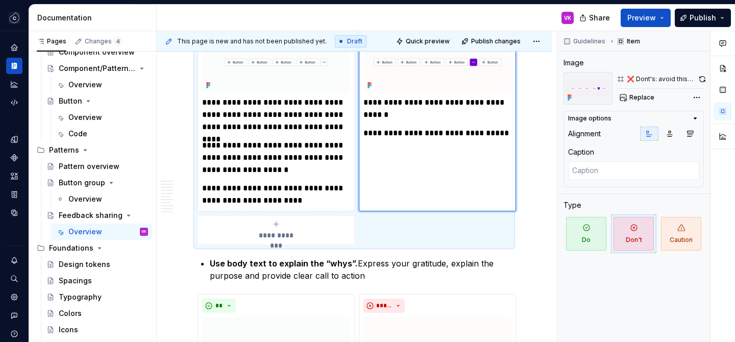
type textarea "*"
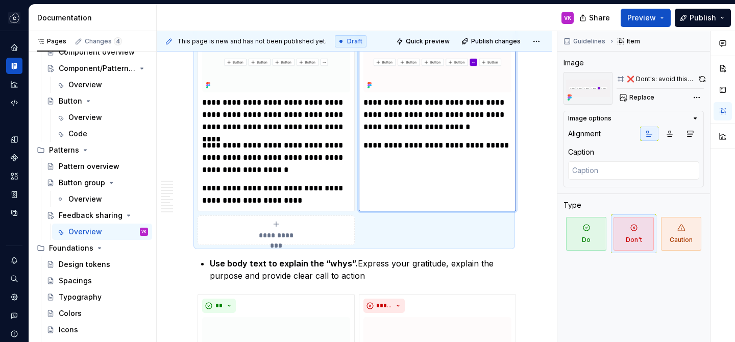
click at [506, 149] on p "**********" at bounding box center [437, 145] width 148 height 12
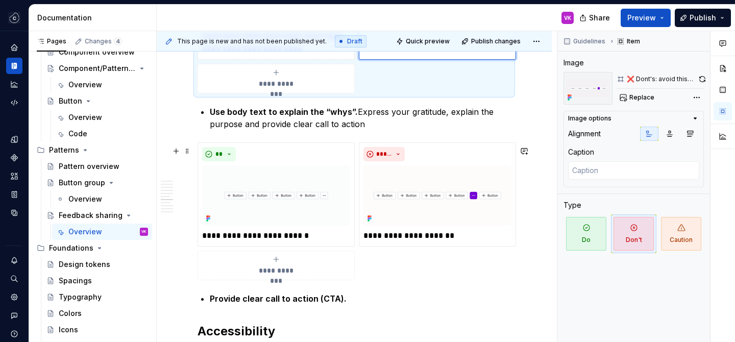
scroll to position [1350, 0]
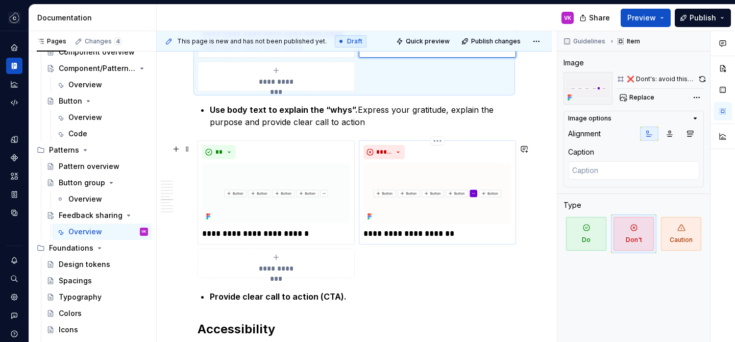
click at [470, 237] on p "**********" at bounding box center [437, 234] width 148 height 12
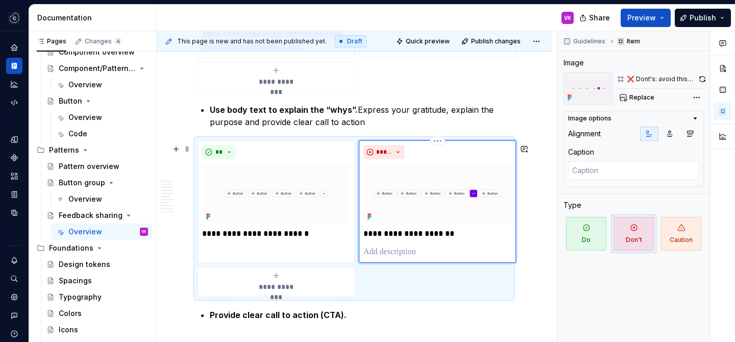
paste div
type textarea "*"
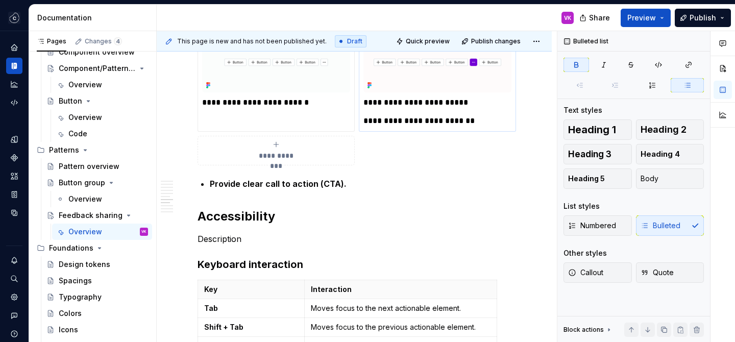
click at [490, 127] on p "**********" at bounding box center [437, 121] width 148 height 12
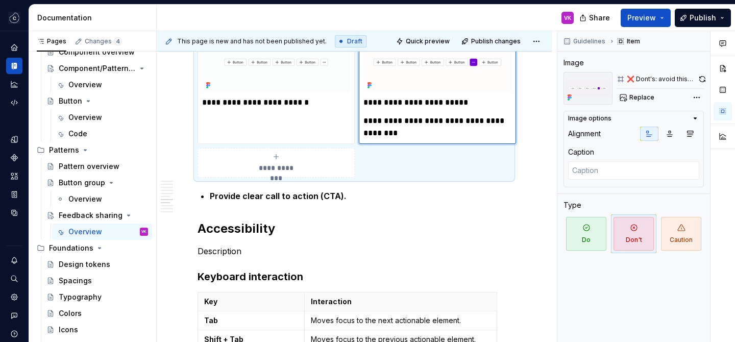
click at [483, 107] on p "**********" at bounding box center [437, 102] width 148 height 12
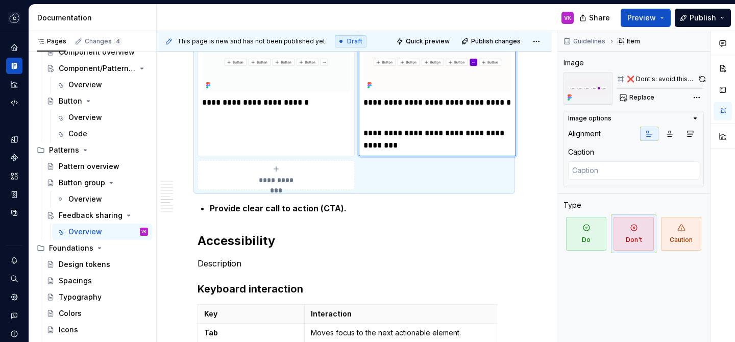
click at [428, 150] on p "**********" at bounding box center [437, 139] width 148 height 24
click at [427, 152] on p "**********" at bounding box center [437, 139] width 148 height 24
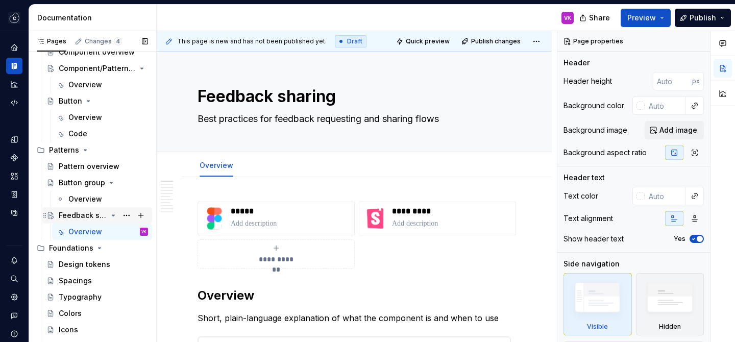
click at [93, 210] on div "Feedback sharing" at bounding box center [83, 215] width 48 height 10
click at [87, 215] on div "Feedback sharing" at bounding box center [83, 215] width 48 height 10
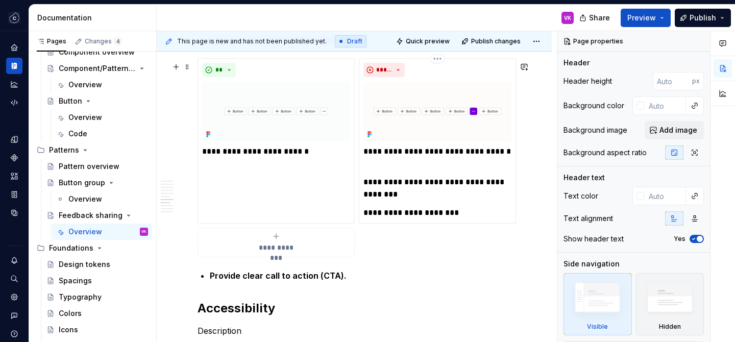
scroll to position [1461, 0]
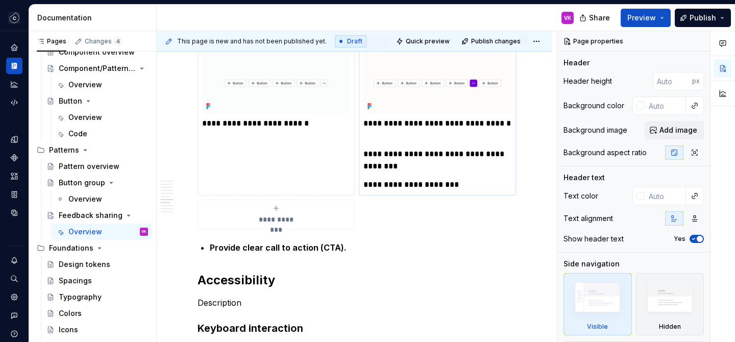
click at [472, 194] on div "**********" at bounding box center [437, 112] width 157 height 165
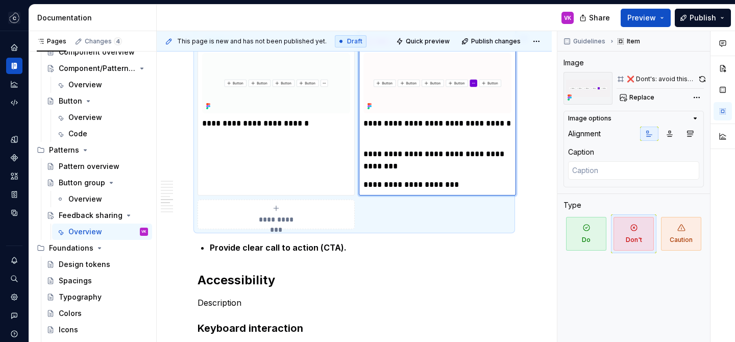
click at [491, 182] on p "**********" at bounding box center [437, 185] width 148 height 12
type textarea "*"
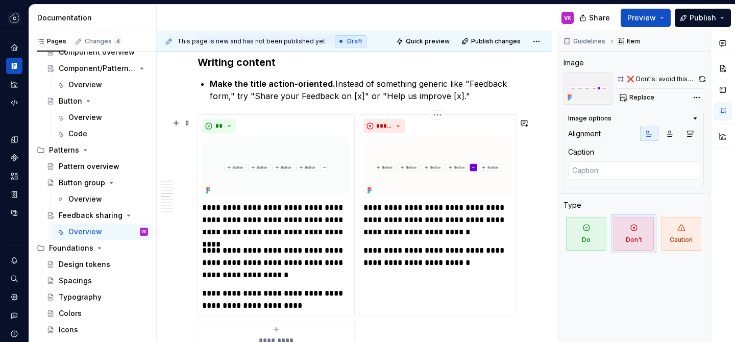
scroll to position [1118, 0]
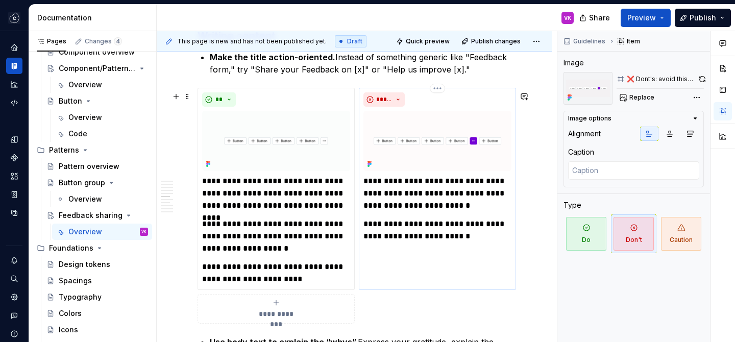
click at [469, 235] on p "**********" at bounding box center [437, 230] width 148 height 24
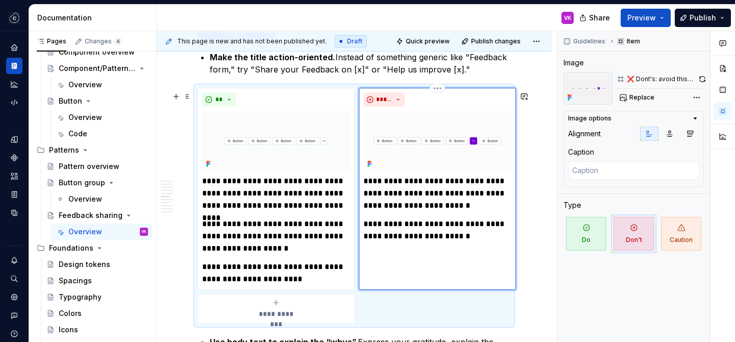
click at [468, 239] on p "**********" at bounding box center [437, 230] width 148 height 24
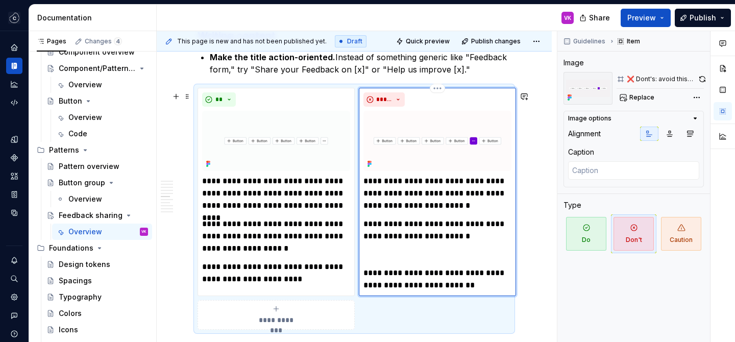
click at [413, 256] on p at bounding box center [437, 254] width 148 height 12
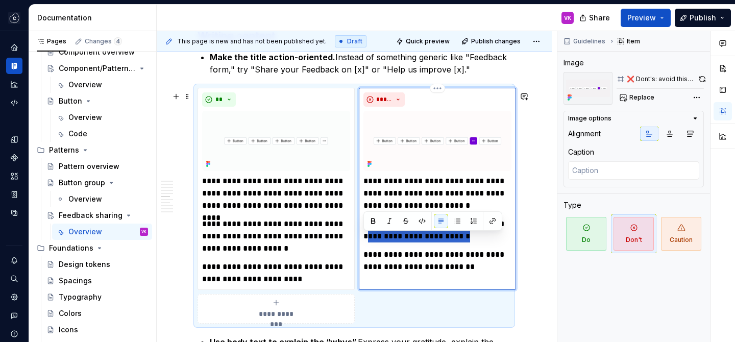
drag, startPoint x: 467, startPoint y: 241, endPoint x: 363, endPoint y: 241, distance: 104.1
click at [363, 241] on p "**********" at bounding box center [437, 230] width 148 height 24
click at [483, 269] on p "**********" at bounding box center [437, 260] width 148 height 24
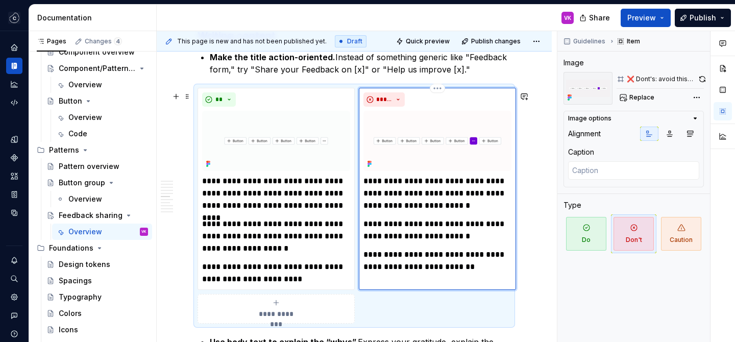
type textarea "*"
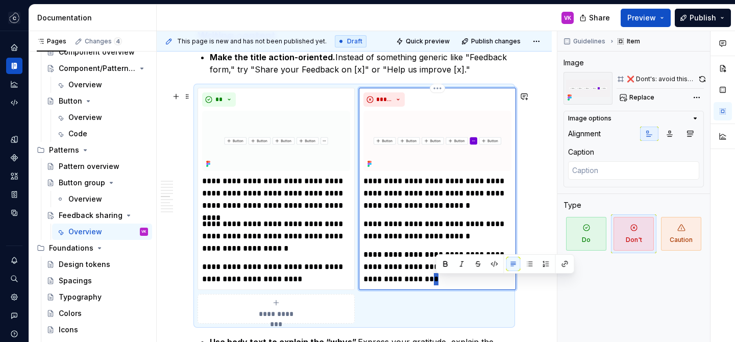
drag, startPoint x: 437, startPoint y: 284, endPoint x: 454, endPoint y: 275, distance: 18.9
click at [444, 276] on p "**********" at bounding box center [437, 266] width 148 height 37
click at [475, 272] on p "**********" at bounding box center [437, 266] width 148 height 37
click at [436, 283] on p "**********" at bounding box center [437, 266] width 148 height 37
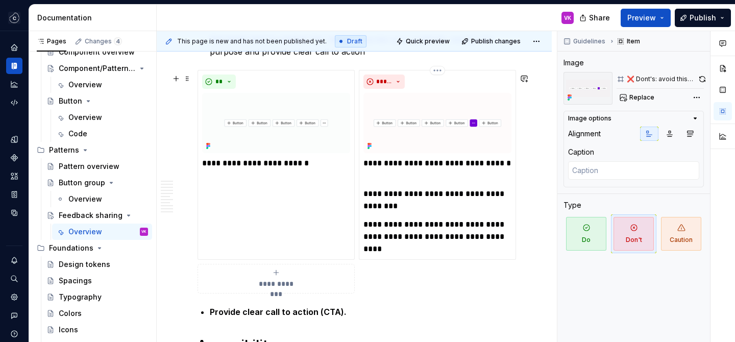
scroll to position [1377, 0]
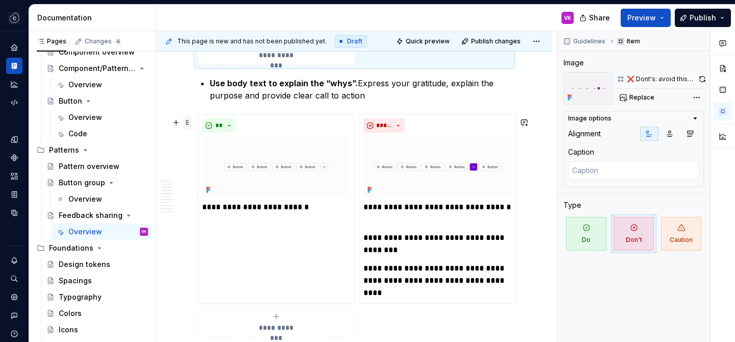
click at [187, 122] on span at bounding box center [187, 122] width 8 height 14
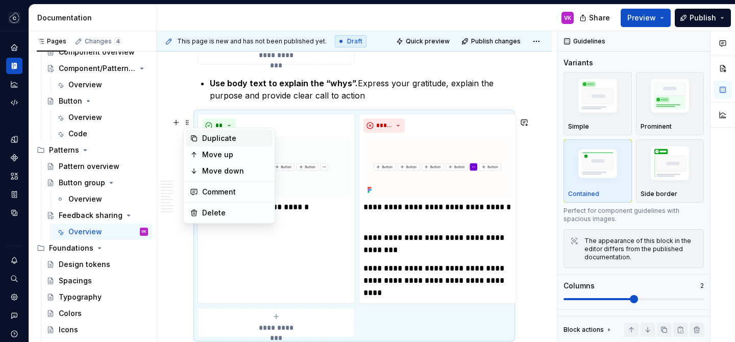
click at [204, 136] on div "Duplicate" at bounding box center [235, 138] width 66 height 10
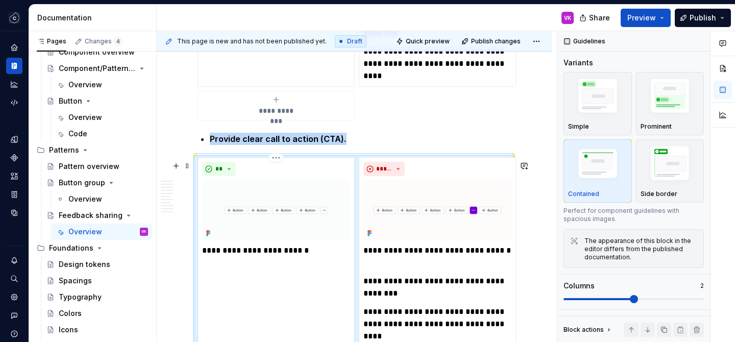
scroll to position [1603, 0]
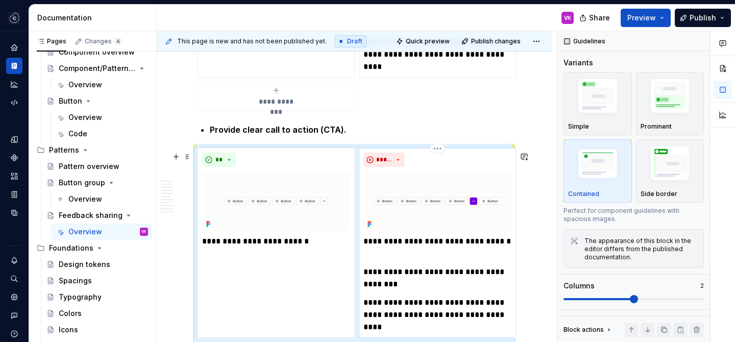
click at [387, 257] on p "**********" at bounding box center [437, 247] width 148 height 24
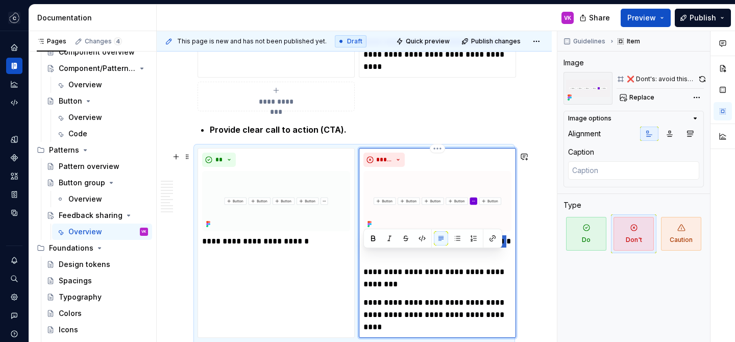
click at [387, 257] on p "**********" at bounding box center [437, 247] width 148 height 24
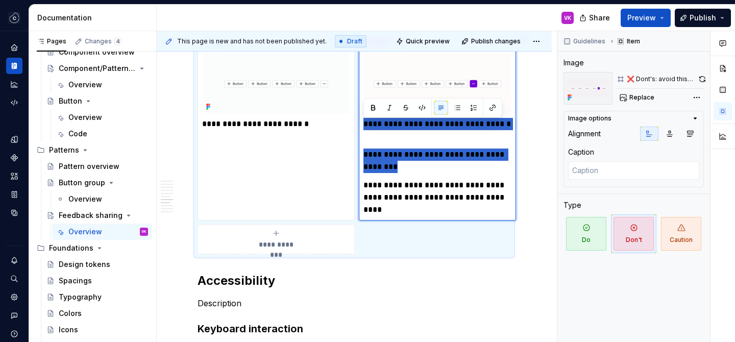
scroll to position [1768, 0]
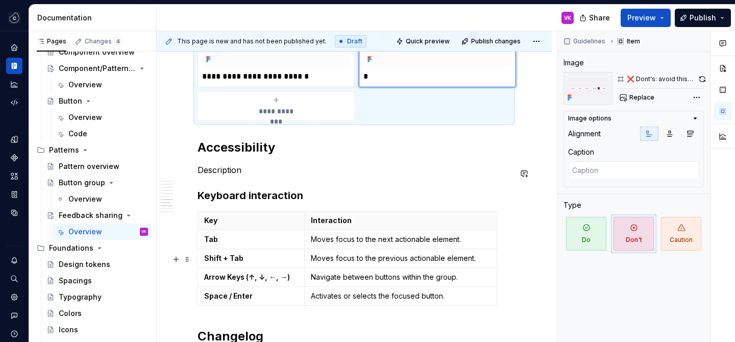
type textarea "*"
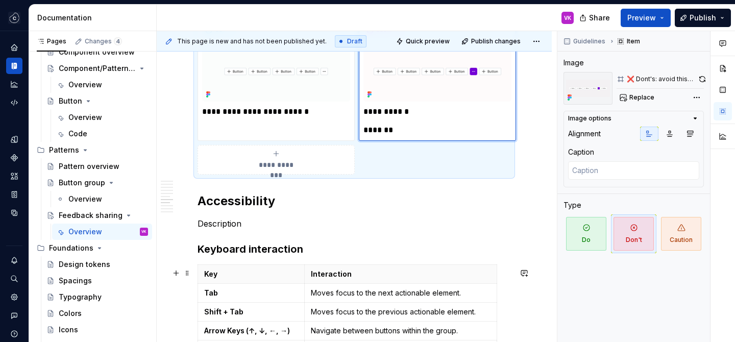
scroll to position [1732, 0]
click at [259, 115] on p "**********" at bounding box center [276, 112] width 148 height 12
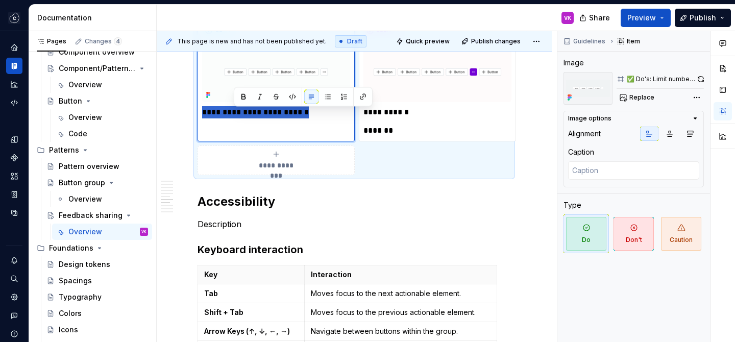
click at [259, 115] on p "**********" at bounding box center [276, 112] width 148 height 12
type textarea "*"
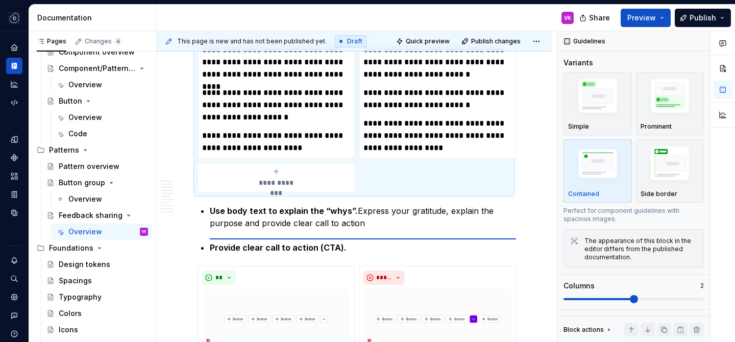
scroll to position [1237, 0]
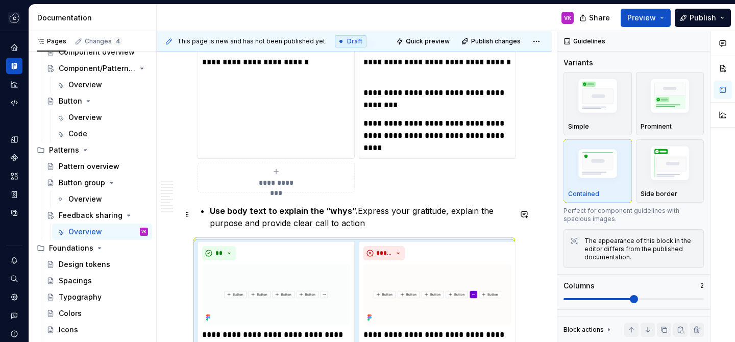
click at [349, 210] on strong "Use body text to explain the “whys”." at bounding box center [284, 211] width 148 height 10
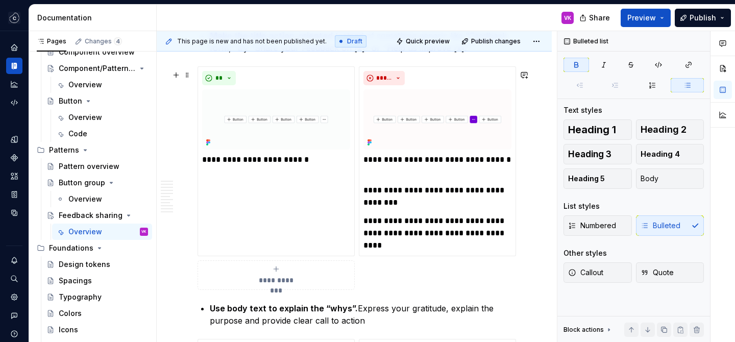
scroll to position [1127, 0]
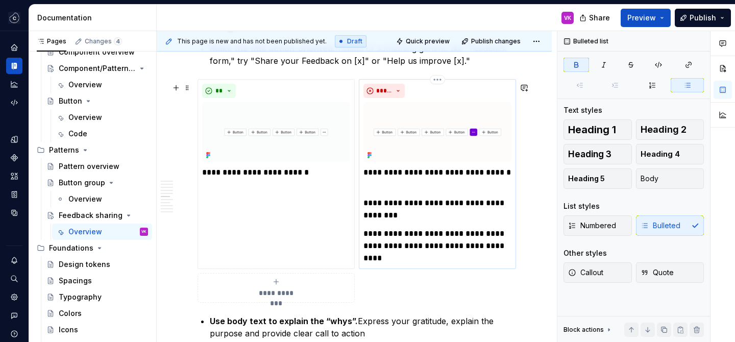
click at [413, 185] on p "**********" at bounding box center [437, 178] width 148 height 24
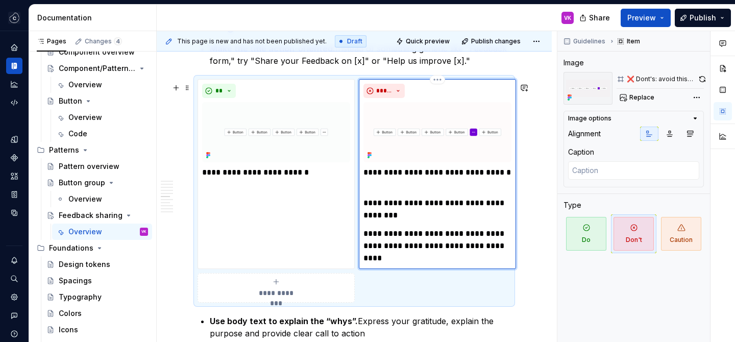
click at [430, 261] on p "**********" at bounding box center [437, 246] width 148 height 37
click at [462, 177] on p "**********" at bounding box center [437, 178] width 148 height 24
click at [477, 175] on p "**********" at bounding box center [437, 178] width 148 height 24
click at [433, 218] on p "**********" at bounding box center [437, 209] width 148 height 24
click at [476, 179] on p "**********" at bounding box center [437, 178] width 148 height 24
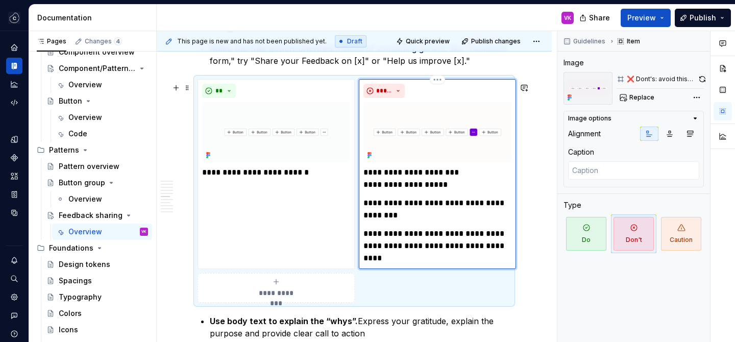
click at [441, 212] on p "**********" at bounding box center [437, 209] width 148 height 24
click at [440, 221] on p "**********" at bounding box center [437, 209] width 148 height 24
click at [419, 220] on p "**********" at bounding box center [437, 209] width 148 height 24
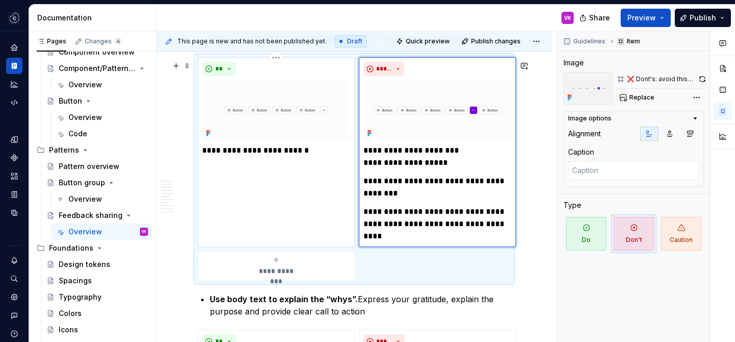
click at [320, 157] on p "**********" at bounding box center [276, 150] width 148 height 12
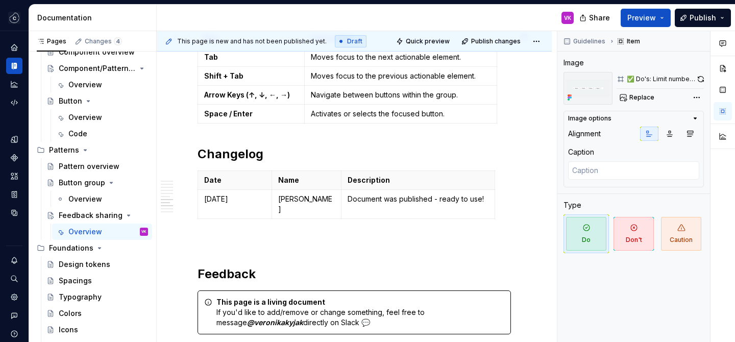
scroll to position [1644, 0]
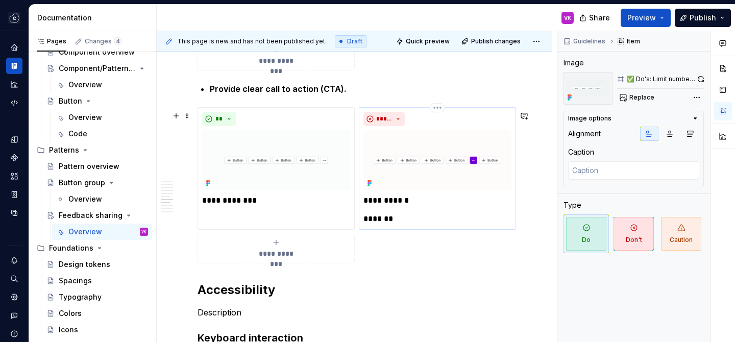
click at [433, 206] on p "**********" at bounding box center [437, 200] width 148 height 12
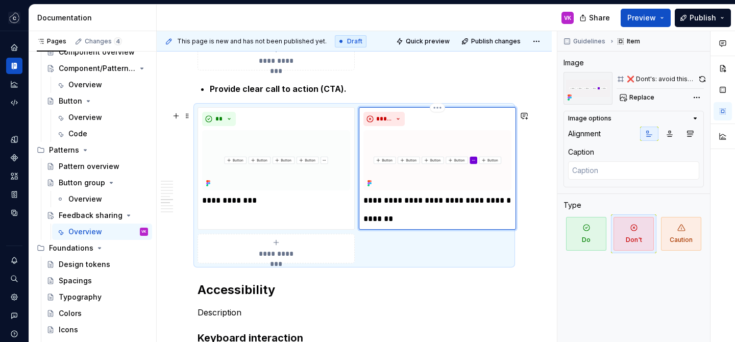
click at [422, 220] on p "*******" at bounding box center [437, 219] width 148 height 12
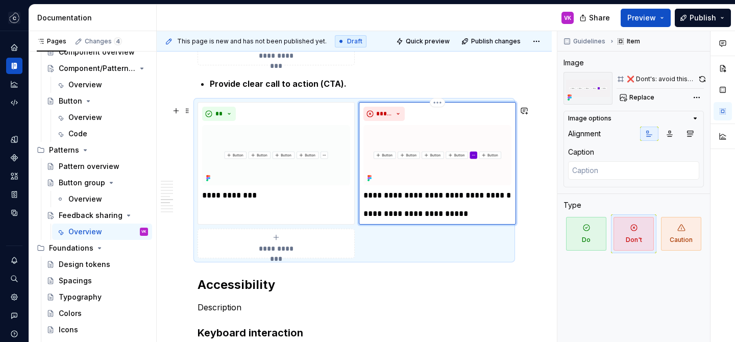
click at [415, 196] on p "**********" at bounding box center [437, 195] width 148 height 12
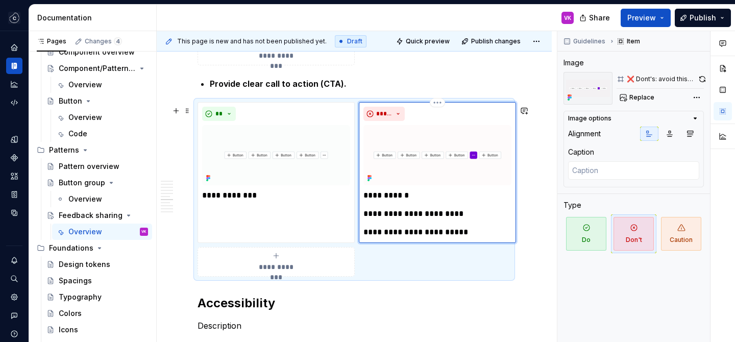
click at [462, 217] on p "**********" at bounding box center [437, 214] width 148 height 12
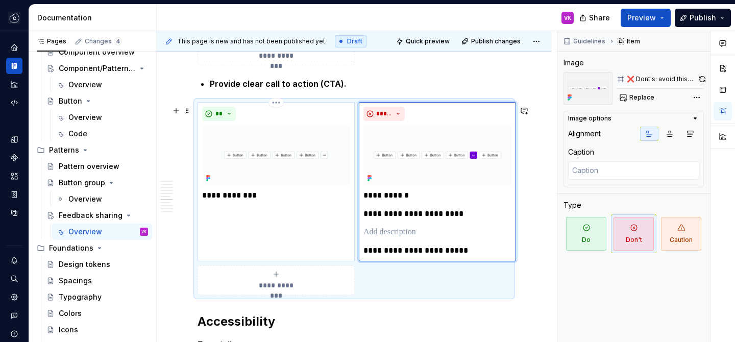
click at [298, 200] on p "**********" at bounding box center [276, 195] width 148 height 12
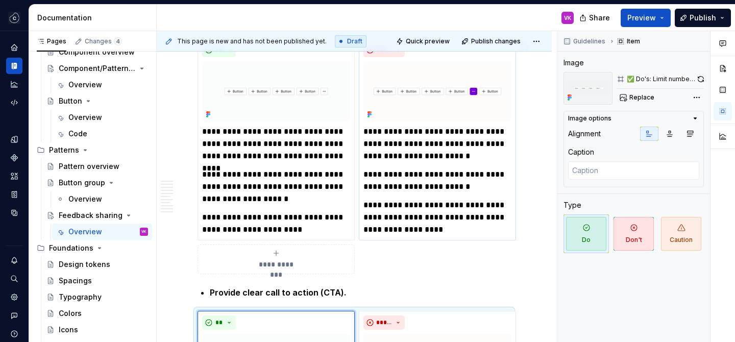
scroll to position [1443, 0]
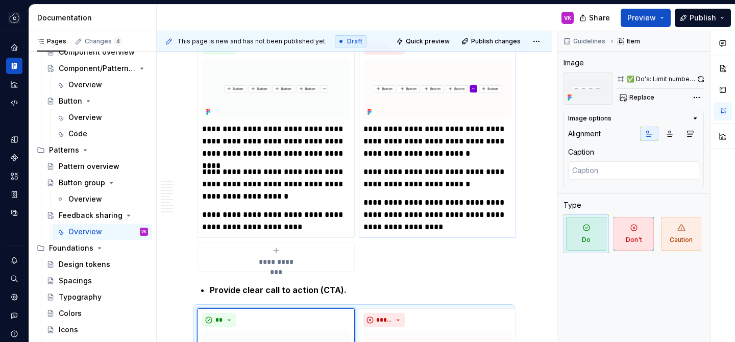
click at [397, 176] on p "**********" at bounding box center [437, 178] width 148 height 24
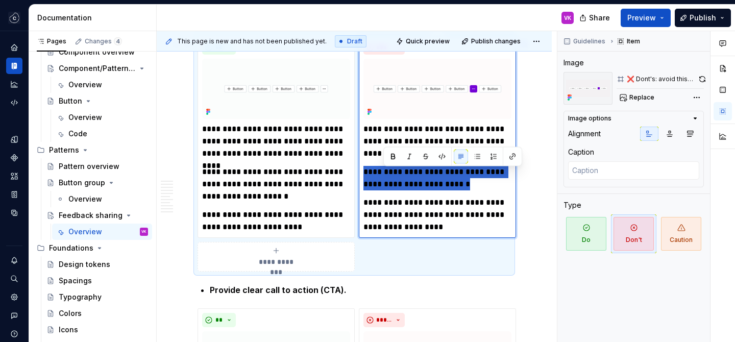
click at [397, 176] on p "**********" at bounding box center [437, 178] width 148 height 24
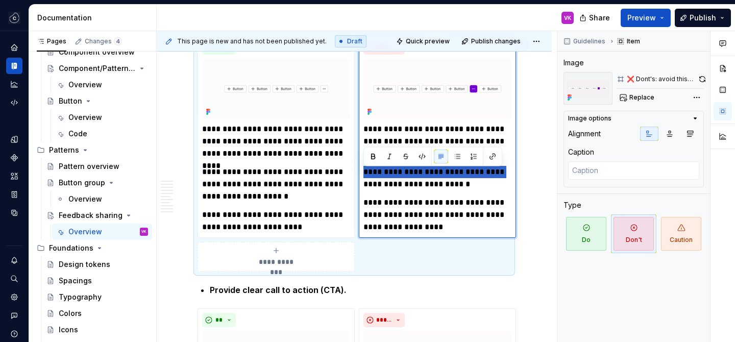
drag, startPoint x: 508, startPoint y: 175, endPoint x: 360, endPoint y: 175, distance: 147.4
click at [360, 175] on div "**********" at bounding box center [437, 137] width 157 height 202
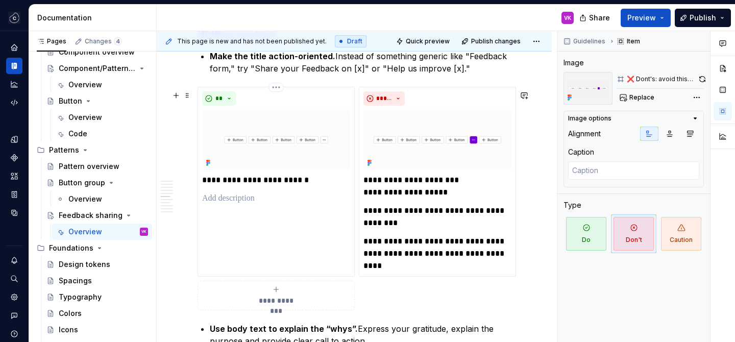
scroll to position [1118, 0]
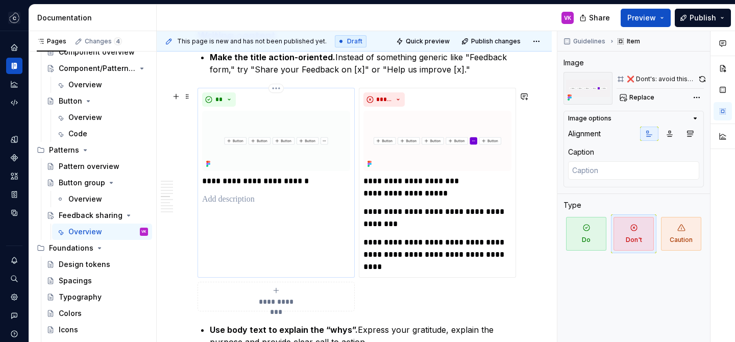
click at [285, 201] on p at bounding box center [276, 199] width 148 height 12
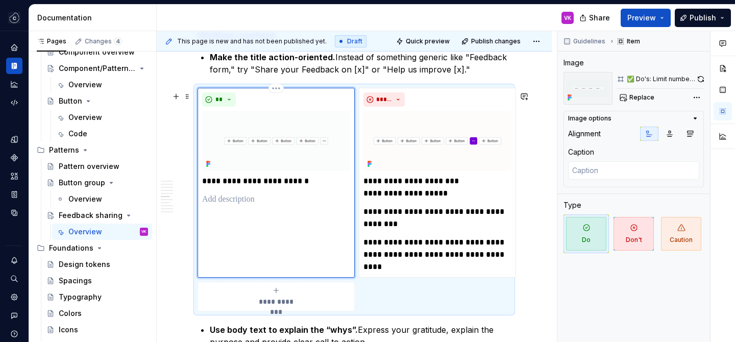
click at [272, 205] on p at bounding box center [276, 199] width 148 height 12
paste div
click at [232, 203] on p "**********" at bounding box center [276, 205] width 148 height 24
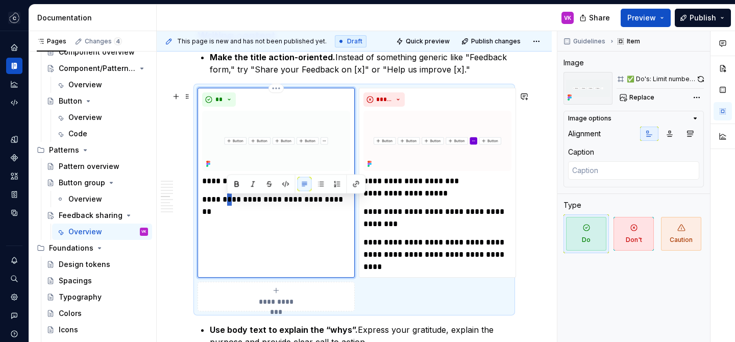
type textarea "*"
click at [207, 216] on p "**********" at bounding box center [276, 205] width 148 height 24
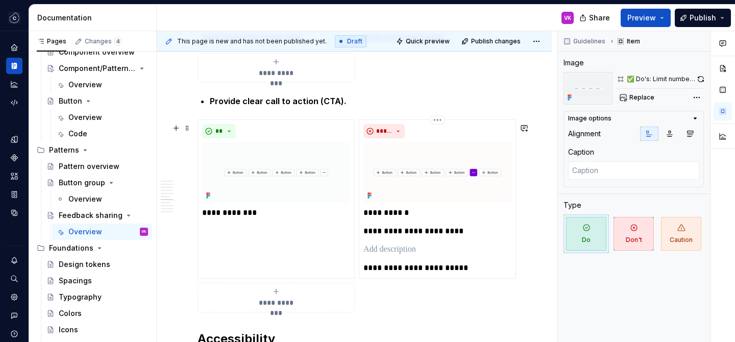
scroll to position [1655, 0]
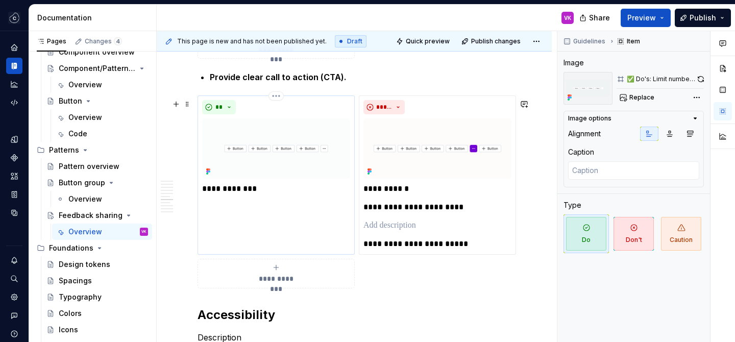
click at [294, 192] on p "**********" at bounding box center [276, 189] width 148 height 12
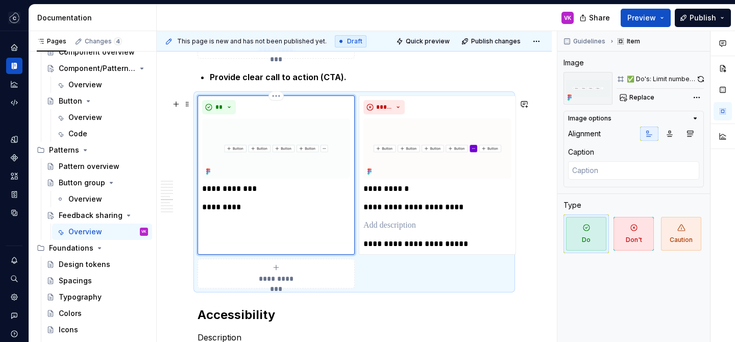
type textarea "*"
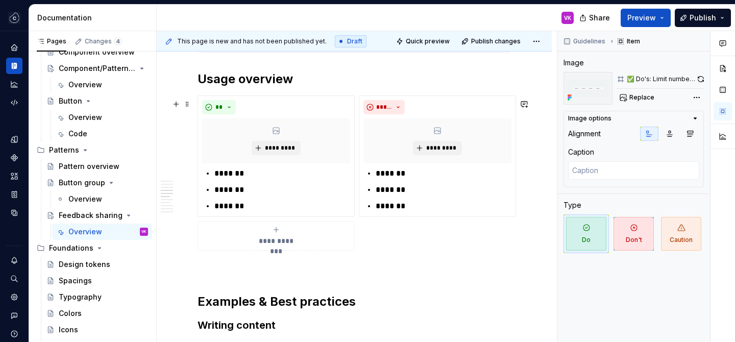
scroll to position [811, 0]
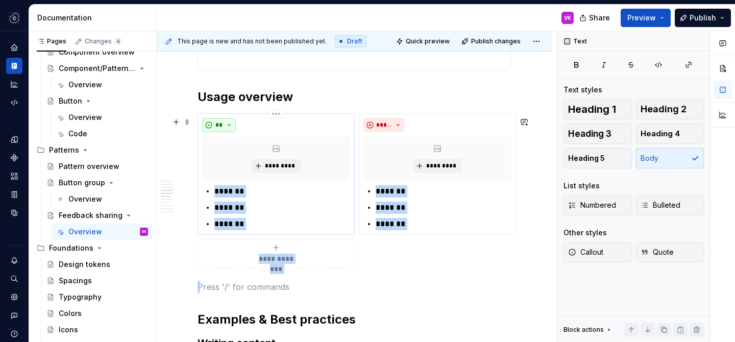
drag, startPoint x: 224, startPoint y: 284, endPoint x: 203, endPoint y: 127, distance: 158.6
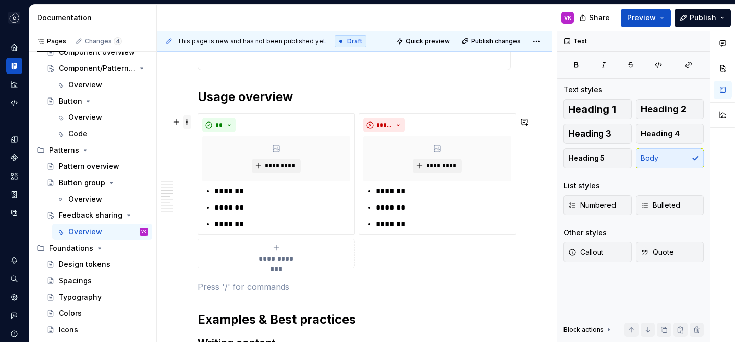
click at [187, 124] on span at bounding box center [187, 122] width 8 height 14
click at [329, 100] on h2 "Usage overview" at bounding box center [353, 97] width 313 height 16
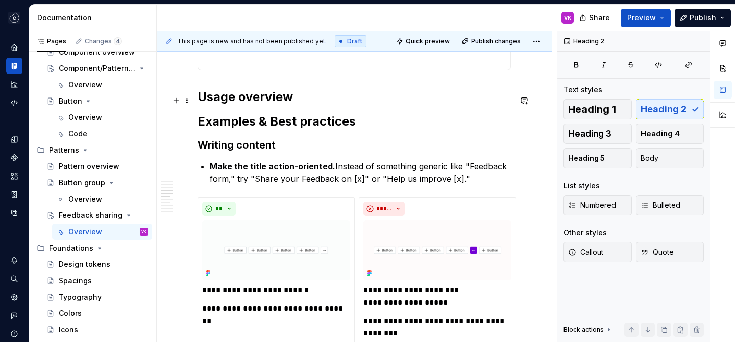
click at [320, 102] on h2 "Usage overview" at bounding box center [353, 97] width 313 height 16
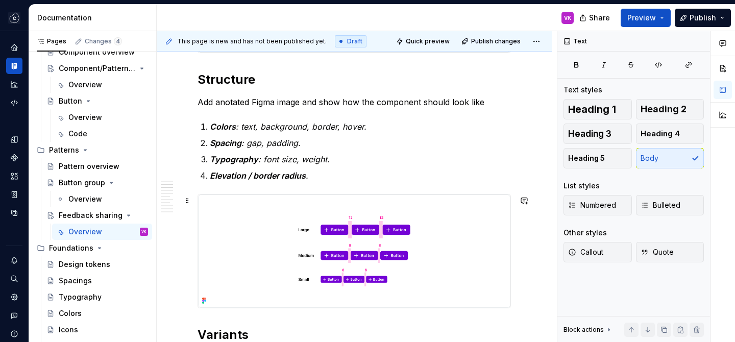
scroll to position [485, 0]
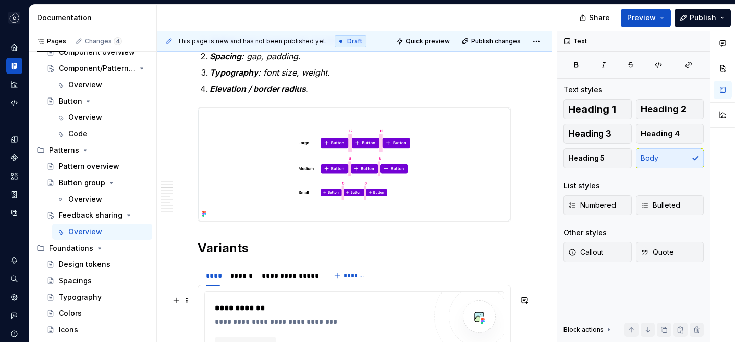
type textarea "*"
